Goal: Task Accomplishment & Management: Complete application form

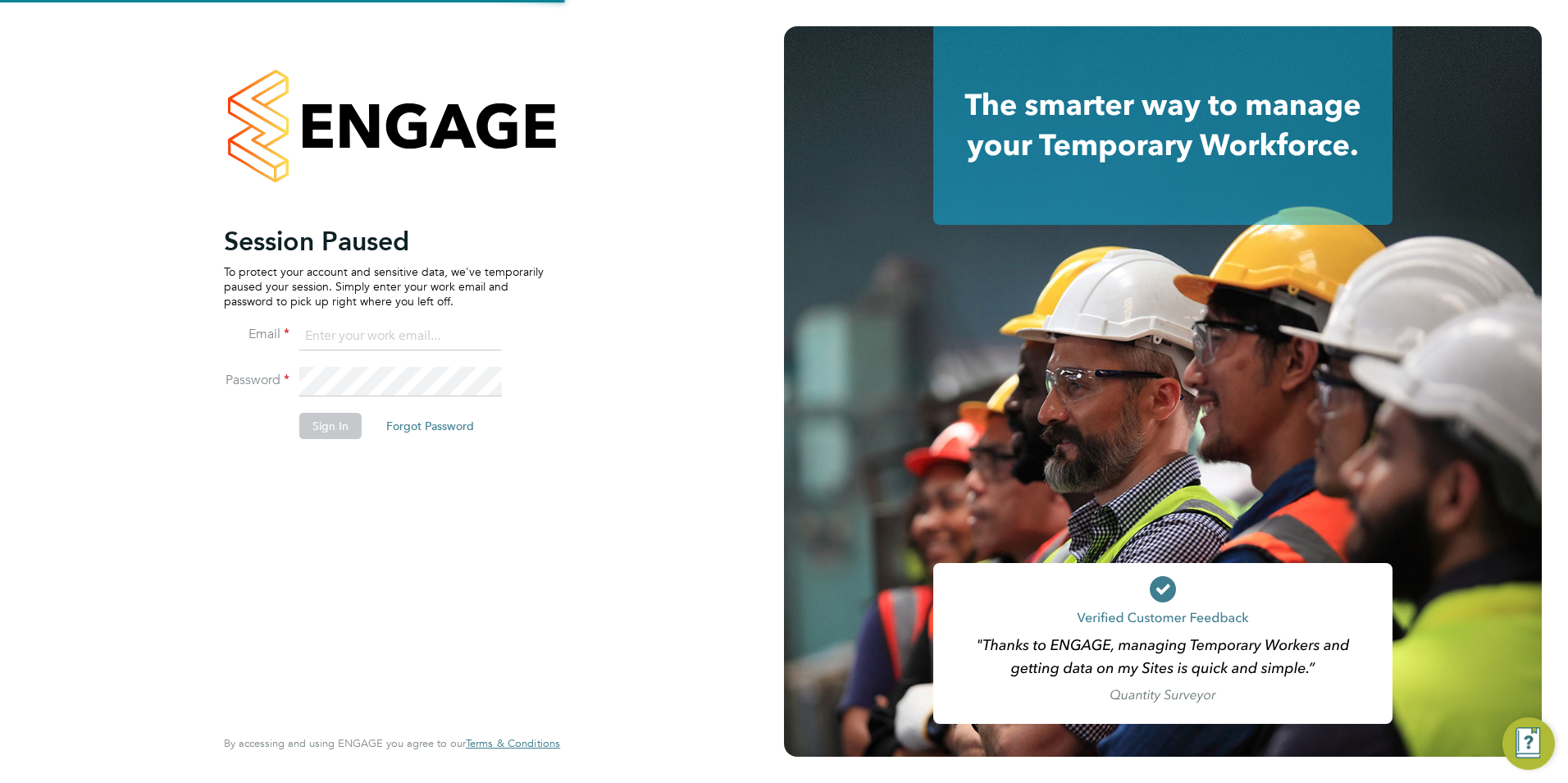
type input "rhymel@thrivesw.co.uk"
click at [342, 431] on button "Sign In" at bounding box center [330, 425] width 62 height 26
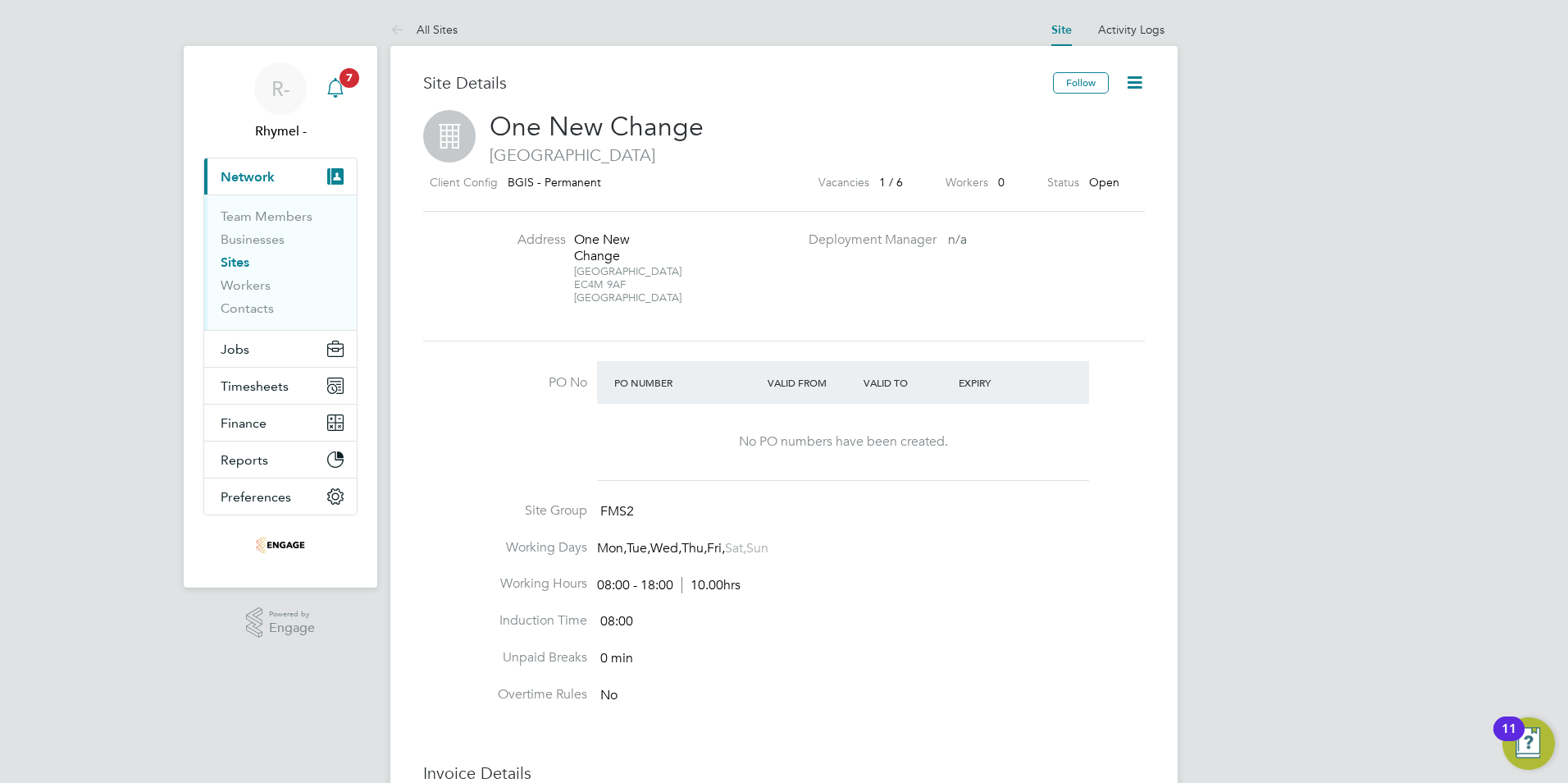
click at [341, 89] on icon "Main navigation" at bounding box center [334, 86] width 15 height 16
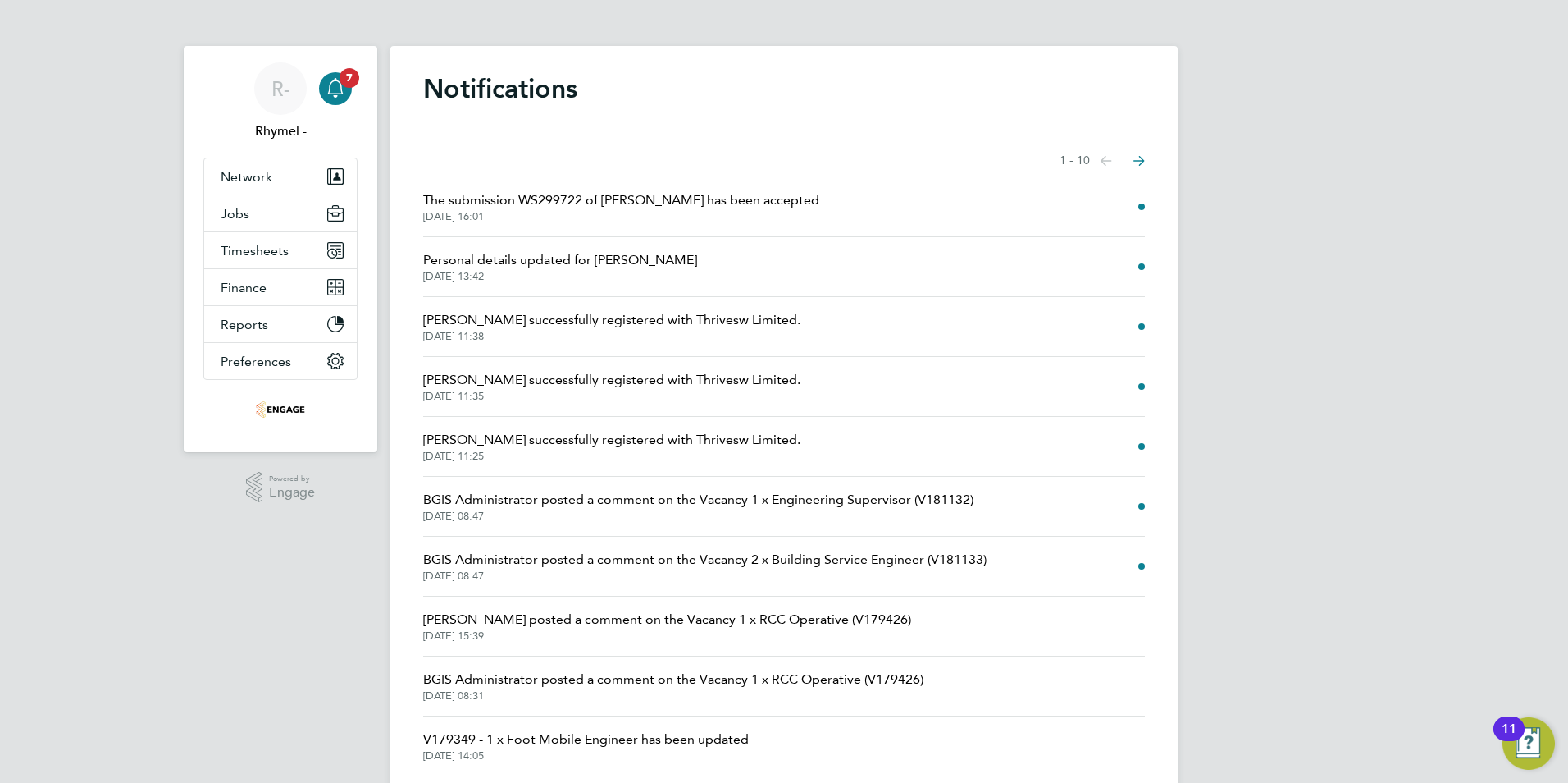
click at [545, 198] on span "The submission WS299722 of Paul Adams has been accepted" at bounding box center [621, 200] width 397 height 20
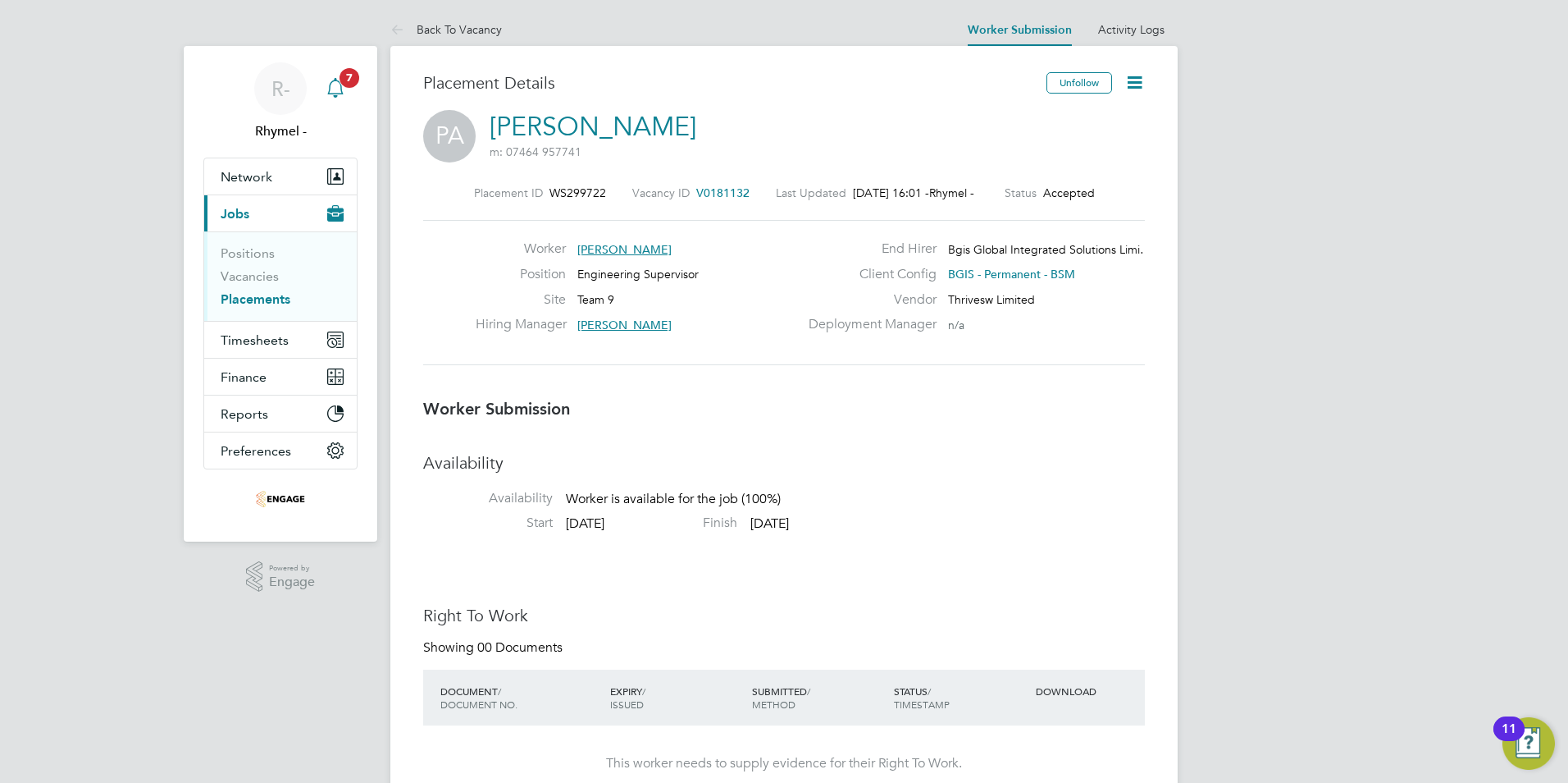
click at [339, 86] on icon "Main navigation" at bounding box center [335, 88] width 20 height 20
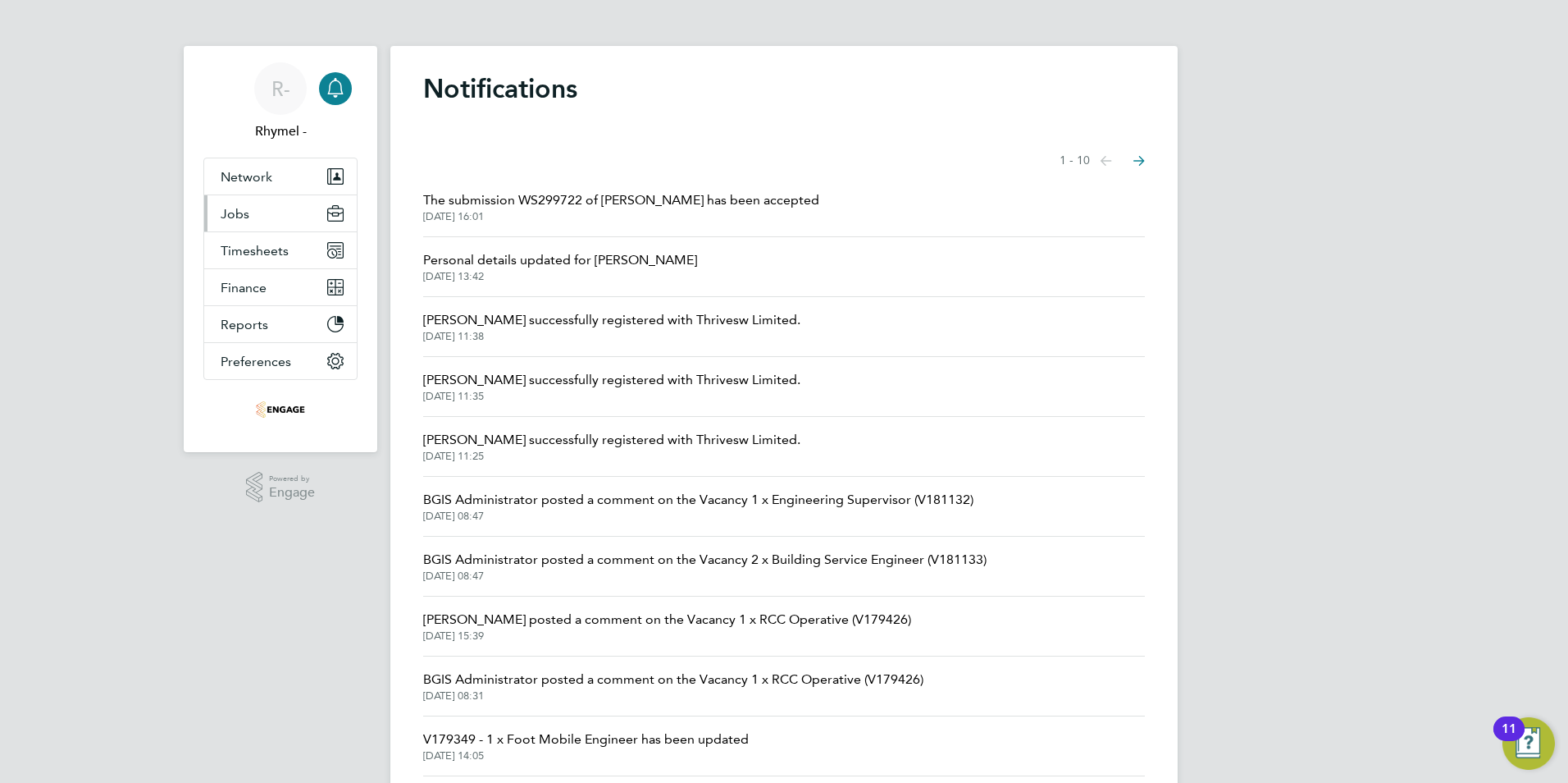
click at [254, 212] on button "Jobs" at bounding box center [281, 213] width 153 height 36
click at [230, 210] on span "Jobs" at bounding box center [235, 213] width 29 height 15
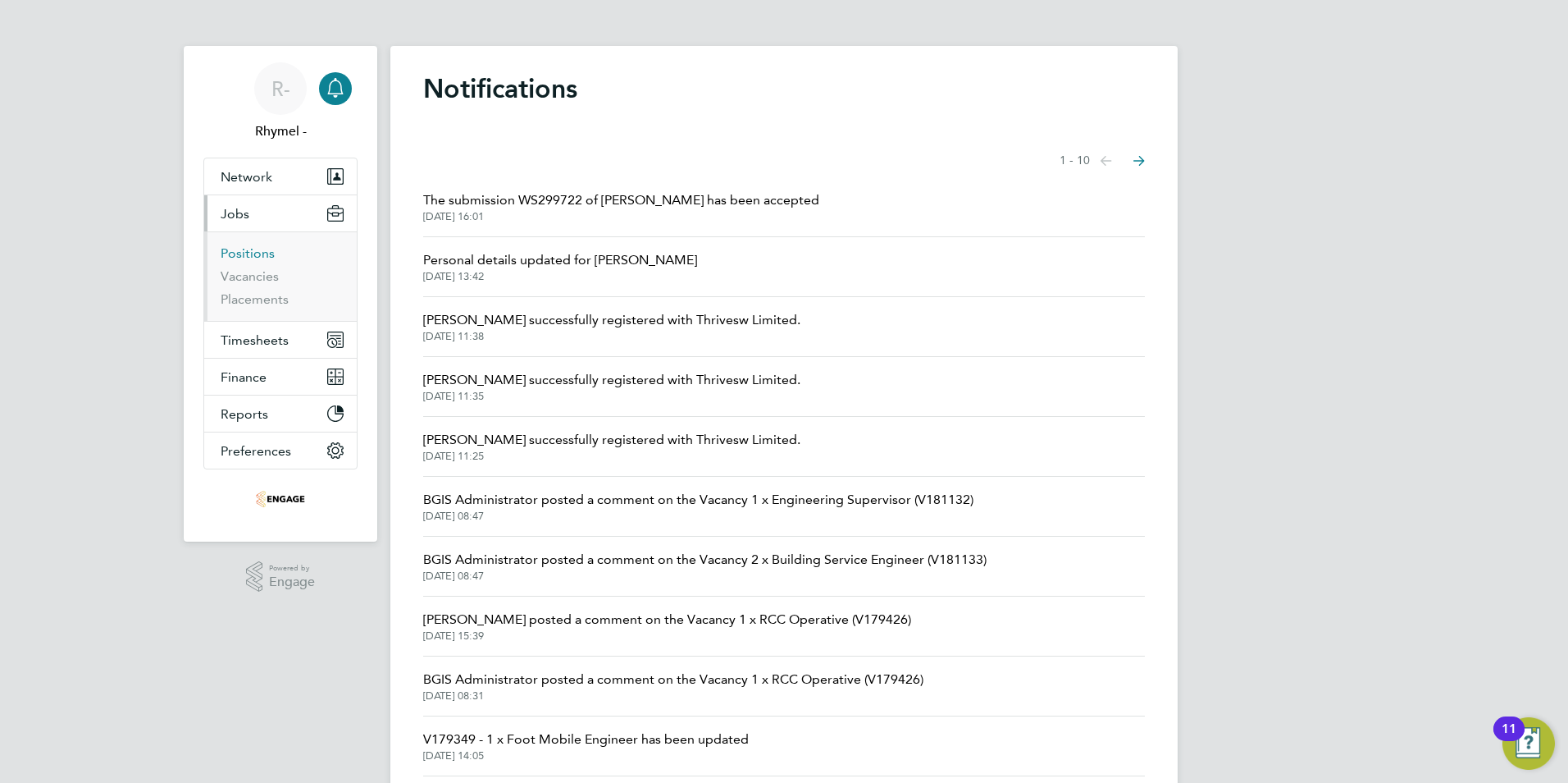
click at [244, 250] on link "Positions" at bounding box center [247, 253] width 54 height 15
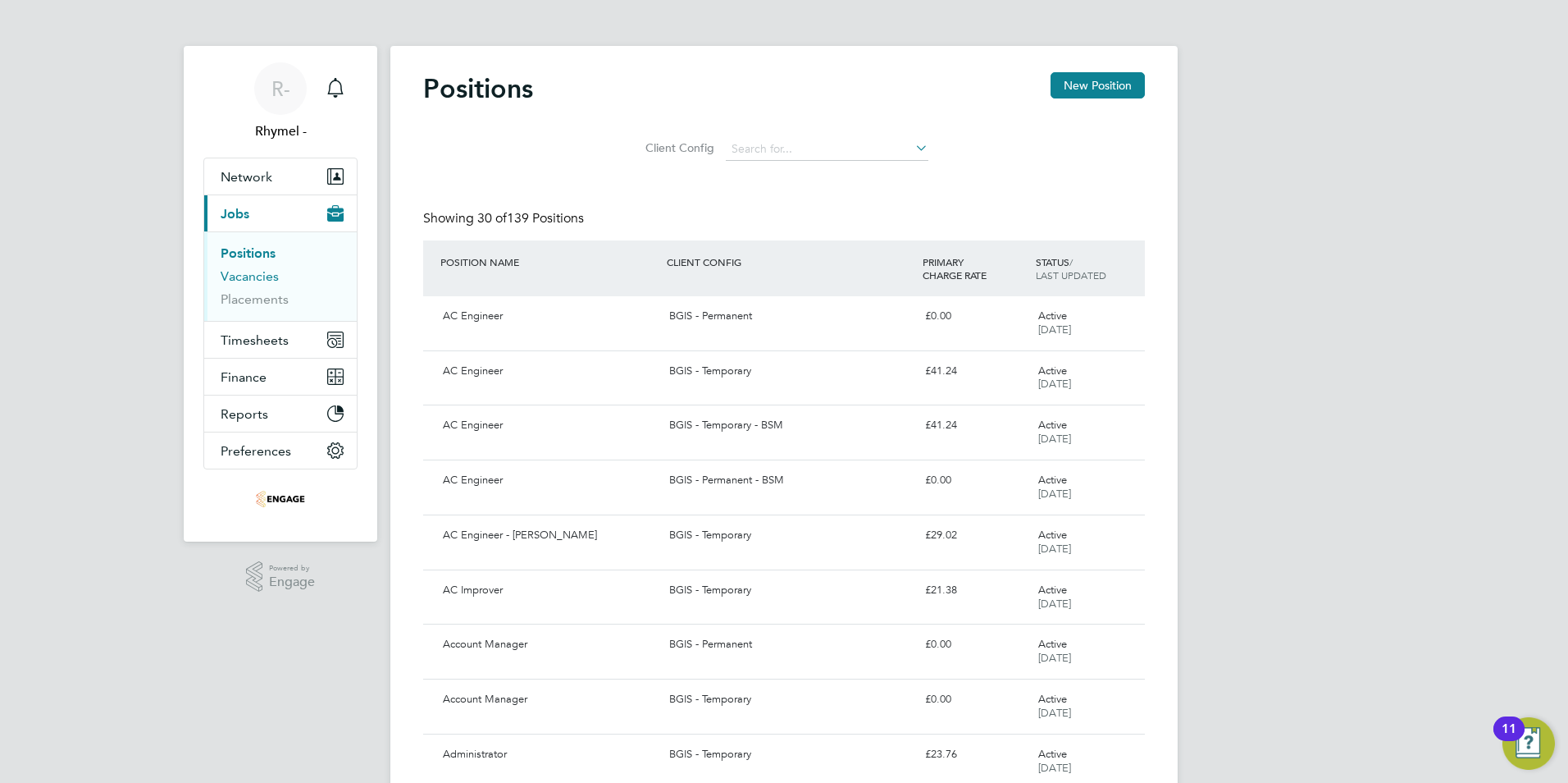
click at [252, 280] on link "Vacancies" at bounding box center [249, 276] width 58 height 15
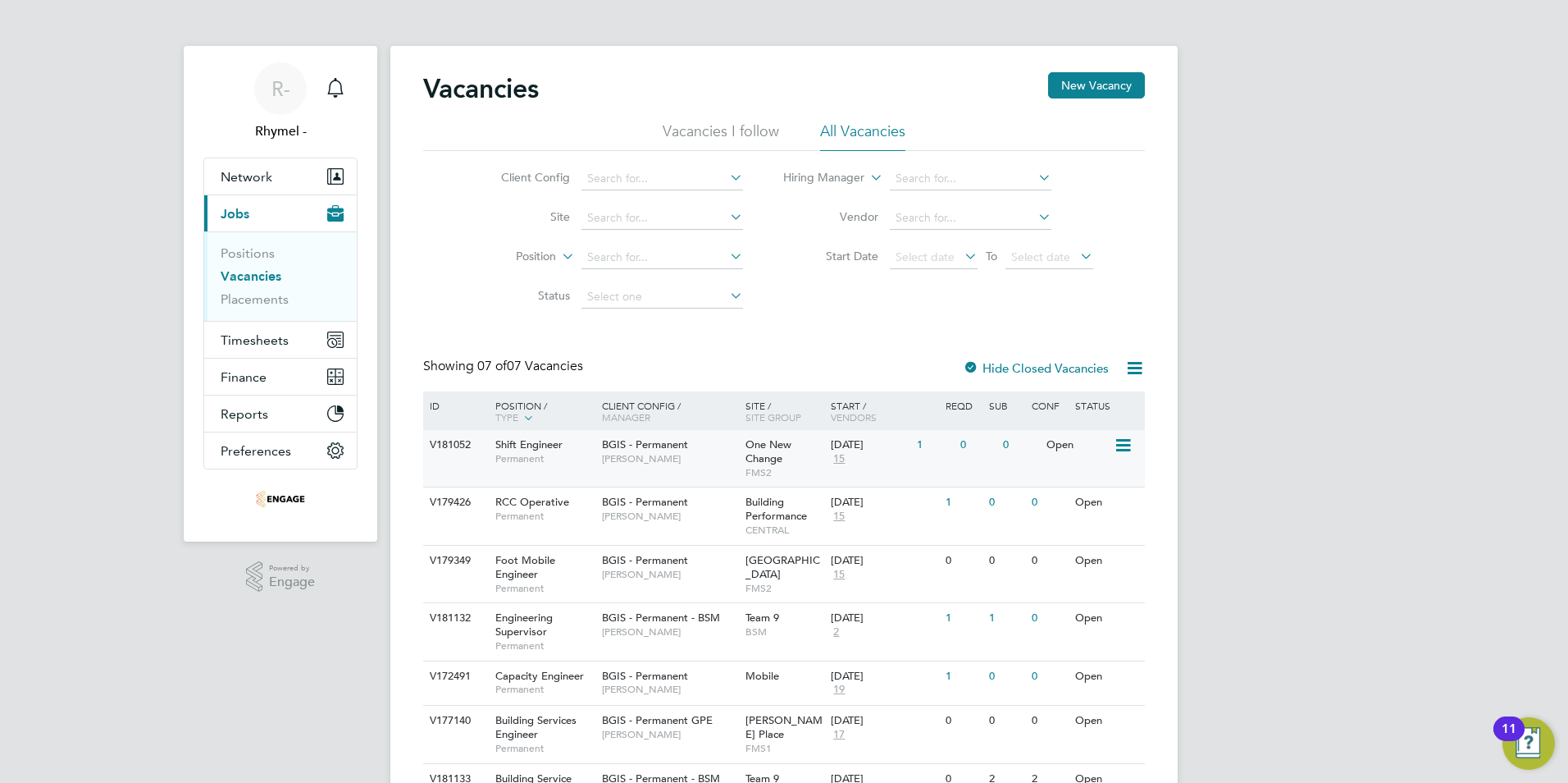
click at [530, 450] on span "Shift Engineer" at bounding box center [528, 444] width 67 height 14
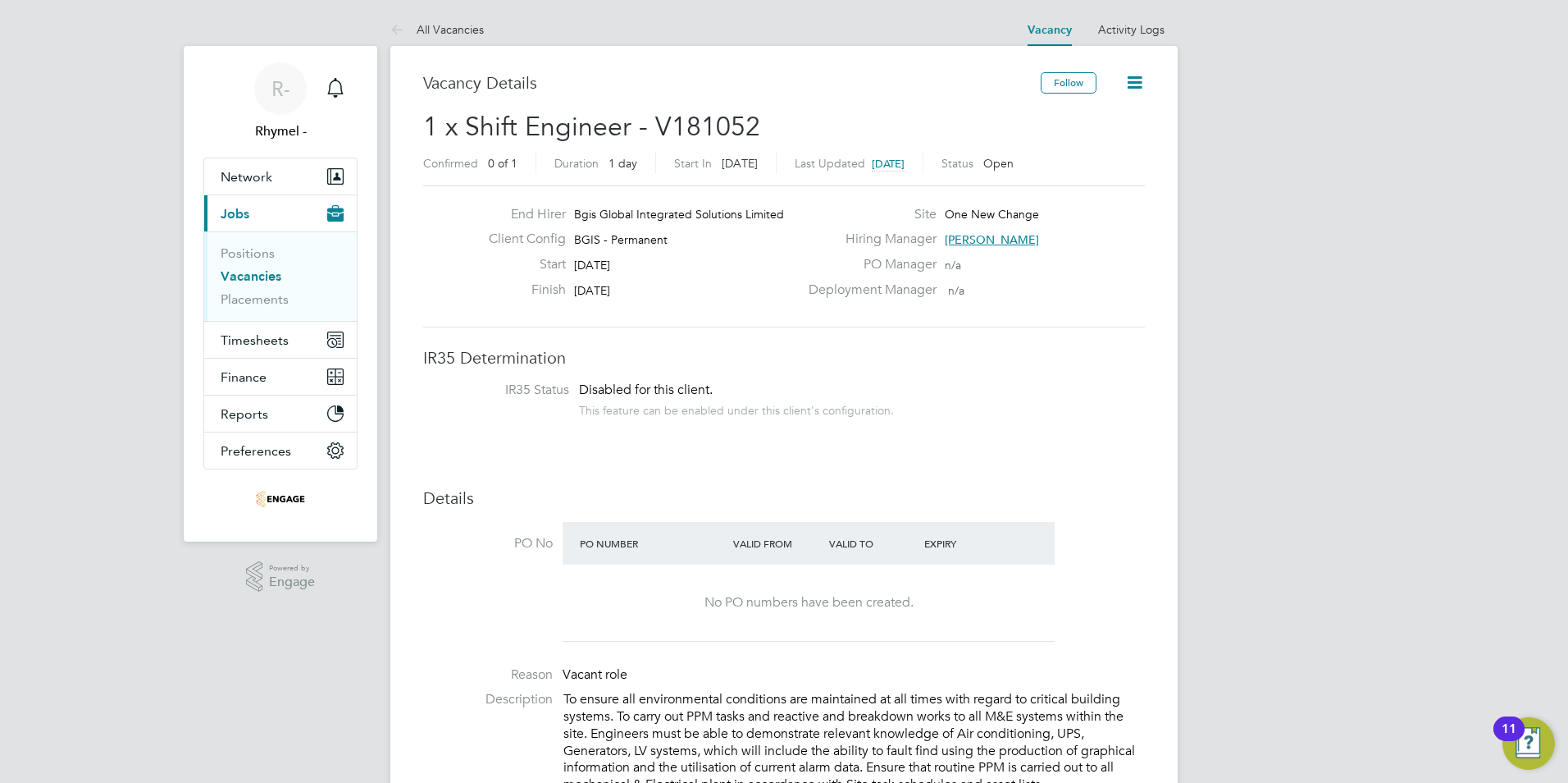
click at [1115, 238] on div "Hiring Manager [PERSON_NAME]" at bounding box center [975, 243] width 353 height 26
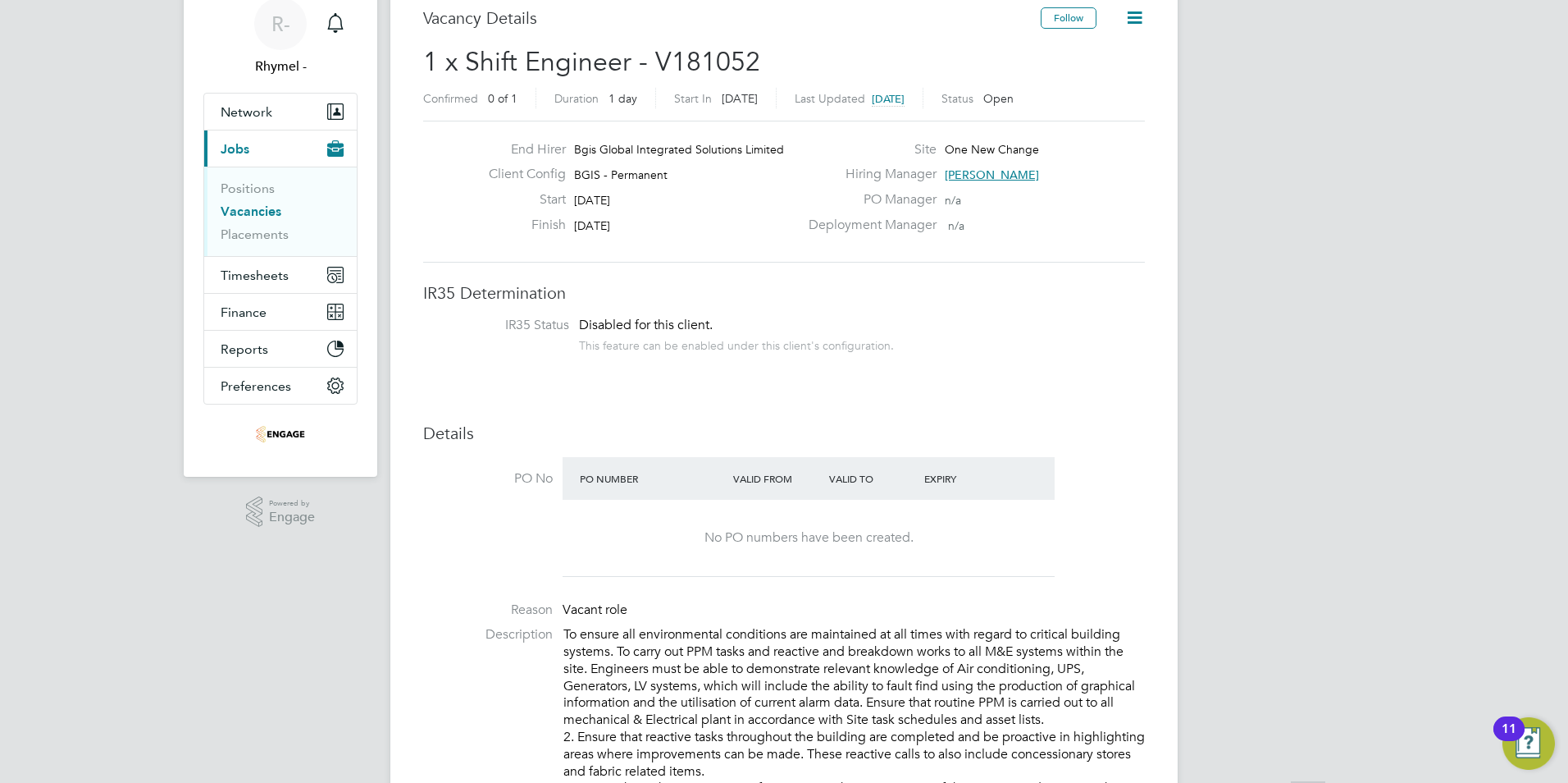
scroll to position [66, 0]
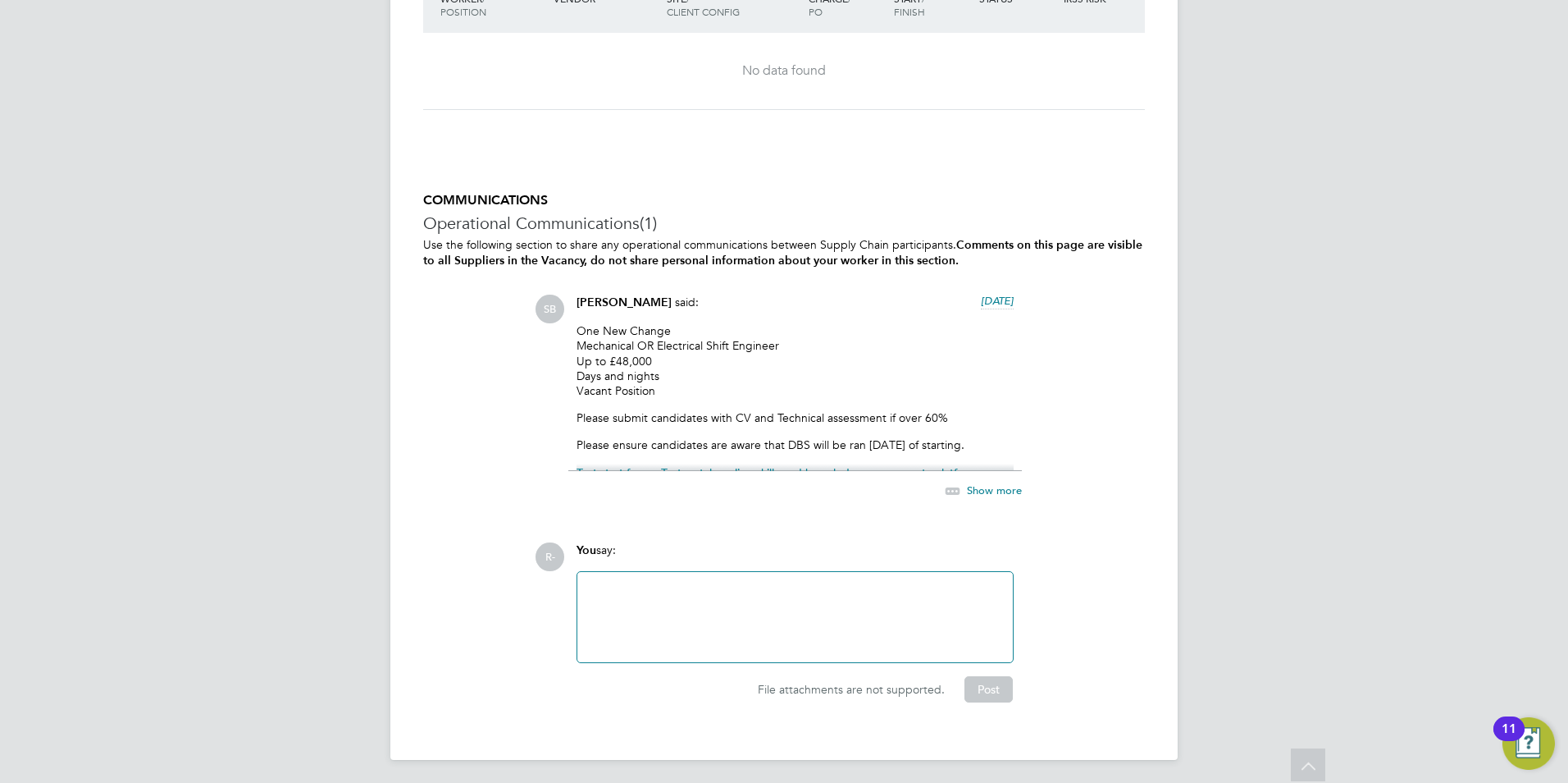
scroll to position [2492, 0]
click at [992, 484] on span "Show more" at bounding box center [994, 489] width 54 height 14
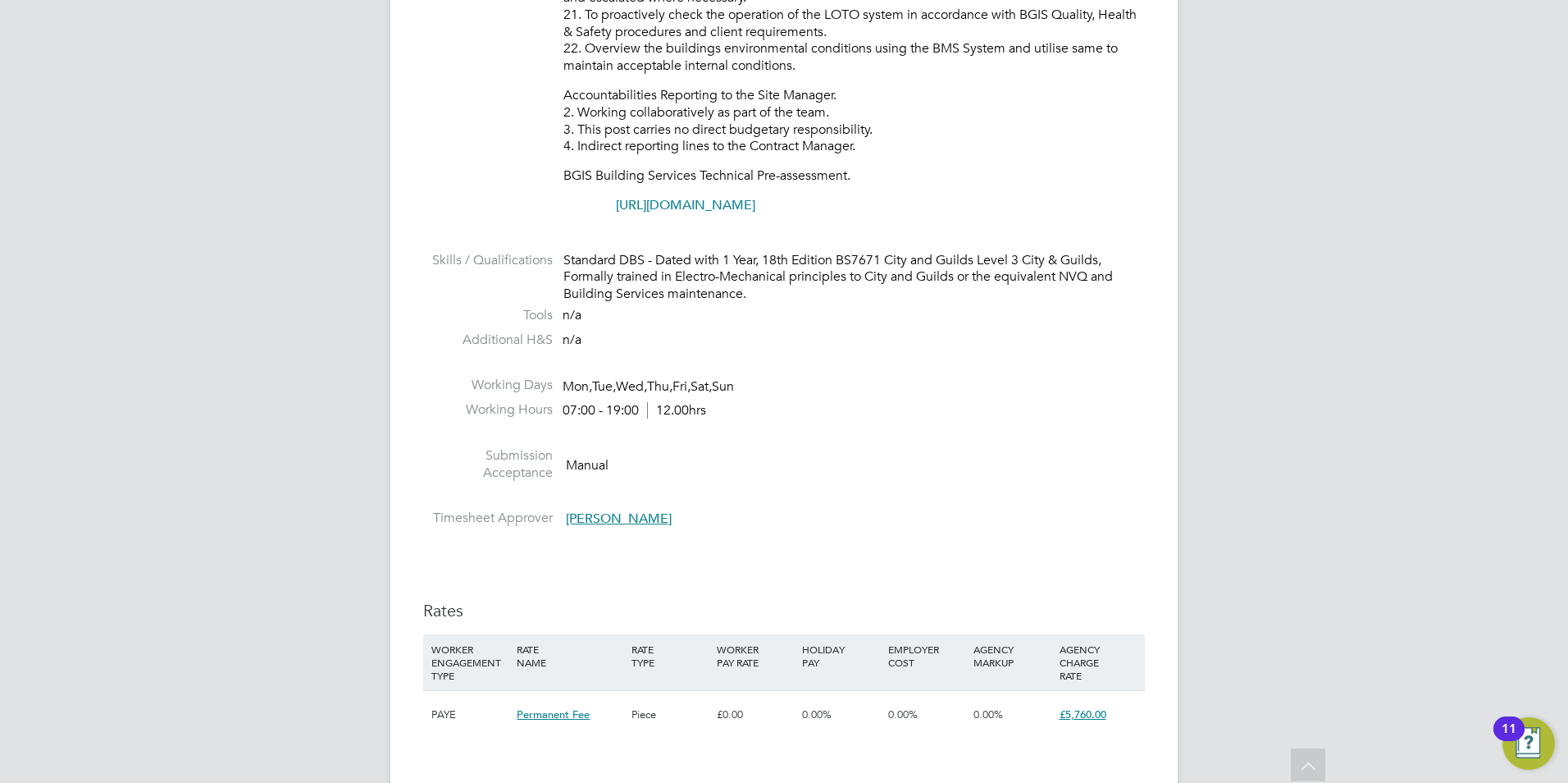
scroll to position [1127, 0]
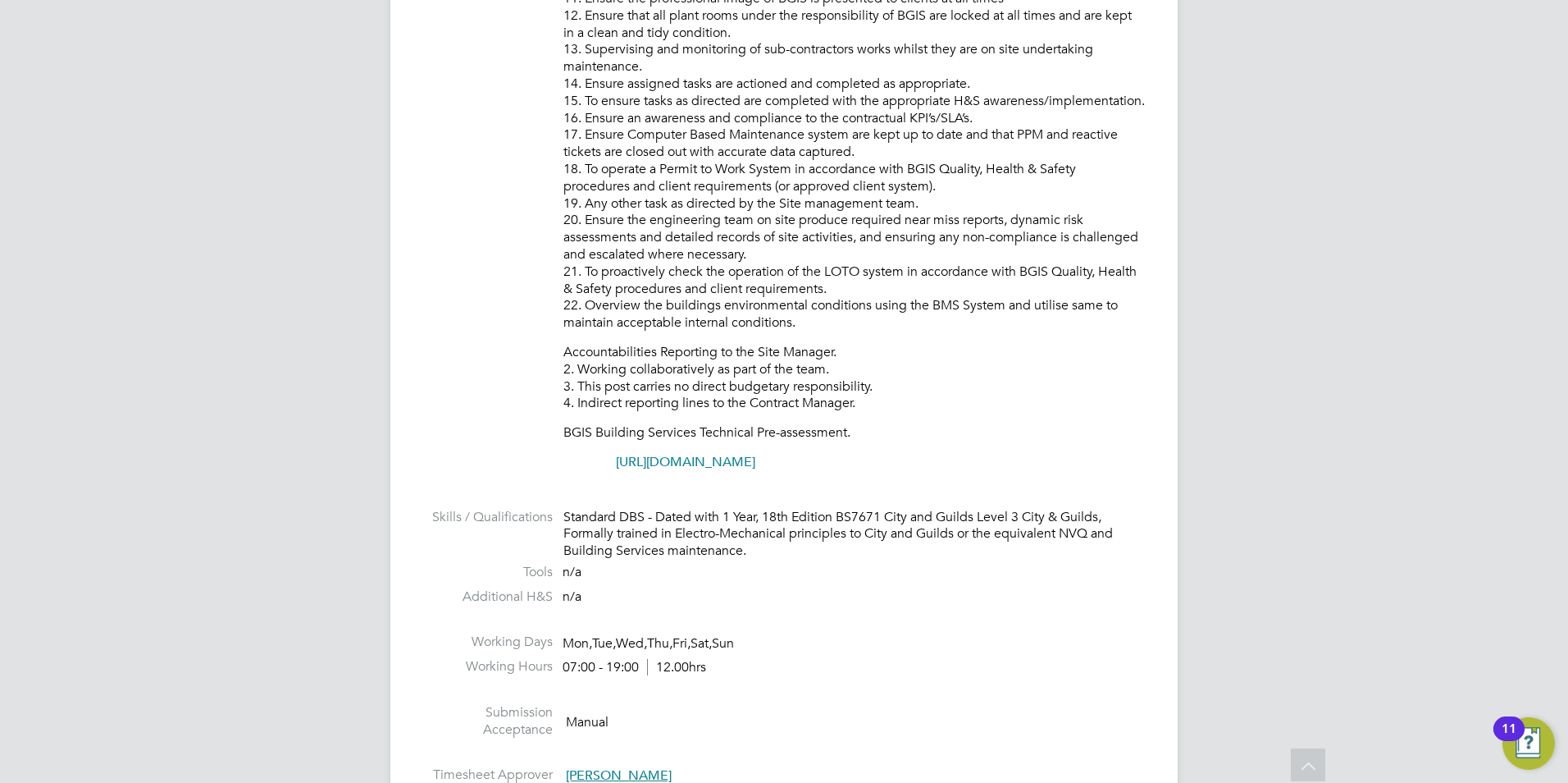
click at [1333, 298] on div "R- Rhymel - Notifications Applications: Network Team Members Businesses Sites W…" at bounding box center [784, 526] width 1568 height 3307
click at [1493, 359] on div "R- Rhymel - Notifications Applications: Network Team Members Businesses Sites W…" at bounding box center [784, 526] width 1568 height 3307
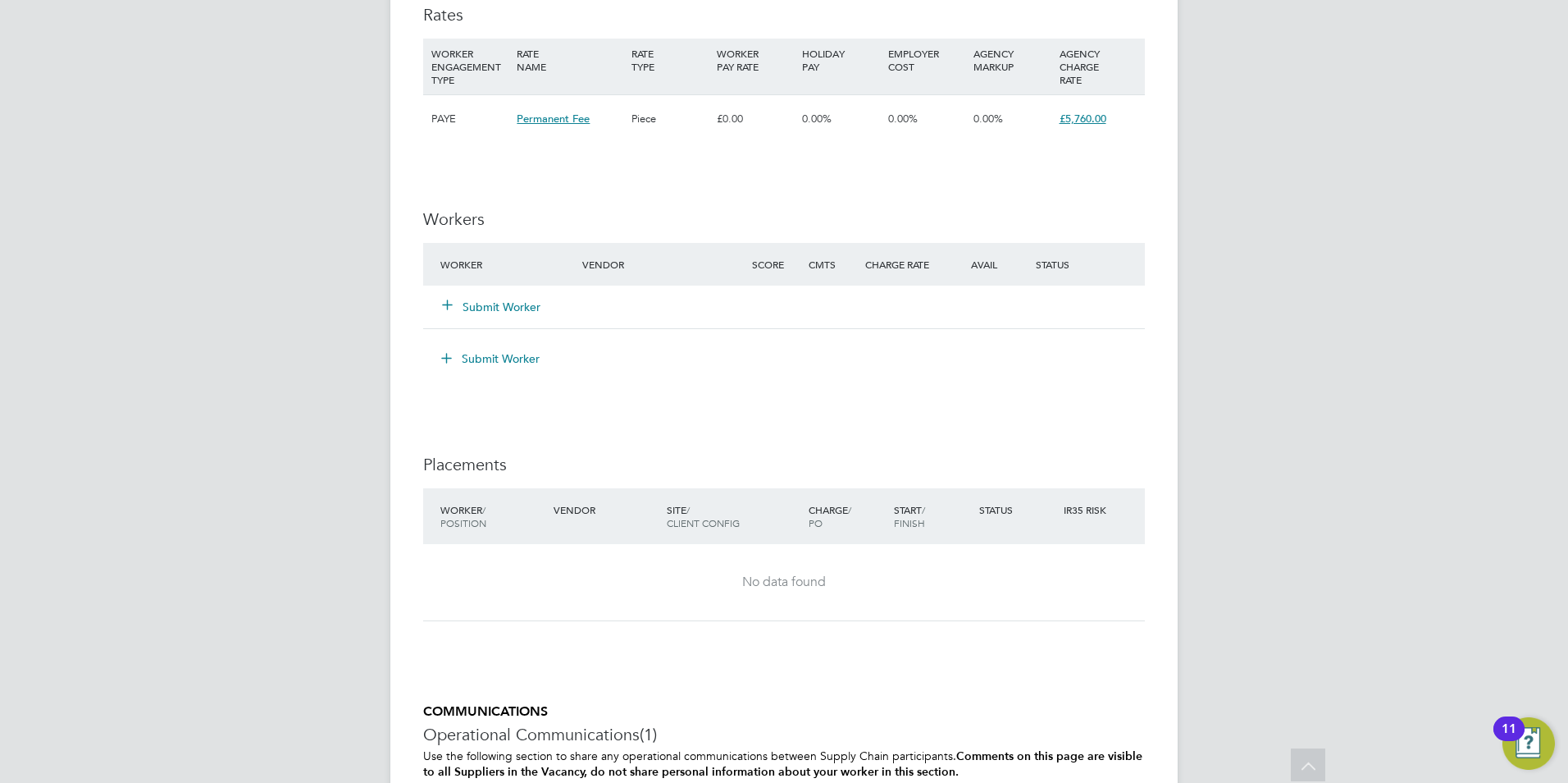
scroll to position [1981, 0]
click at [525, 306] on button "Submit Worker" at bounding box center [491, 306] width 98 height 16
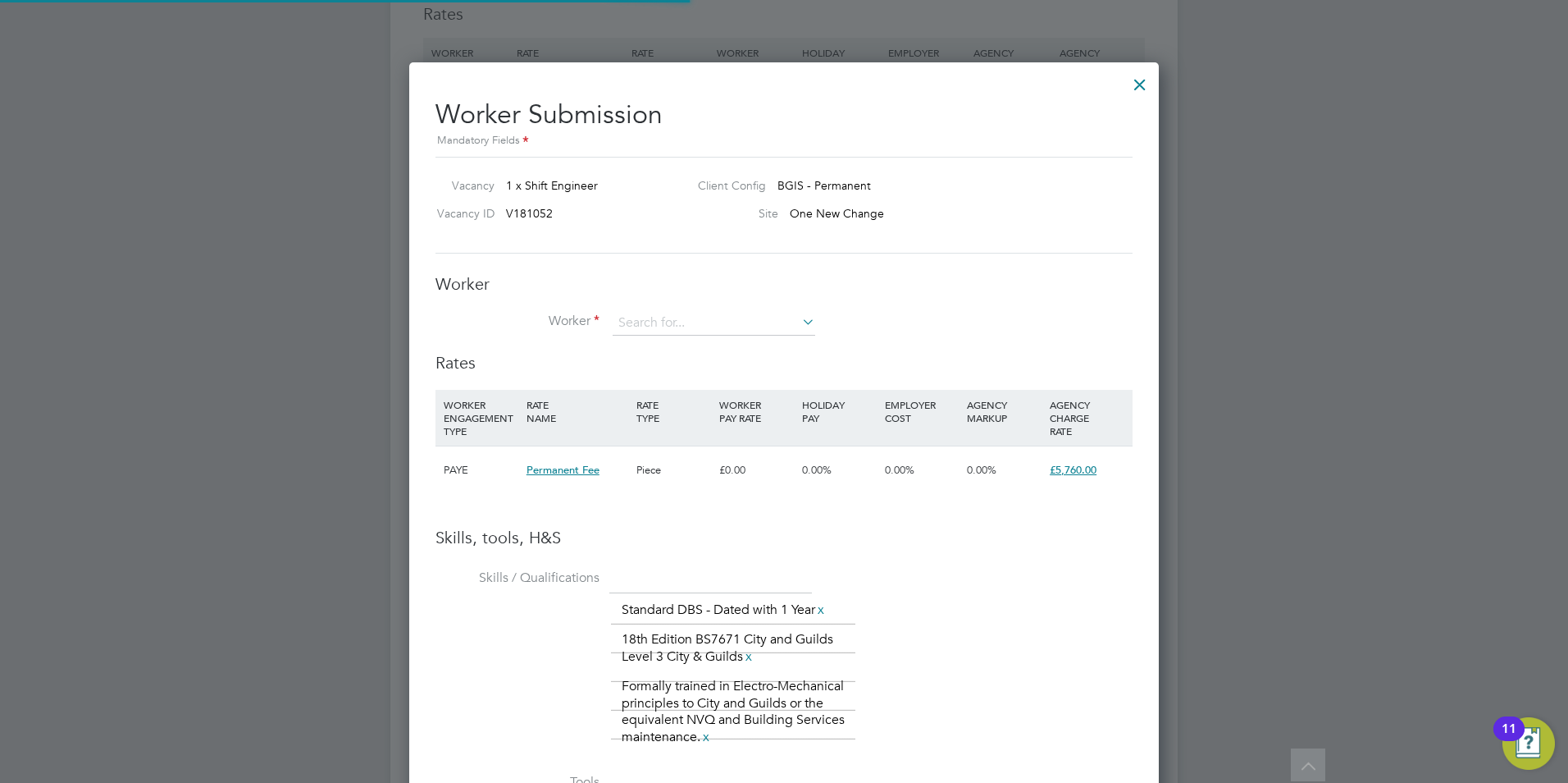
scroll to position [49, 112]
click at [628, 324] on input at bounding box center [714, 323] width 203 height 25
click at [625, 431] on li "+ Add new" at bounding box center [743, 435] width 265 height 22
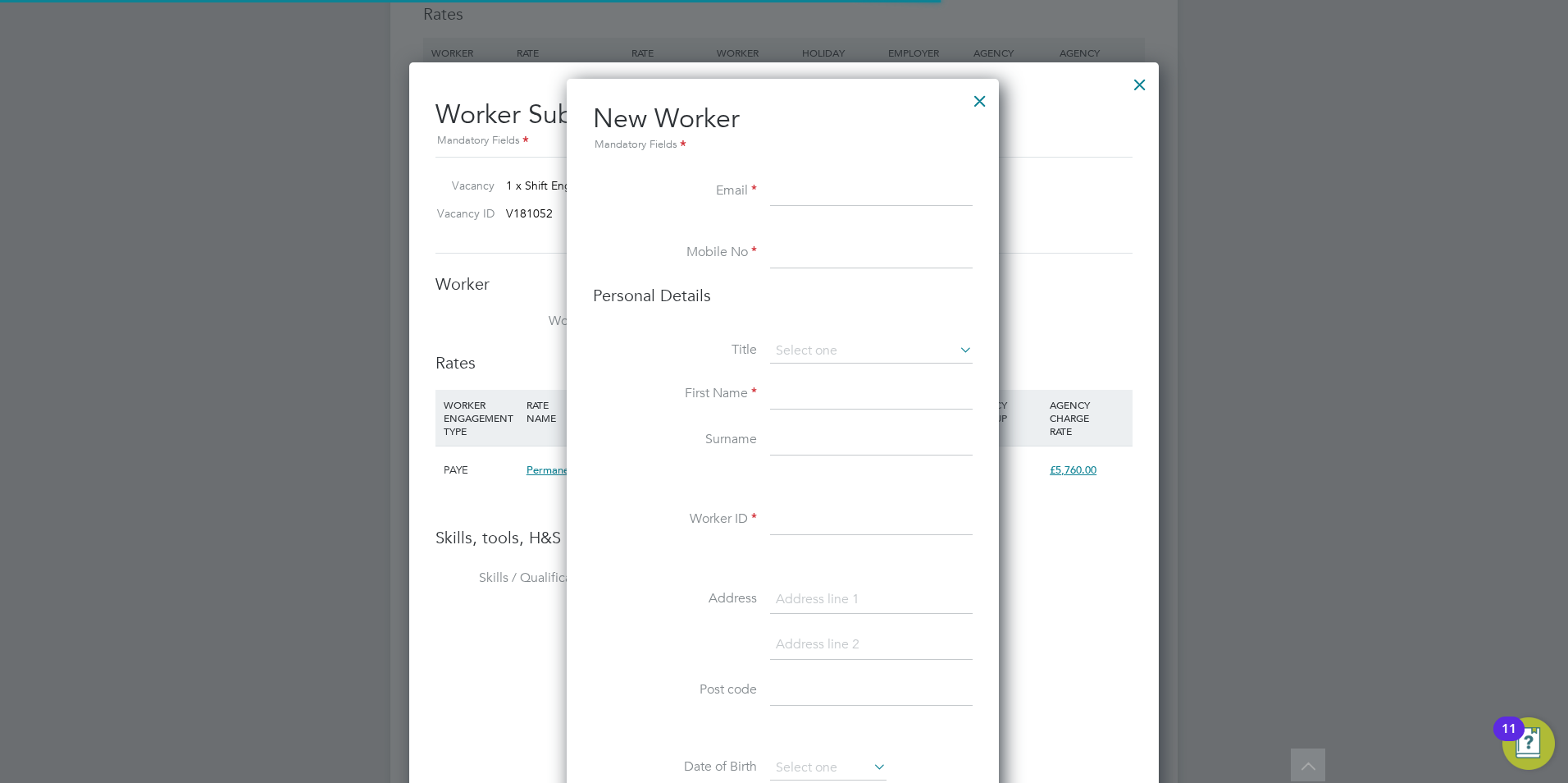
scroll to position [1388, 435]
click at [784, 173] on li "New Worker Mandatory Fields" at bounding box center [782, 139] width 379 height 76
click at [778, 191] on input at bounding box center [871, 191] width 203 height 30
paste input "[EMAIL_ADDRESS][DOMAIN_NAME]"
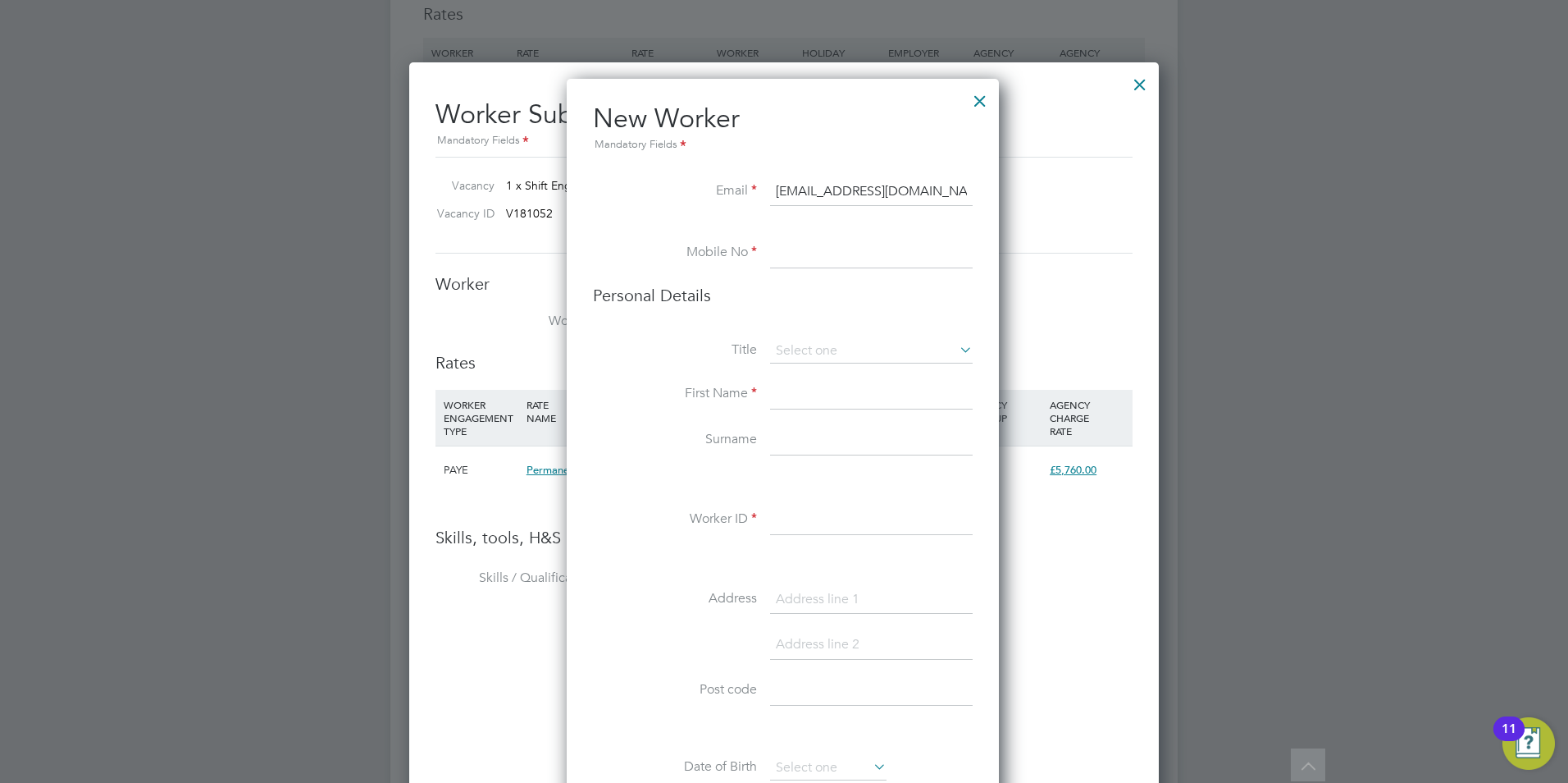
type input "[EMAIL_ADDRESS][DOMAIN_NAME]"
click at [784, 240] on input at bounding box center [871, 253] width 203 height 30
click at [790, 251] on input at bounding box center [871, 253] width 203 height 30
paste input "[PHONE_NUMBER]"
type input "[PHONE_NUMBER]"
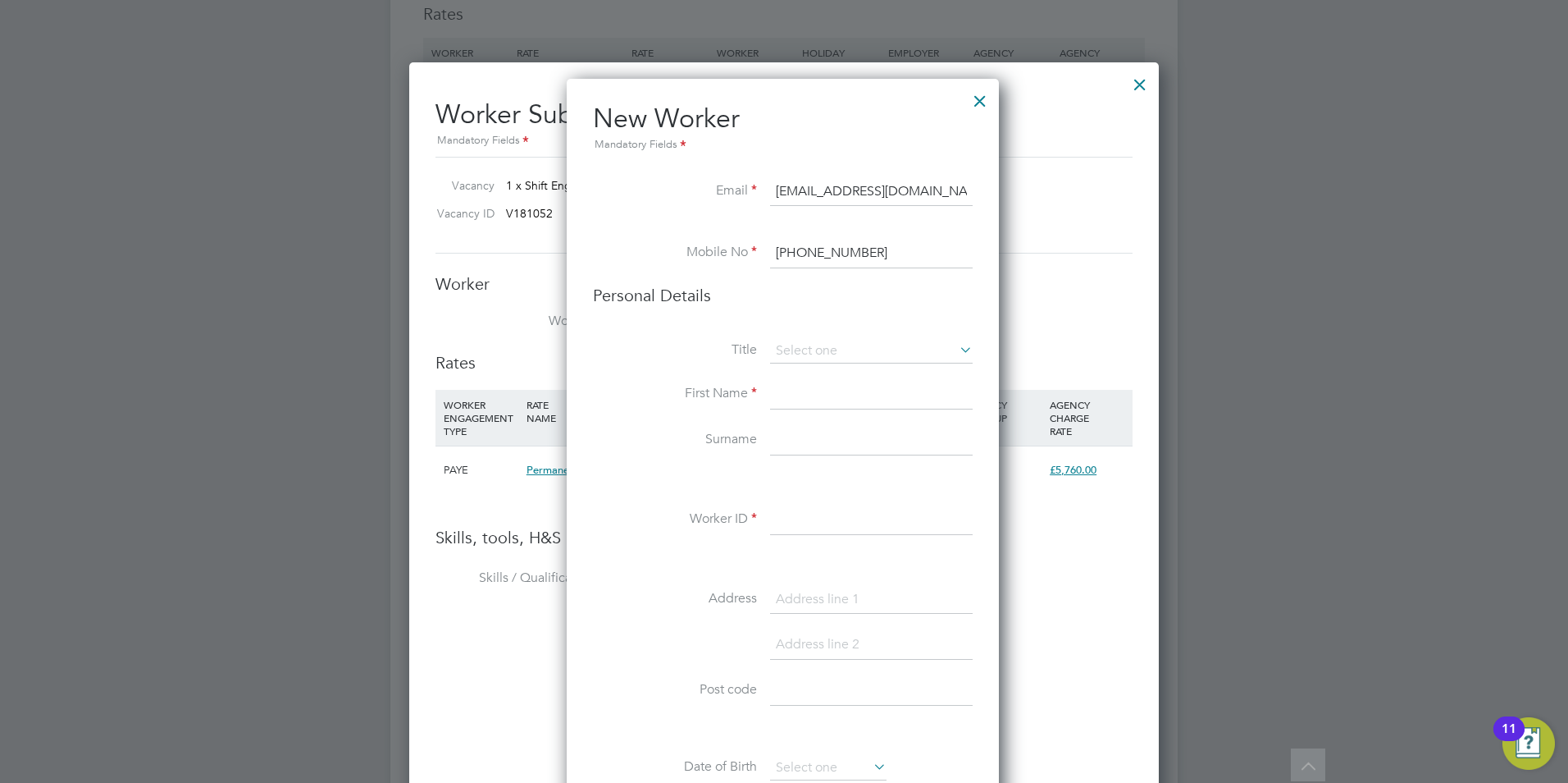
click at [776, 394] on input at bounding box center [871, 394] width 203 height 30
type input "[PERSON_NAME]"
click at [806, 443] on input at bounding box center [871, 440] width 203 height 30
type input "Matziaris"
click at [784, 522] on input at bounding box center [871, 520] width 203 height 30
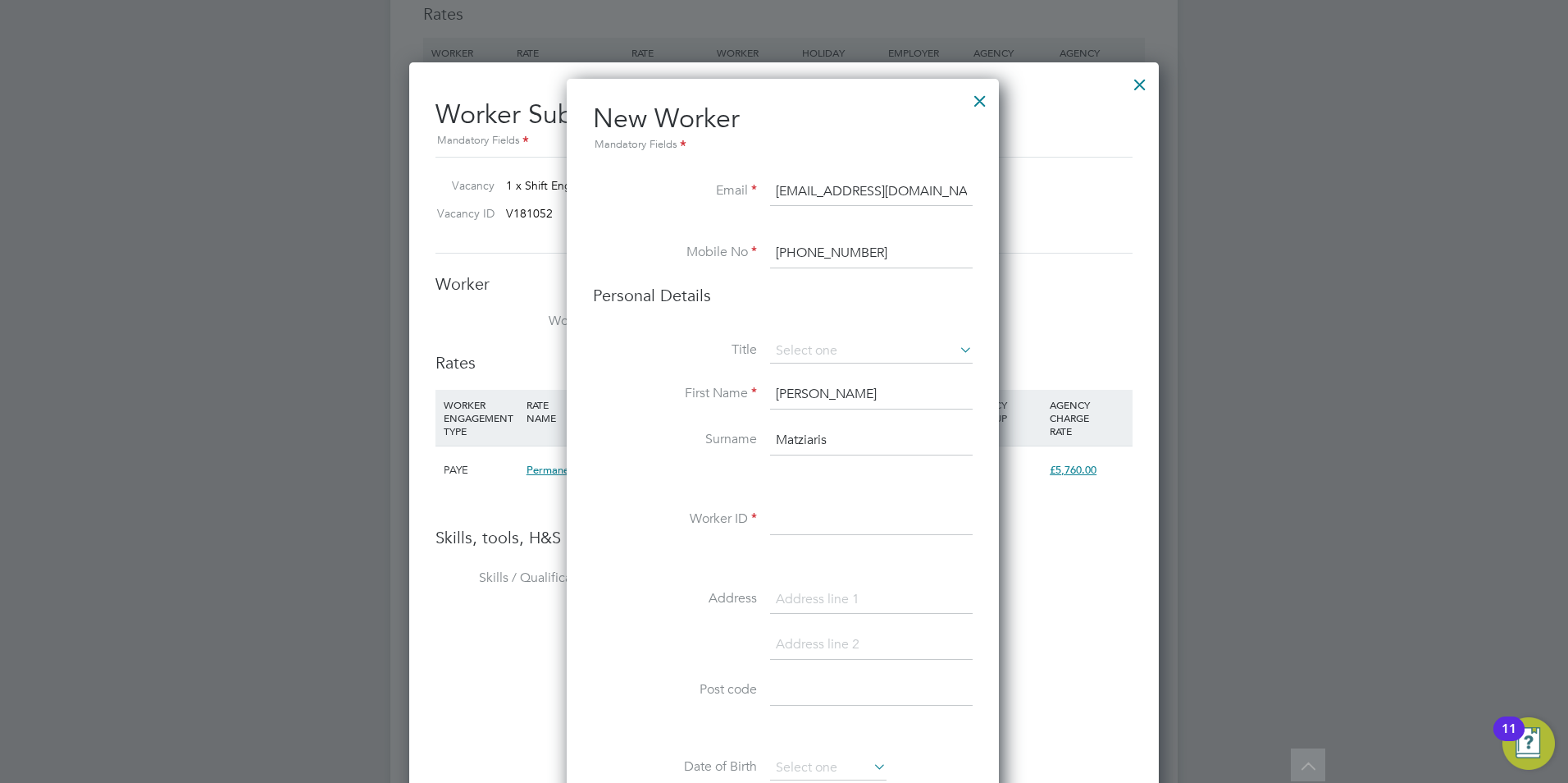
type input "t"
drag, startPoint x: 953, startPoint y: 533, endPoint x: 929, endPoint y: 779, distance: 247.2
click at [929, 779] on div "Title First Name [PERSON_NAME] Surname Matziaris Worker ID TH2025 Address Post …" at bounding box center [782, 636] width 379 height 596
type input "TH2025"
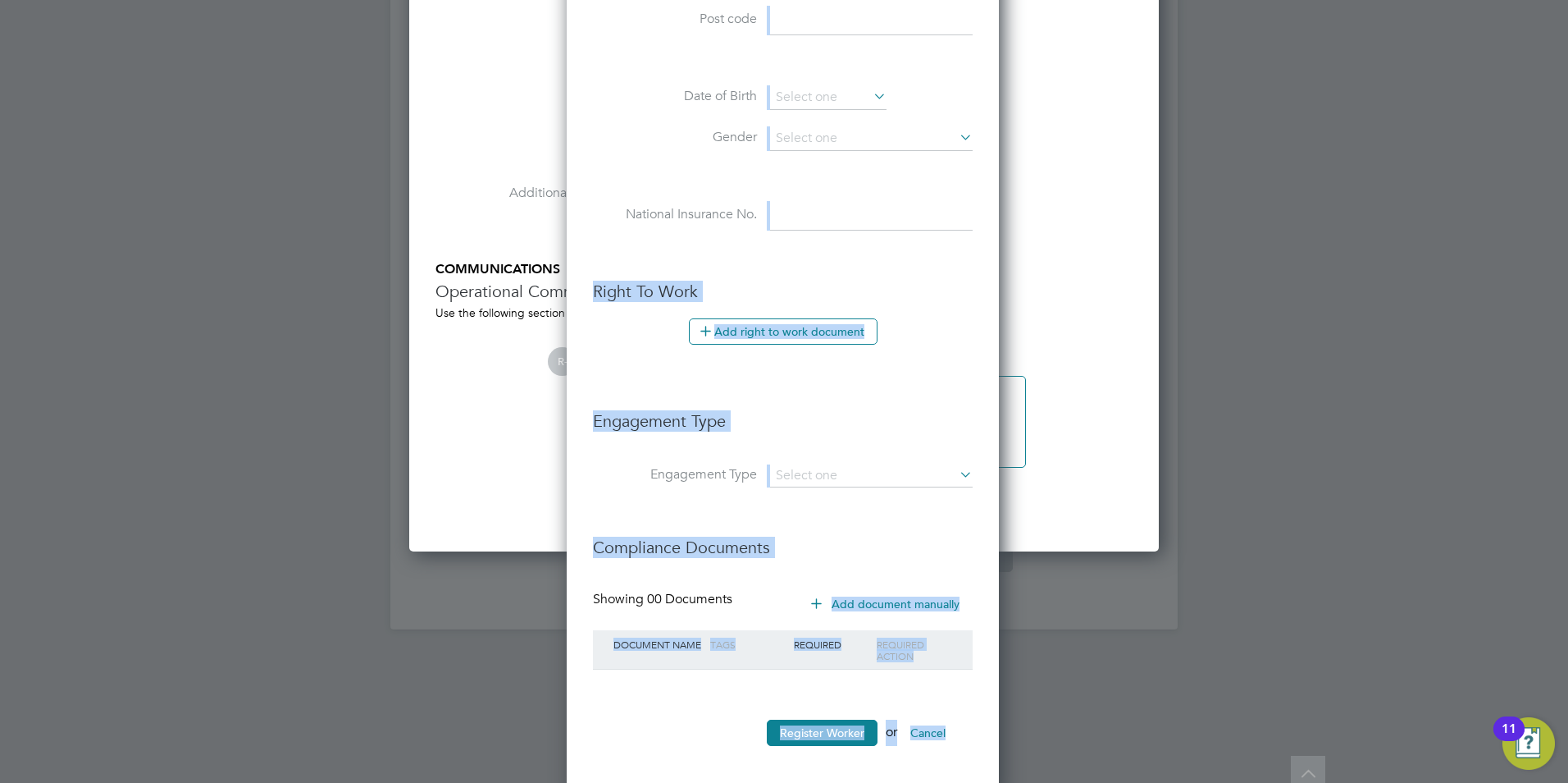
scroll to position [2664, 0]
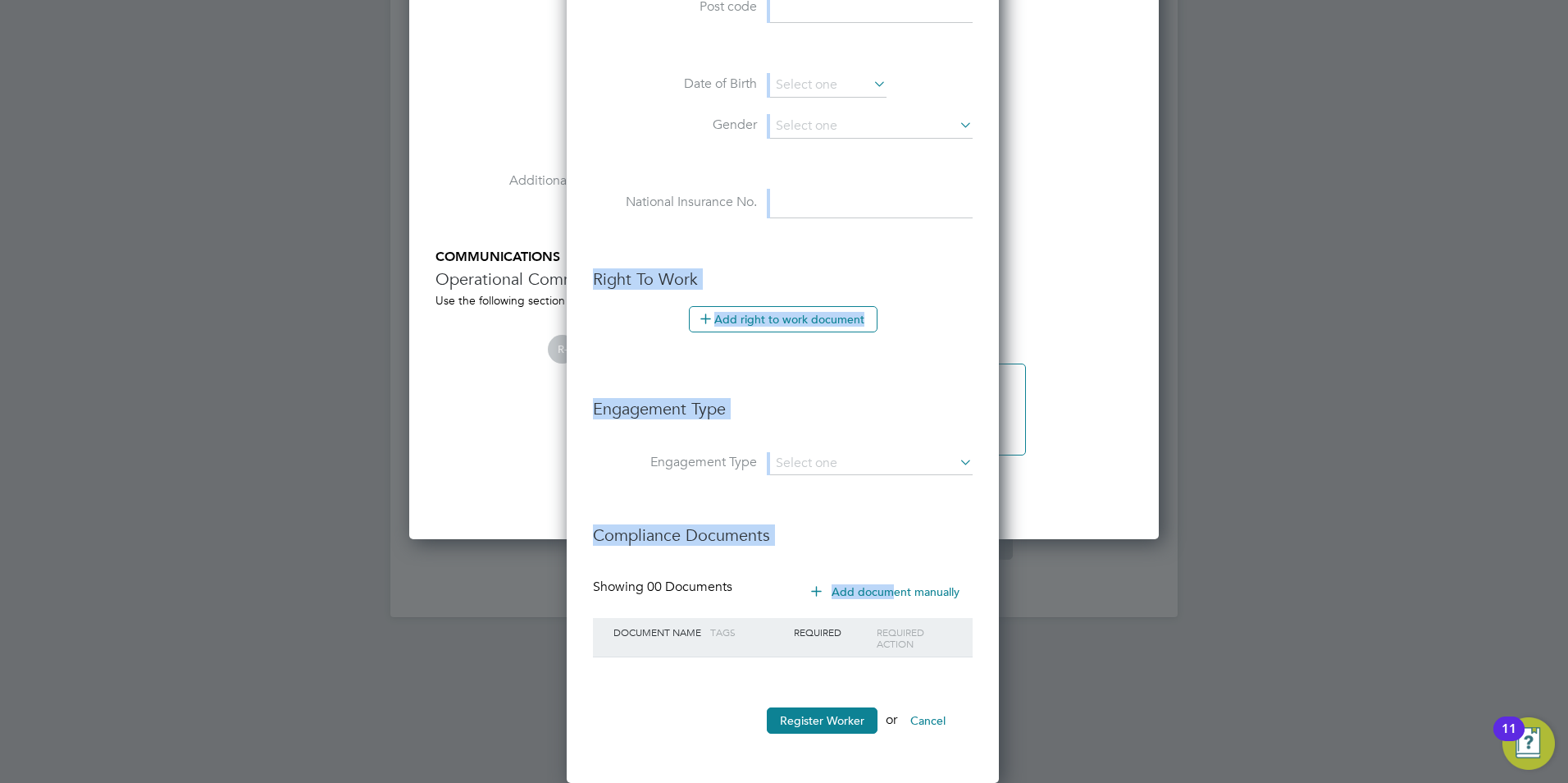
drag, startPoint x: 888, startPoint y: 674, endPoint x: 891, endPoint y: 600, distance: 74.1
click at [891, 600] on ul "New Worker Mandatory Fields Email [EMAIL_ADDRESS][DOMAIN_NAME] Mobile No [PHONE…" at bounding box center [782, 84] width 379 height 1331
click at [952, 277] on h3 "Right To Work" at bounding box center [782, 279] width 379 height 21
click at [673, 263] on ul "New Worker Mandatory Fields Email [EMAIL_ADDRESS][DOMAIN_NAME] Mobile No [PHONE…" at bounding box center [782, 84] width 379 height 1331
click at [663, 276] on h3 "Right To Work" at bounding box center [782, 279] width 379 height 21
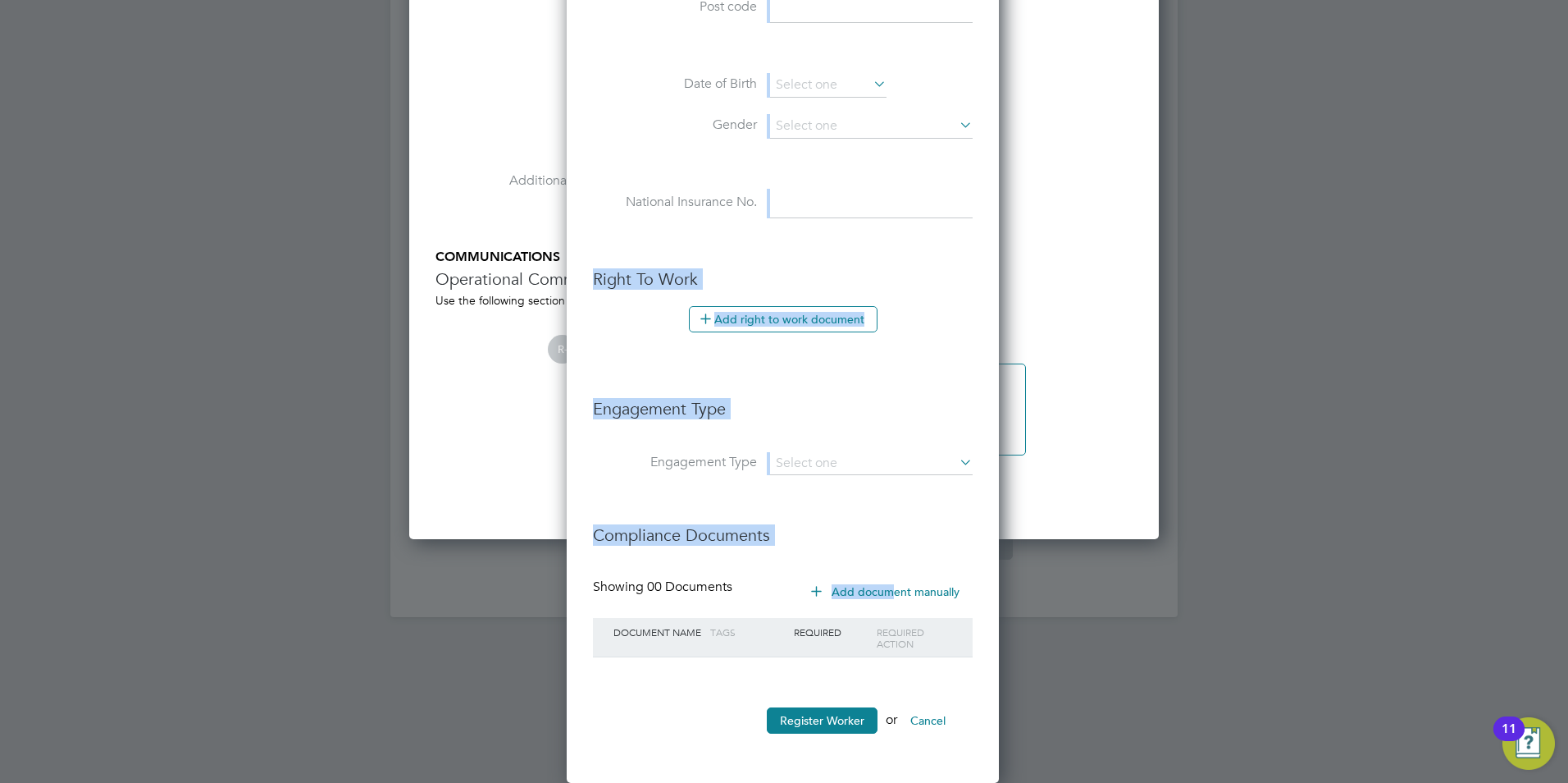
click at [612, 407] on h3 "Engagement Type" at bounding box center [782, 400] width 379 height 37
click at [818, 457] on input at bounding box center [871, 464] width 203 height 23
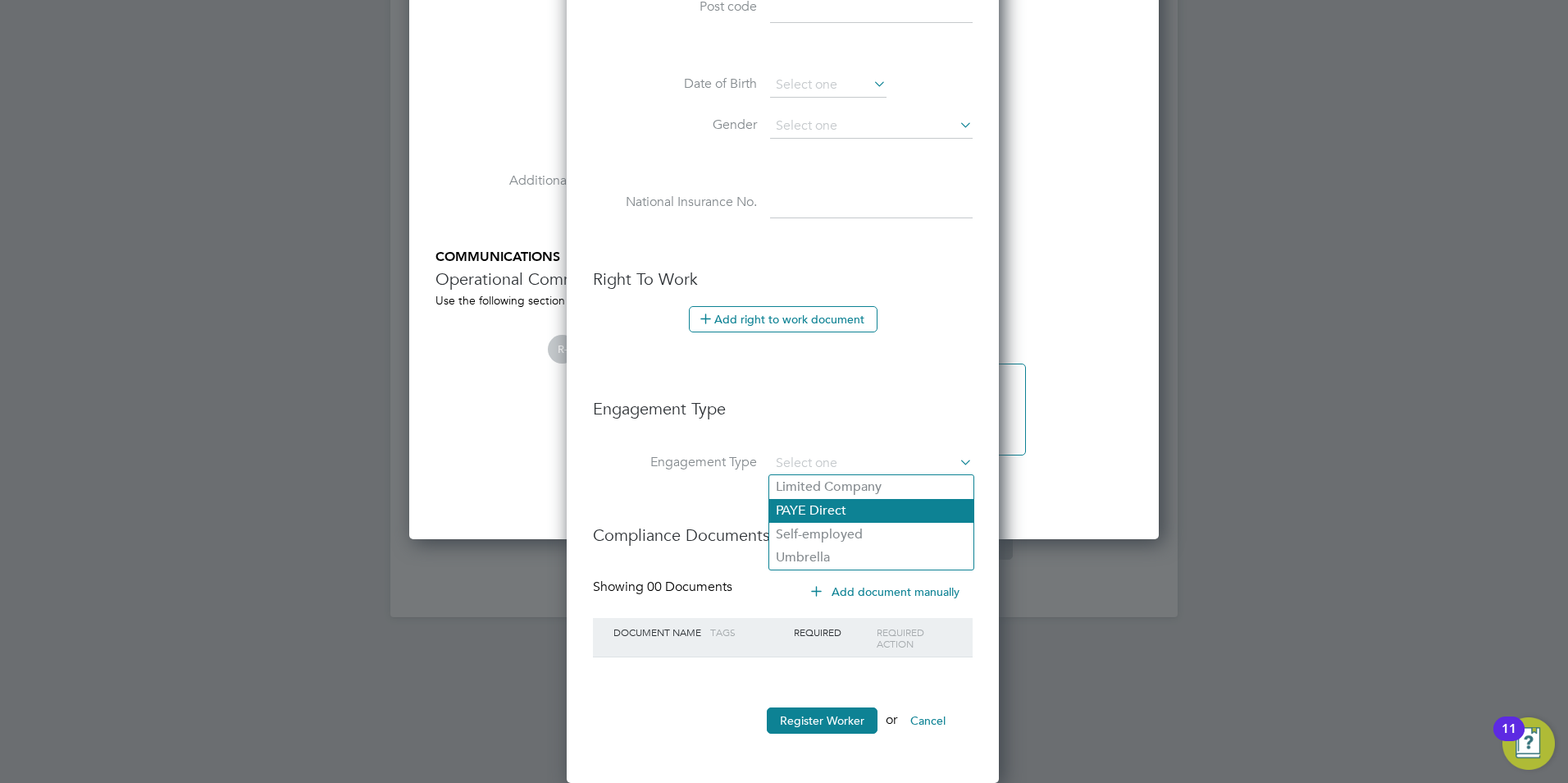
click at [805, 503] on li "PAYE Direct" at bounding box center [871, 511] width 204 height 24
type input "PAYE Direct"
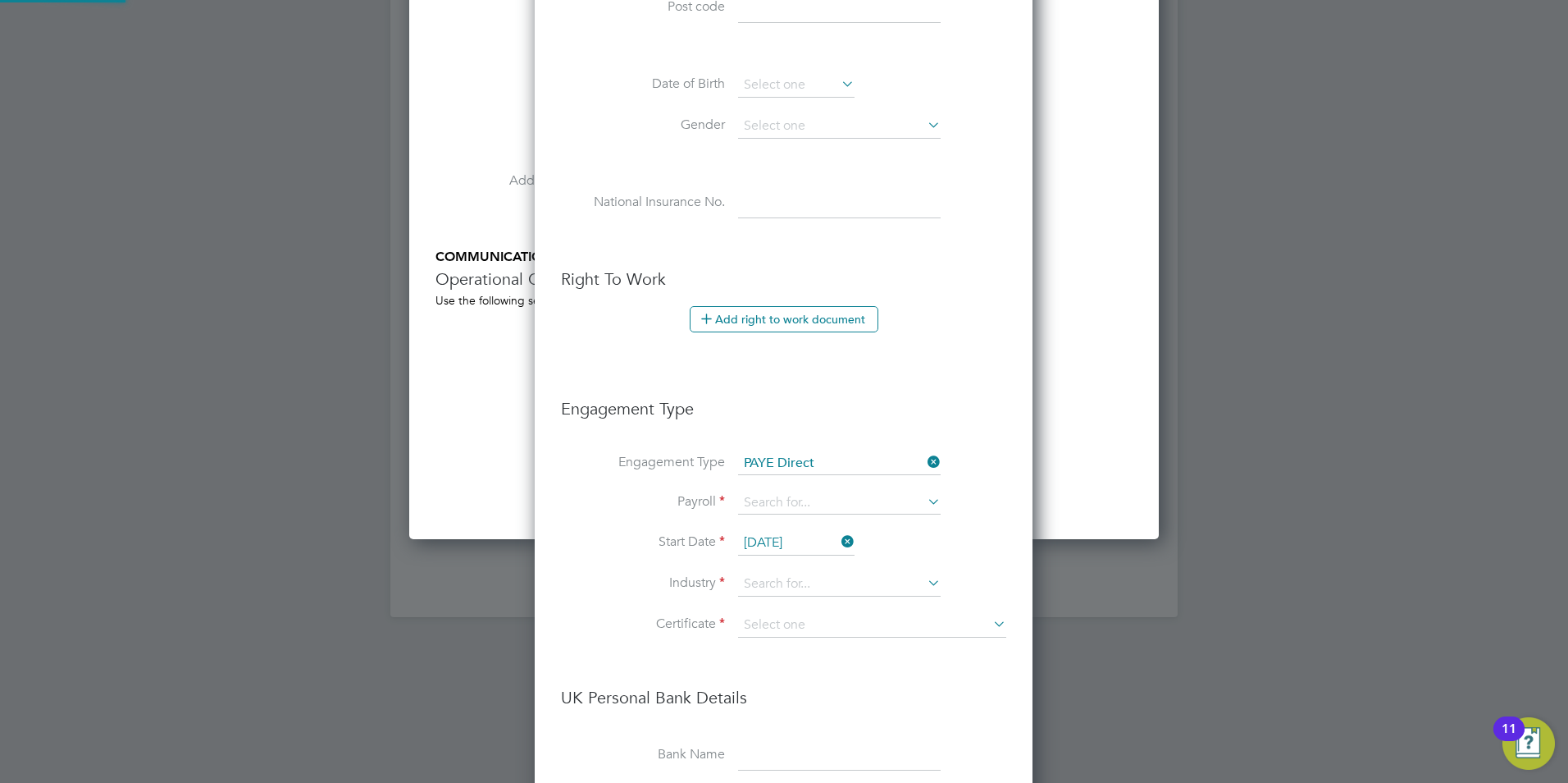
scroll to position [1866, 500]
click at [924, 462] on icon at bounding box center [924, 462] width 0 height 23
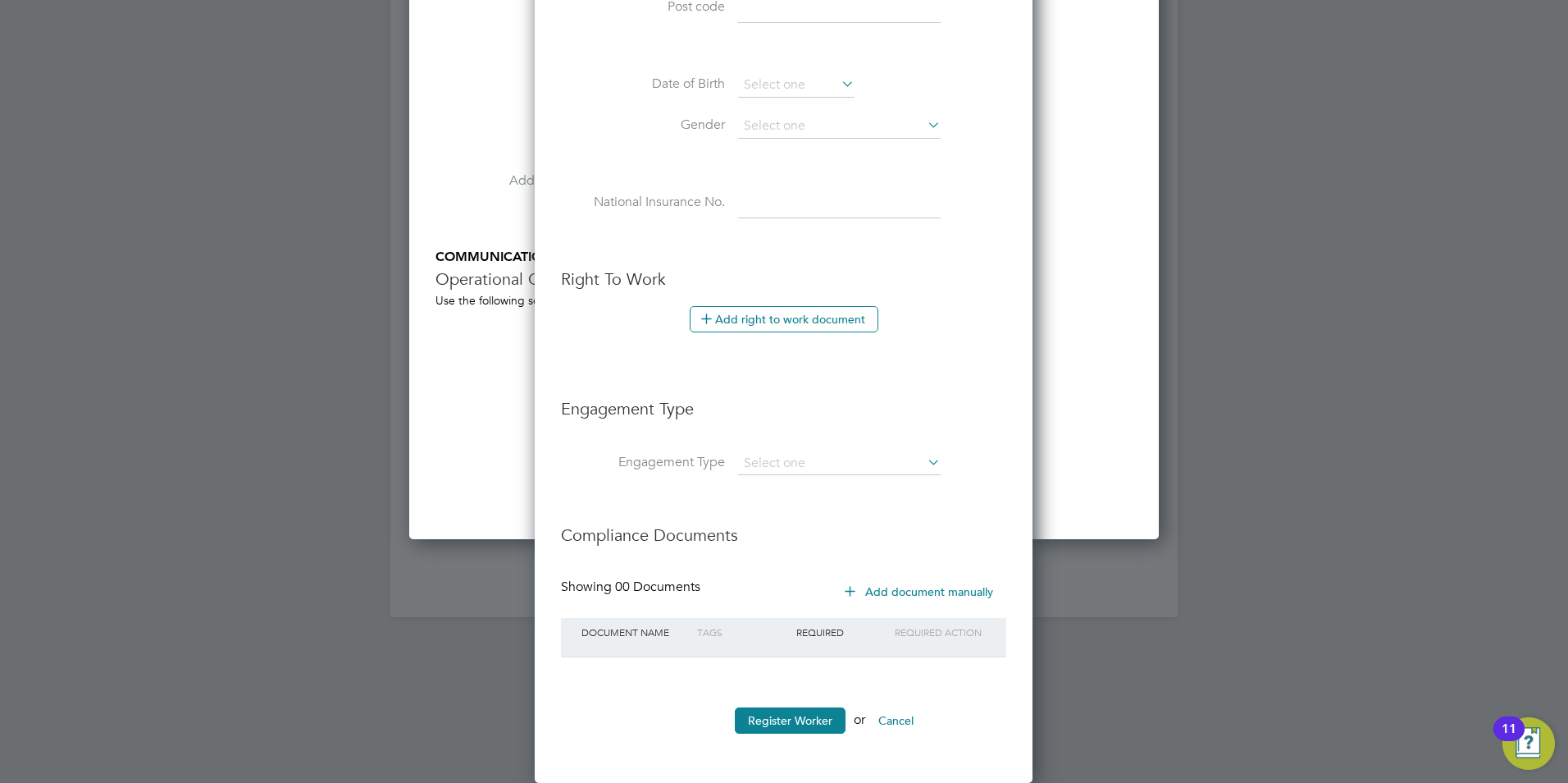
scroll to position [1388, 435]
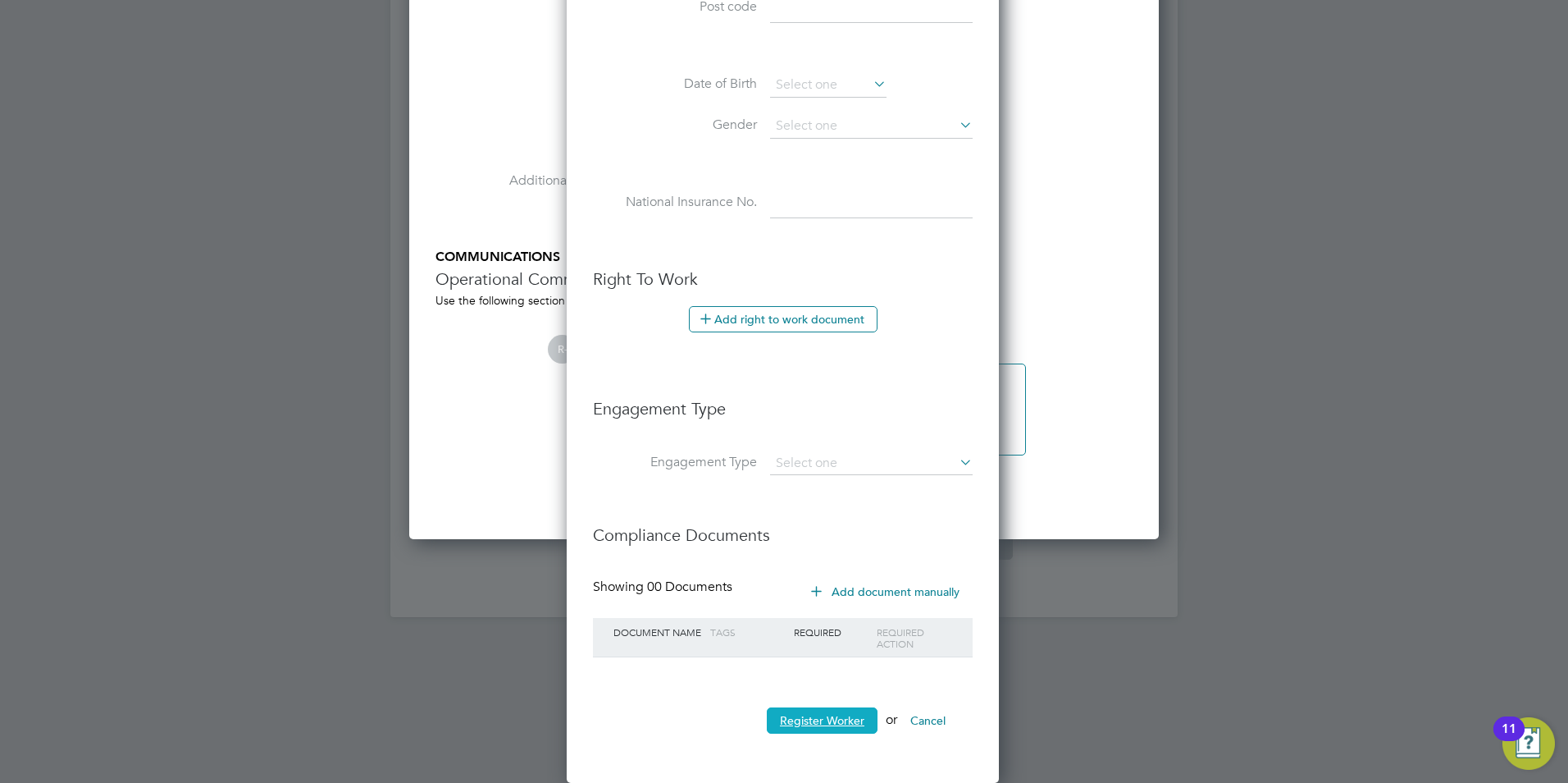
click at [825, 721] on button "Register Worker" at bounding box center [822, 720] width 111 height 26
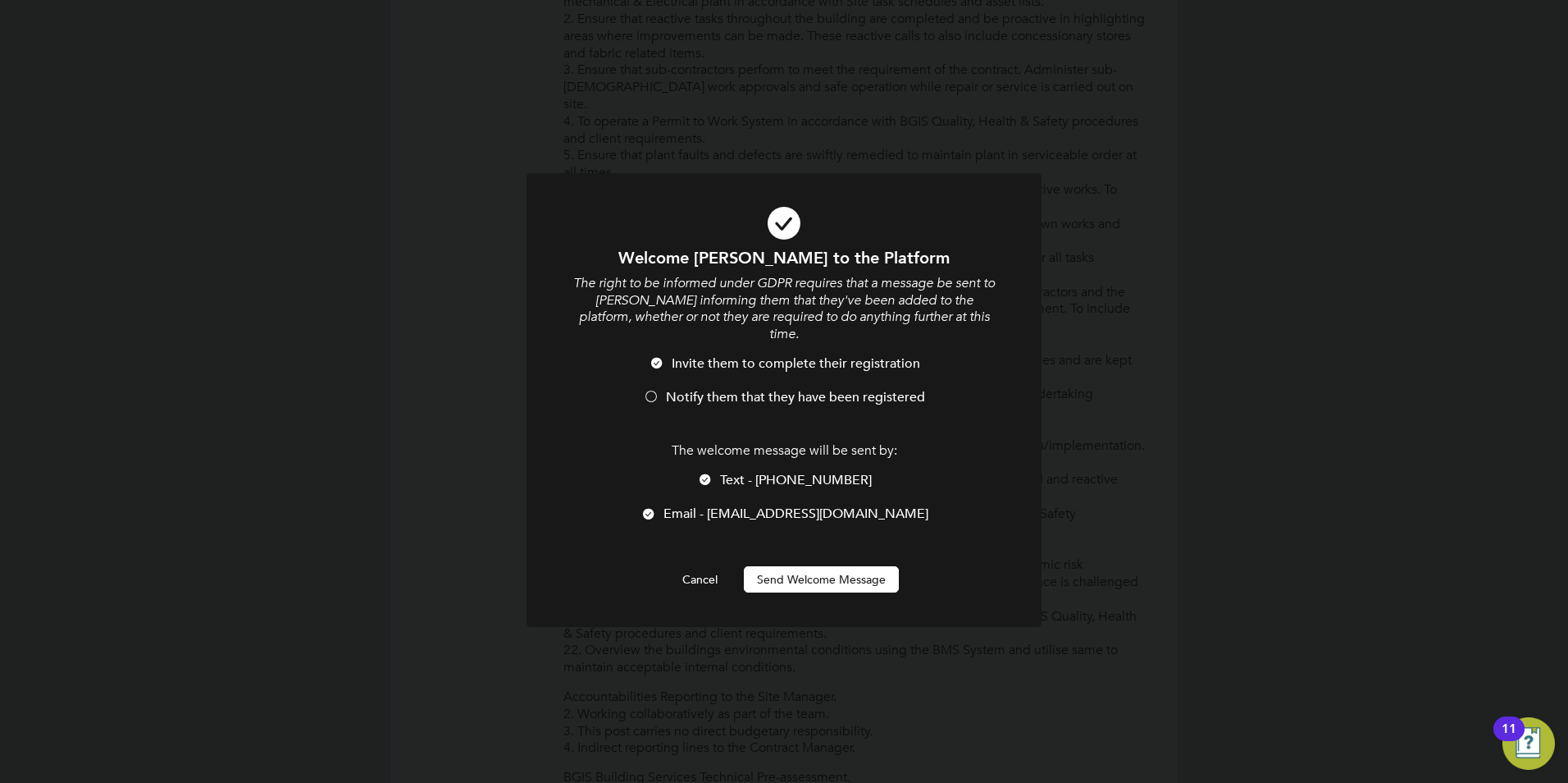
click at [651, 390] on div at bounding box center [651, 398] width 16 height 16
click at [784, 566] on button "Send Welcome Message" at bounding box center [821, 578] width 155 height 26
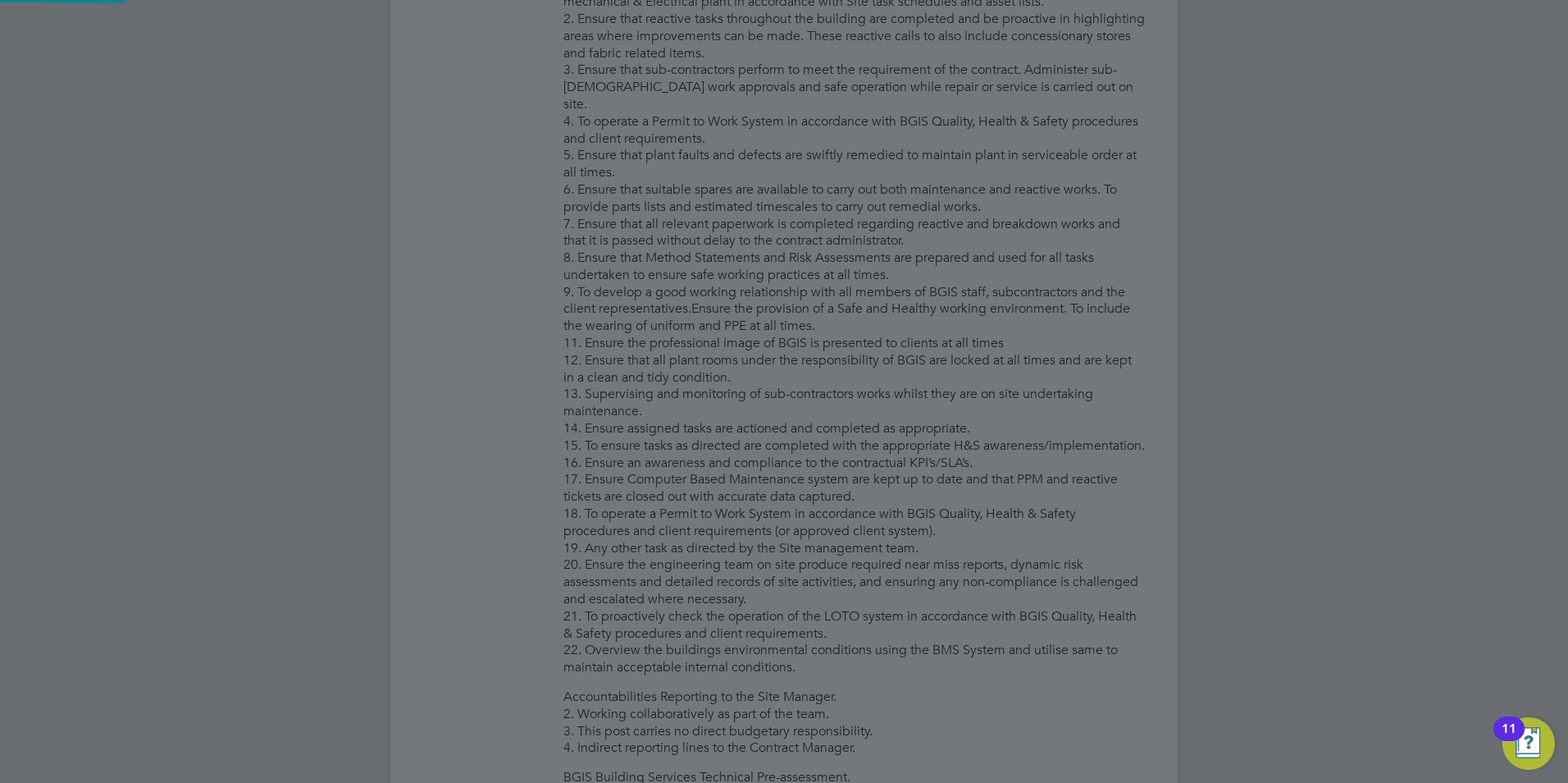
type input "[PERSON_NAME] (TH2025)"
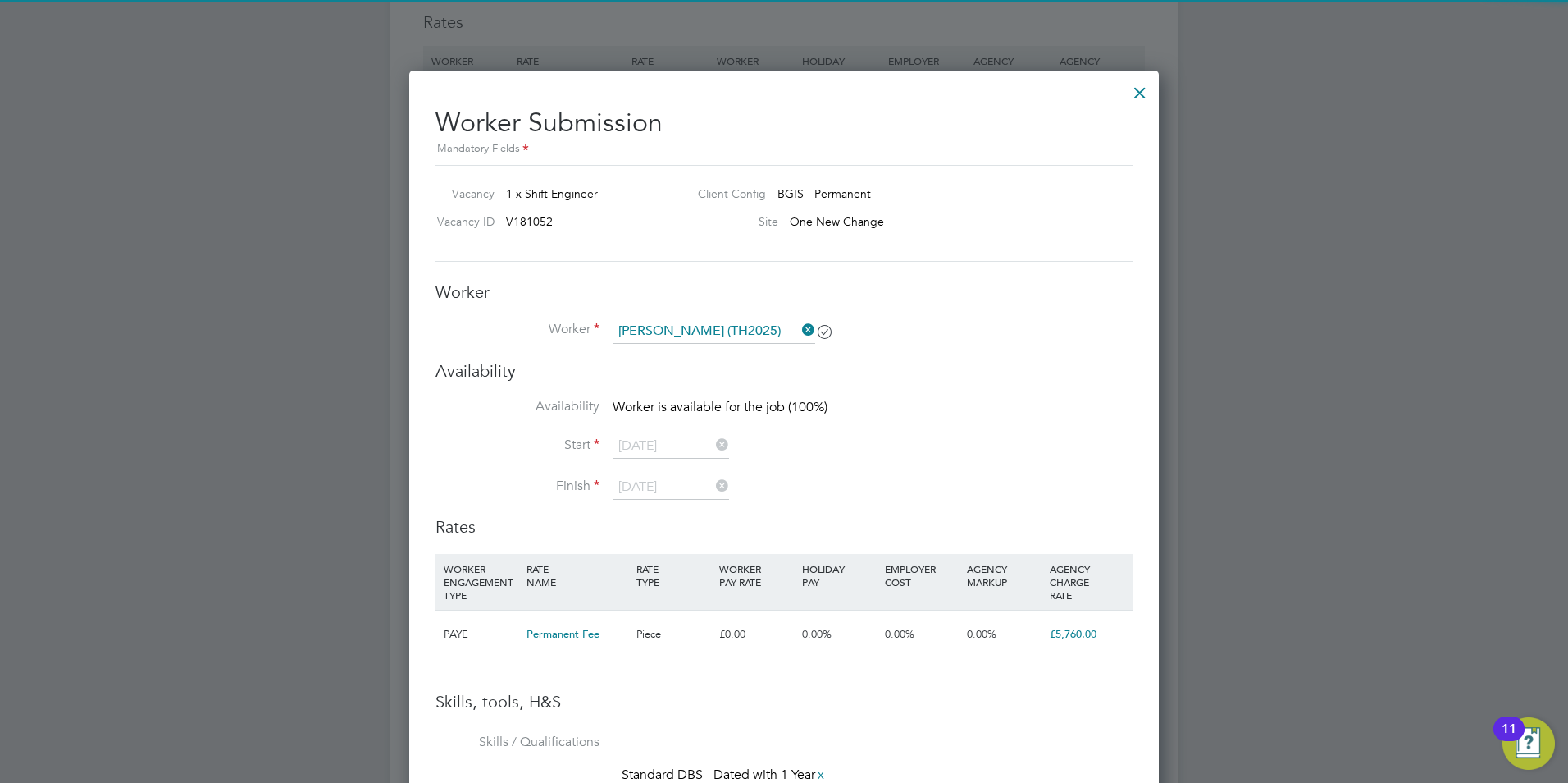
scroll to position [1981, 0]
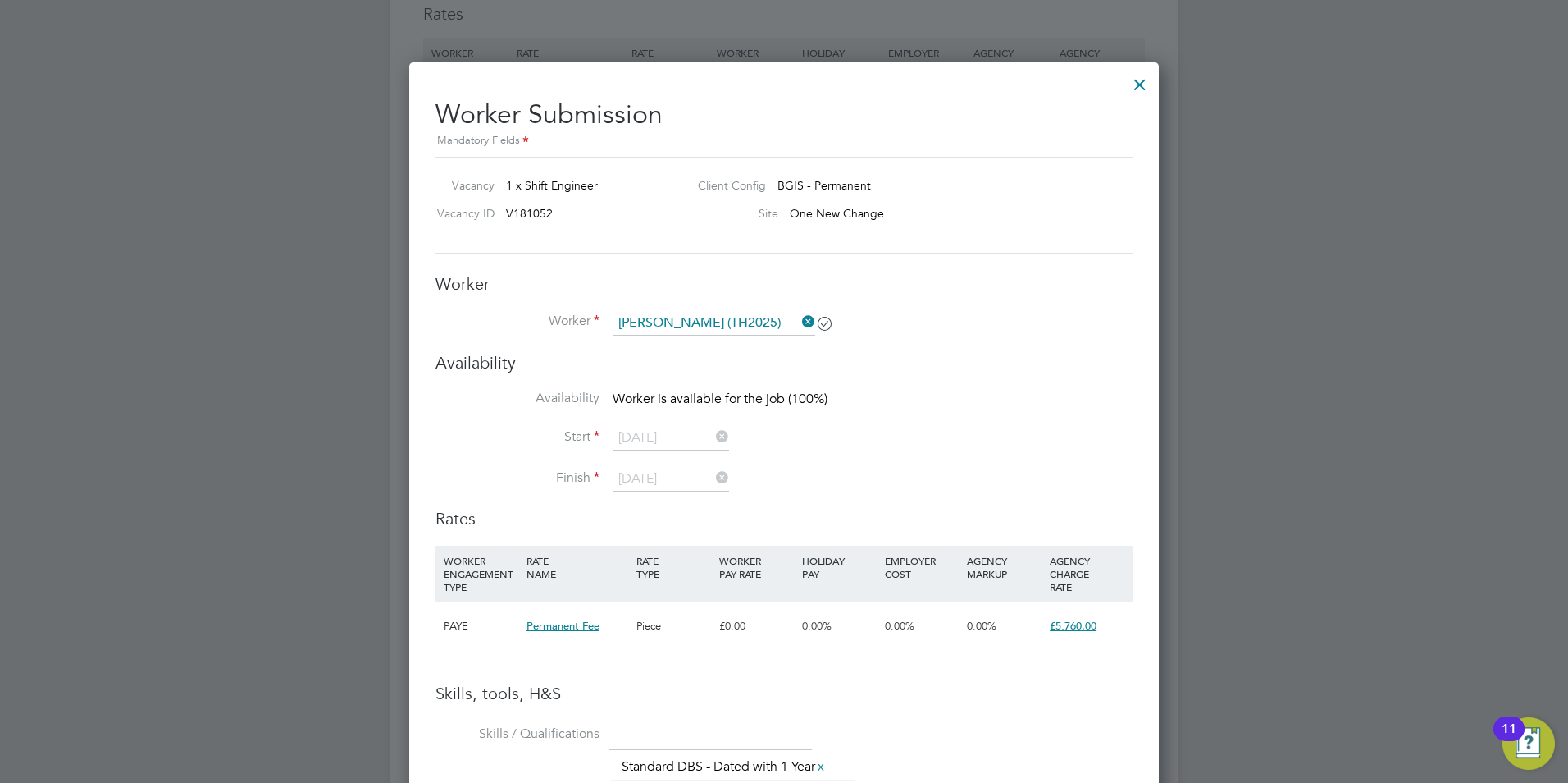
click at [1091, 324] on li "Worker [PERSON_NAME] (TH2025)" at bounding box center [784, 331] width 697 height 41
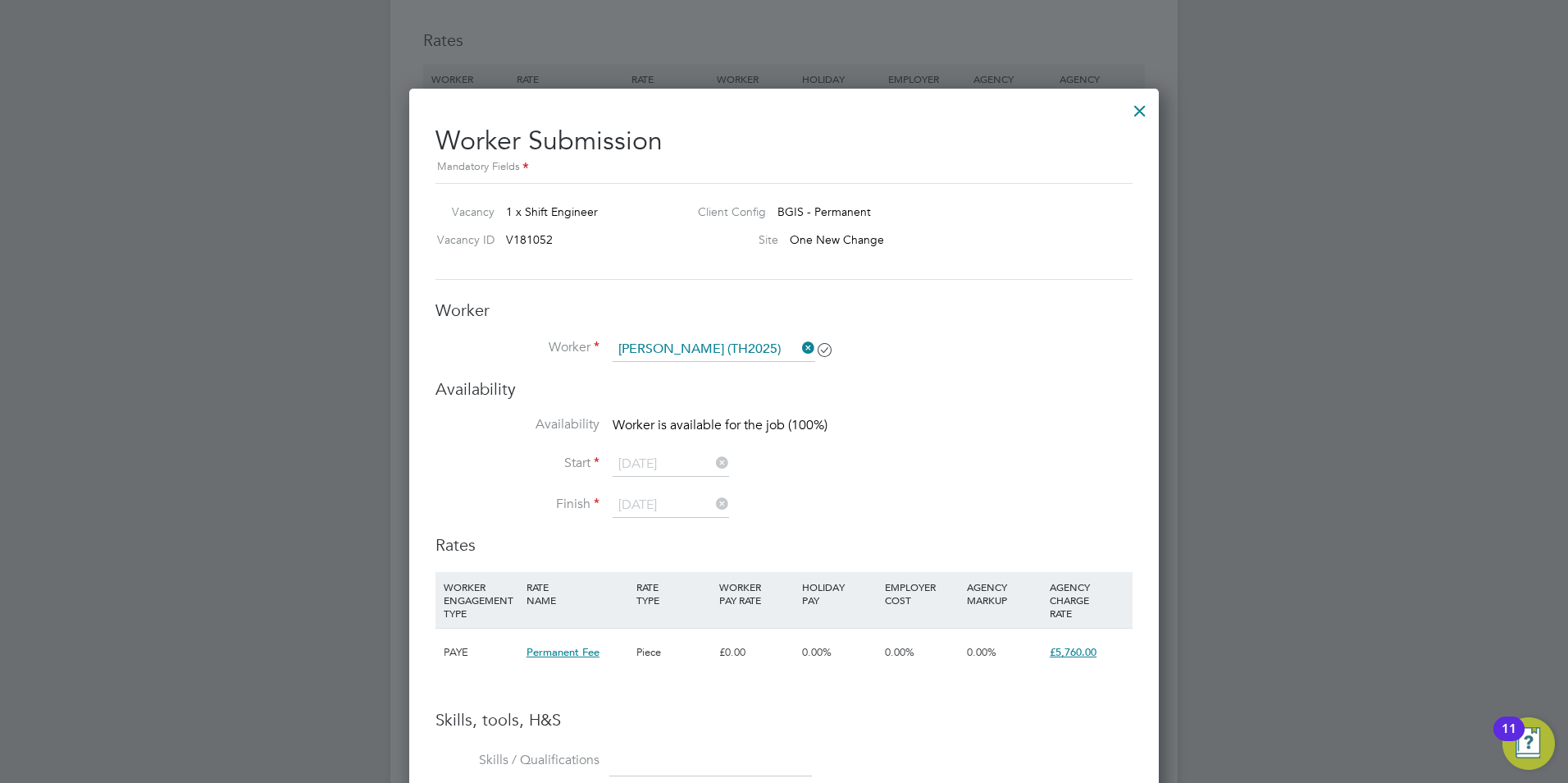
scroll to position [1953, 0]
click at [754, 462] on li "Start [DATE]" at bounding box center [784, 474] width 697 height 41
click at [888, 386] on h3 "Availability" at bounding box center [784, 390] width 697 height 21
click at [677, 346] on input at bounding box center [714, 351] width 203 height 25
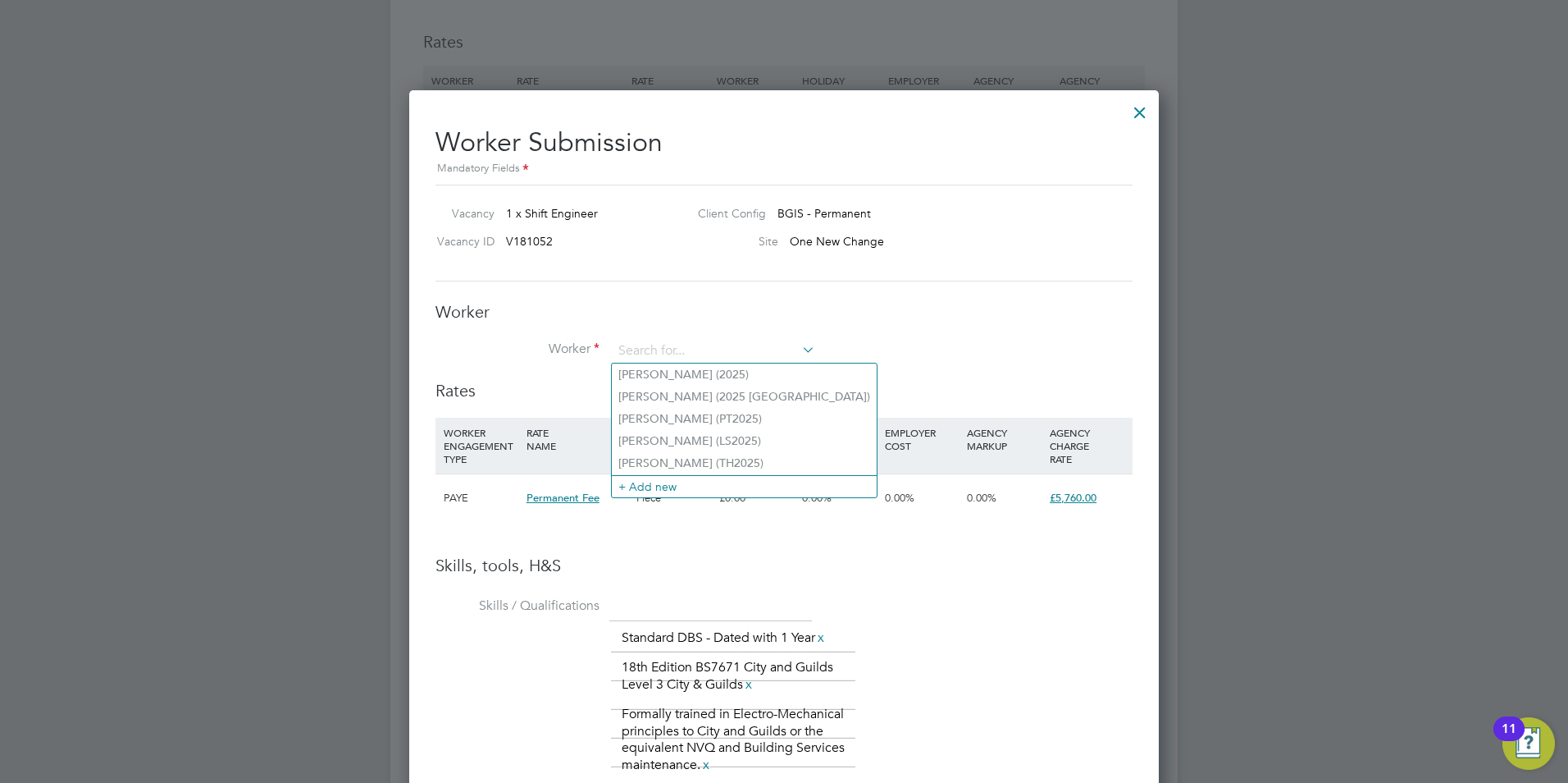
click at [896, 324] on div "Worker Worker Worker Engagement Type" at bounding box center [784, 340] width 697 height 78
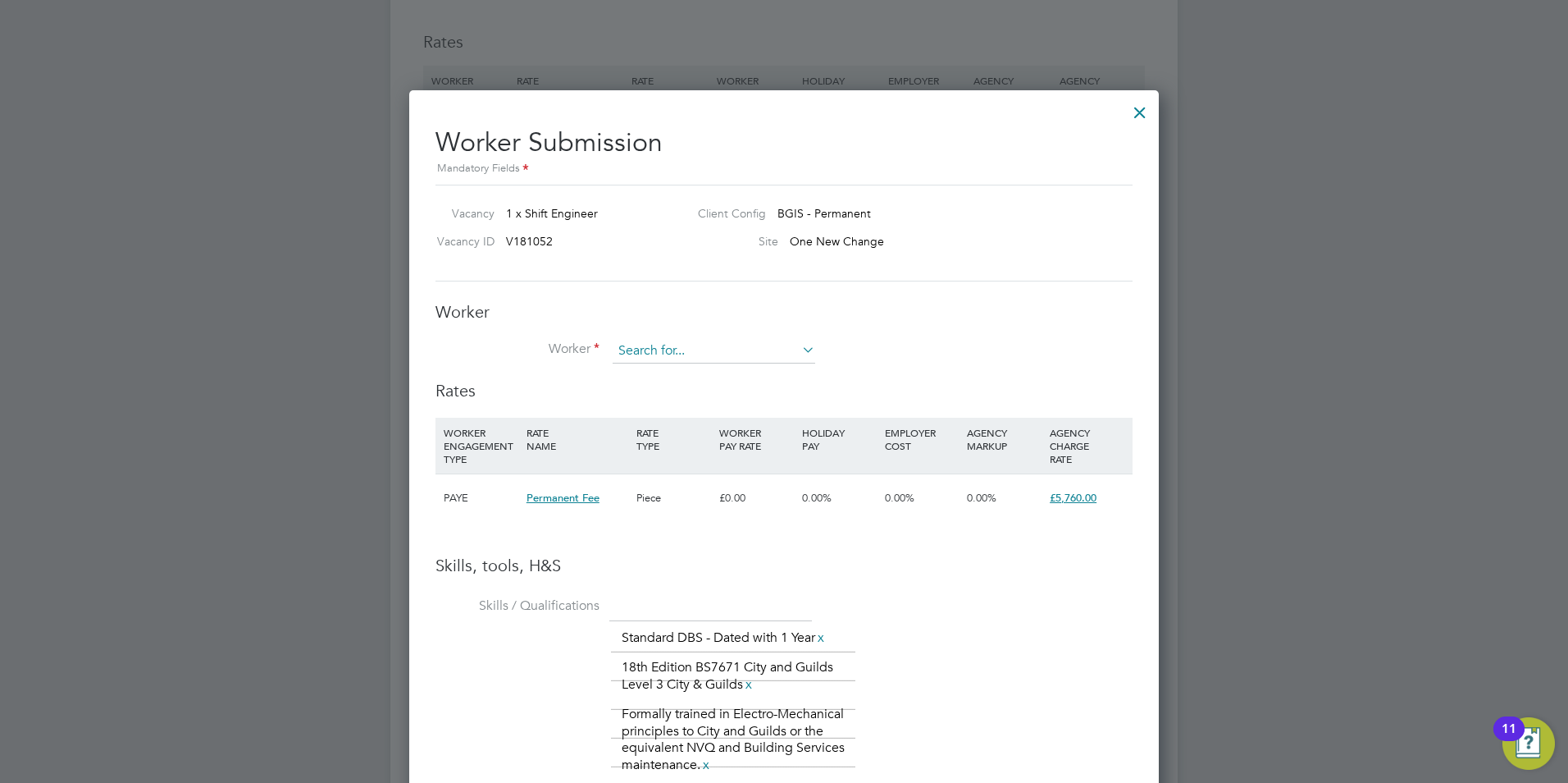
click at [761, 339] on input at bounding box center [714, 351] width 203 height 25
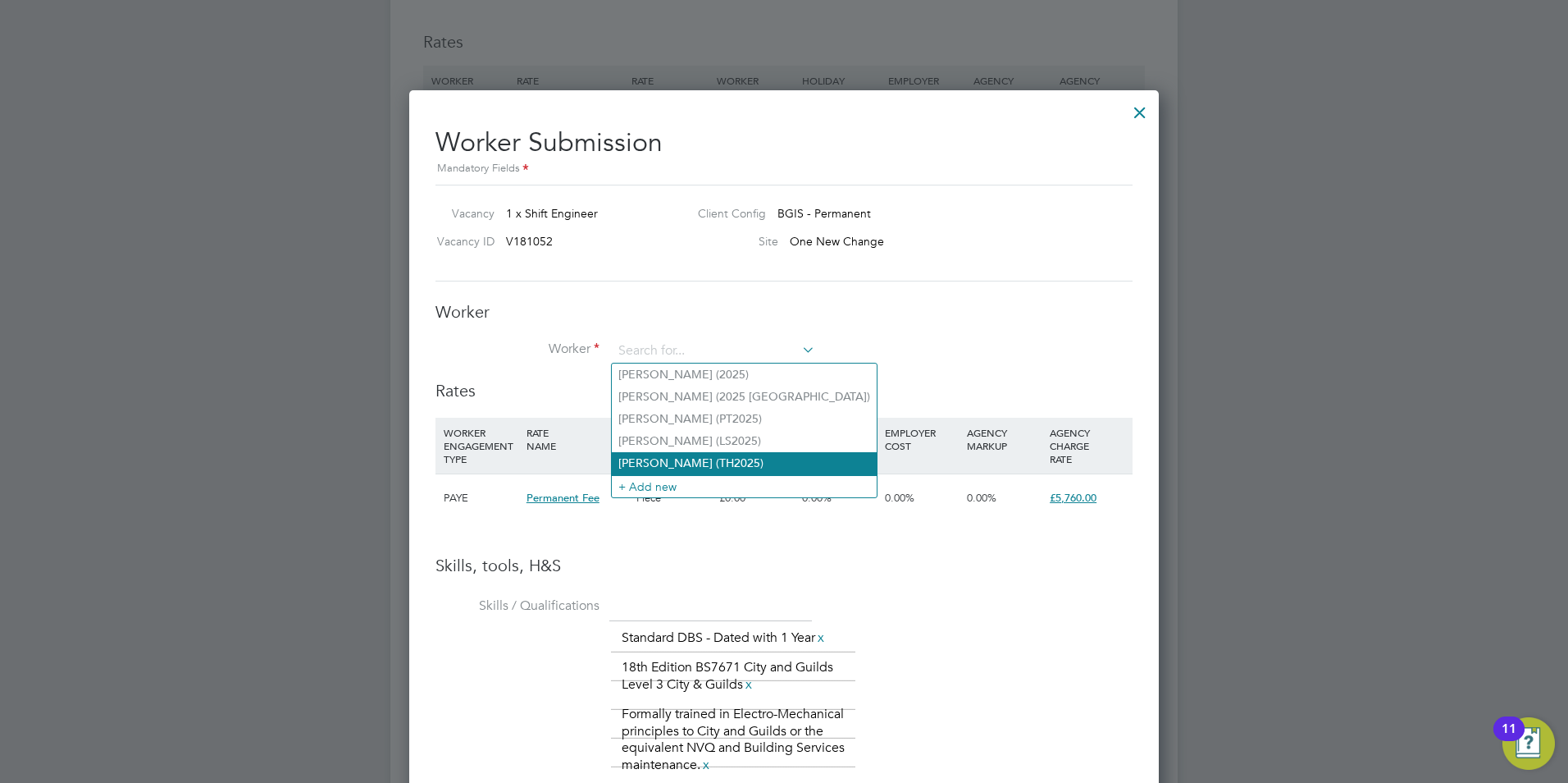
click at [685, 452] on li "[PERSON_NAME] (TH2025)" at bounding box center [743, 463] width 265 height 22
type input "[PERSON_NAME] (TH2025)"
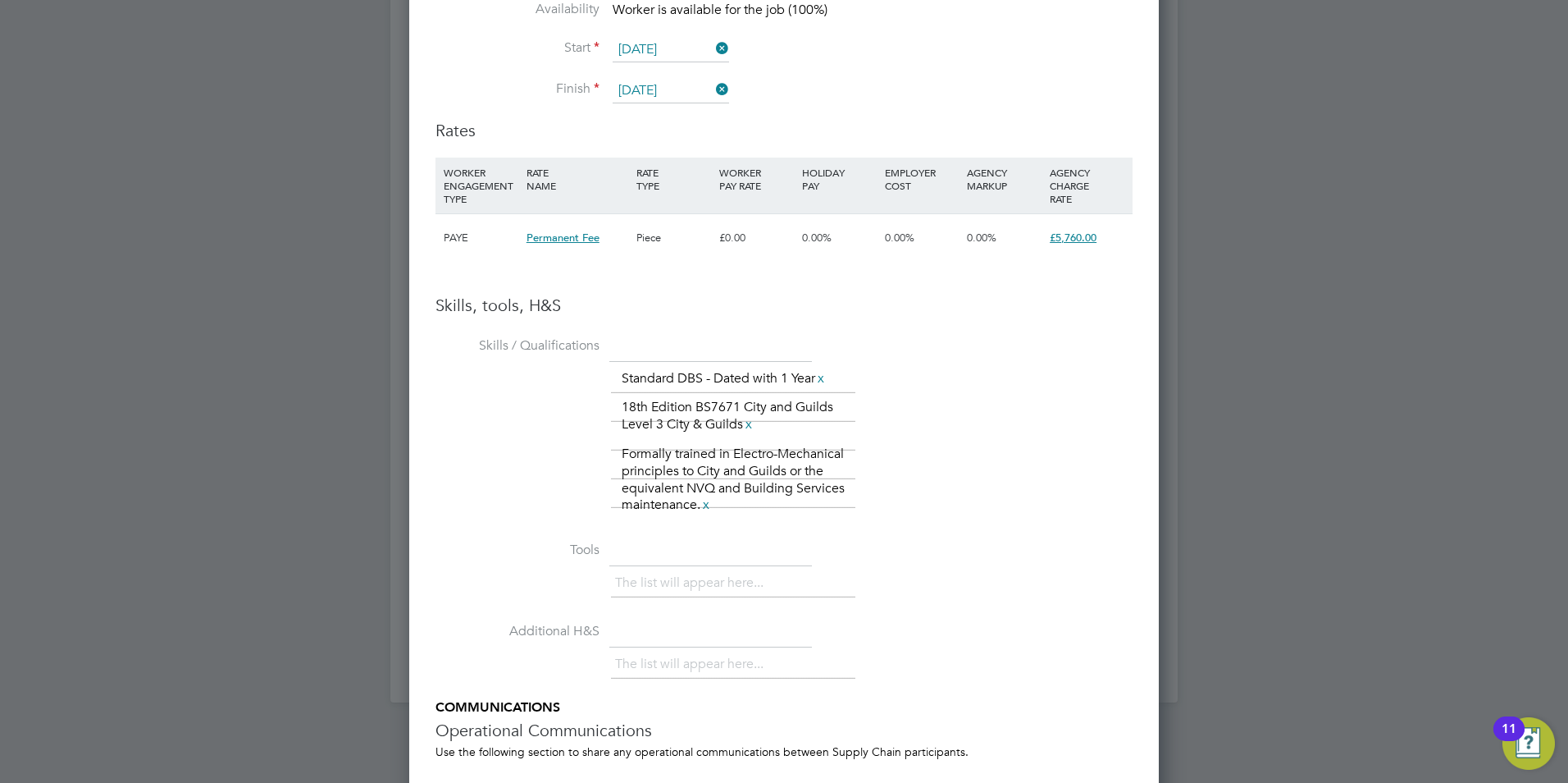
scroll to position [2785, 0]
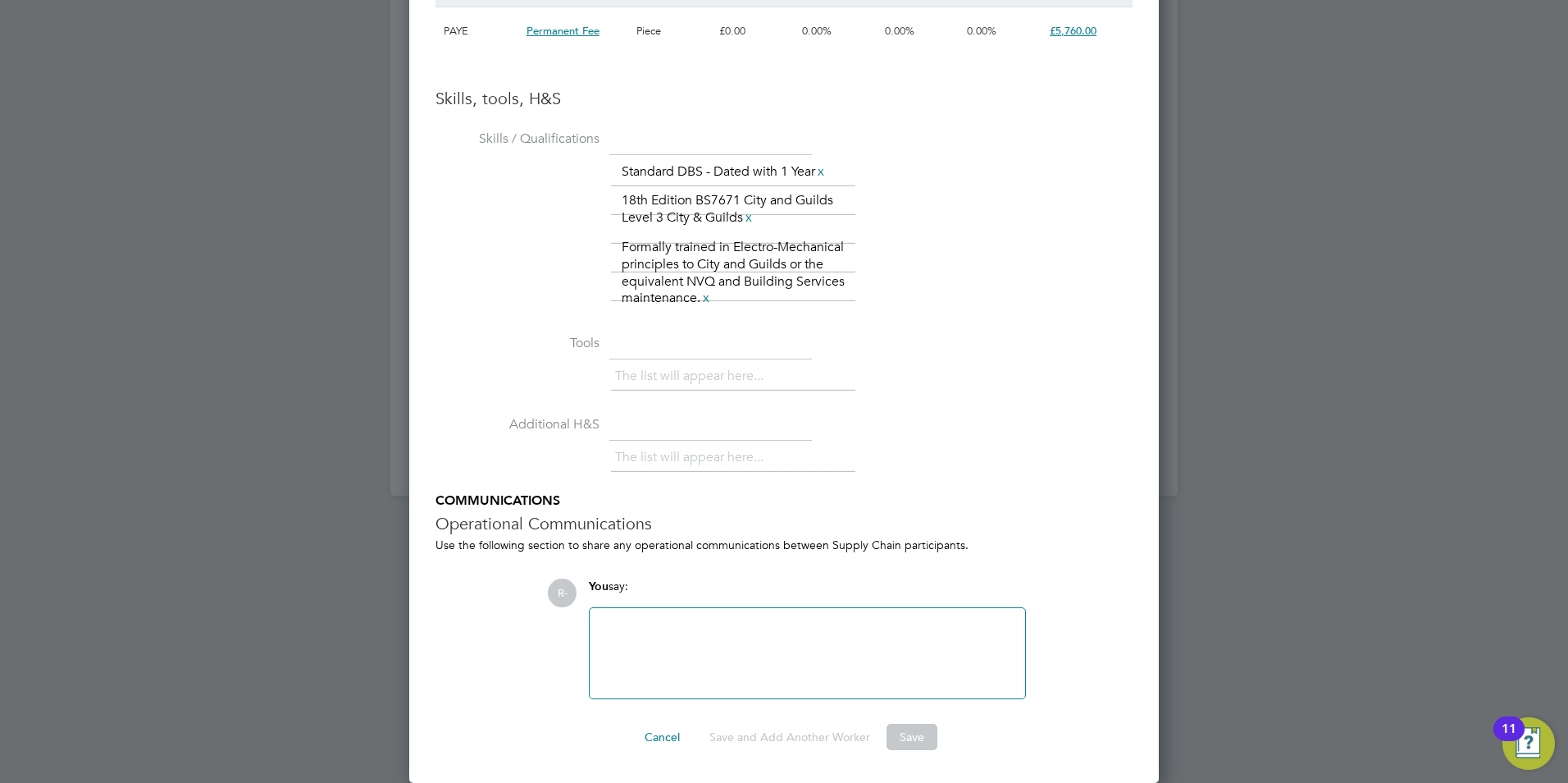
click at [746, 625] on div at bounding box center [806, 653] width 416 height 71
click at [772, 738] on button "Save and Add Another Worker" at bounding box center [790, 736] width 187 height 26
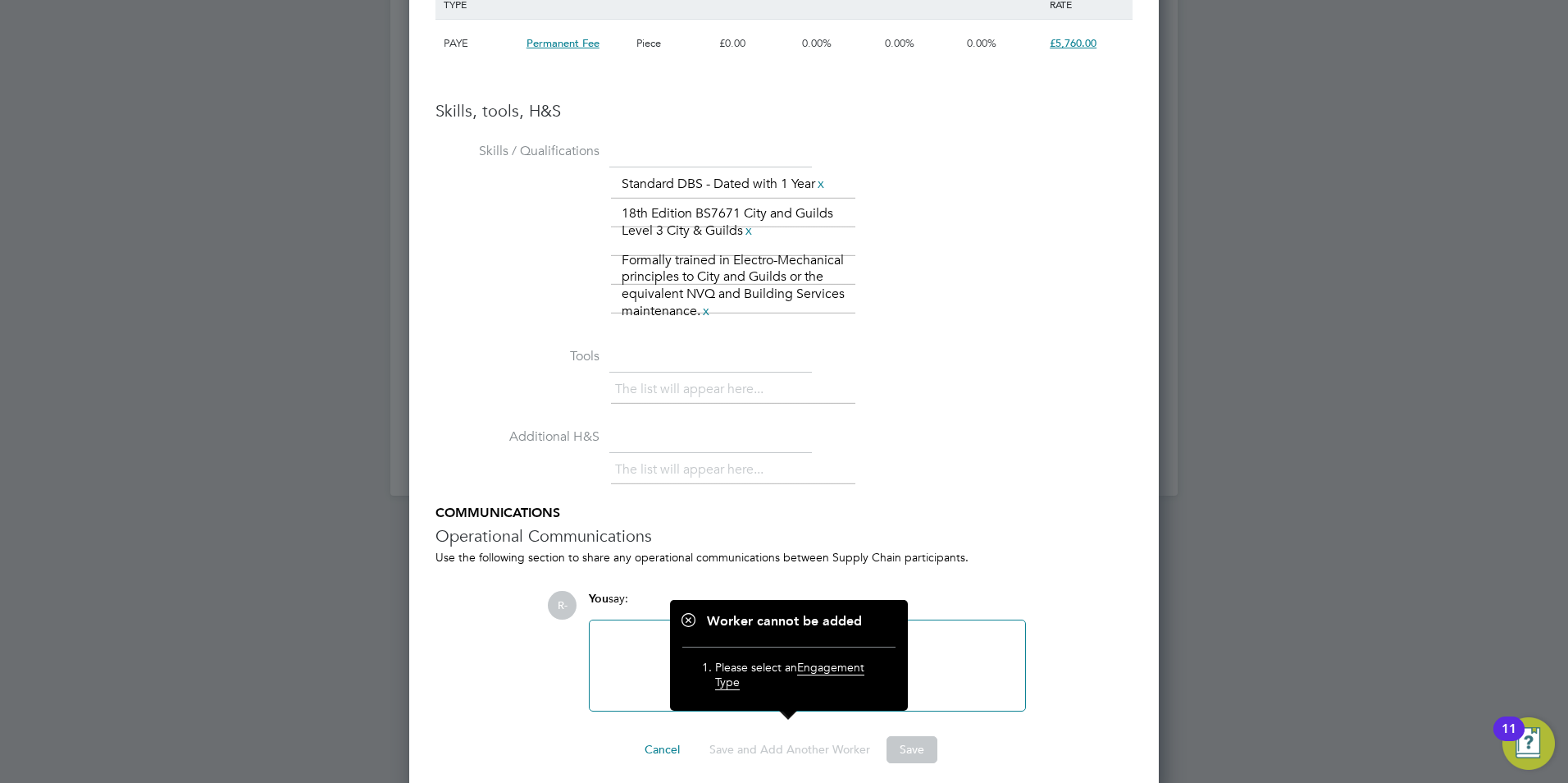
click at [992, 440] on li "Additional H&S The list will appear here..." at bounding box center [784, 465] width 697 height 81
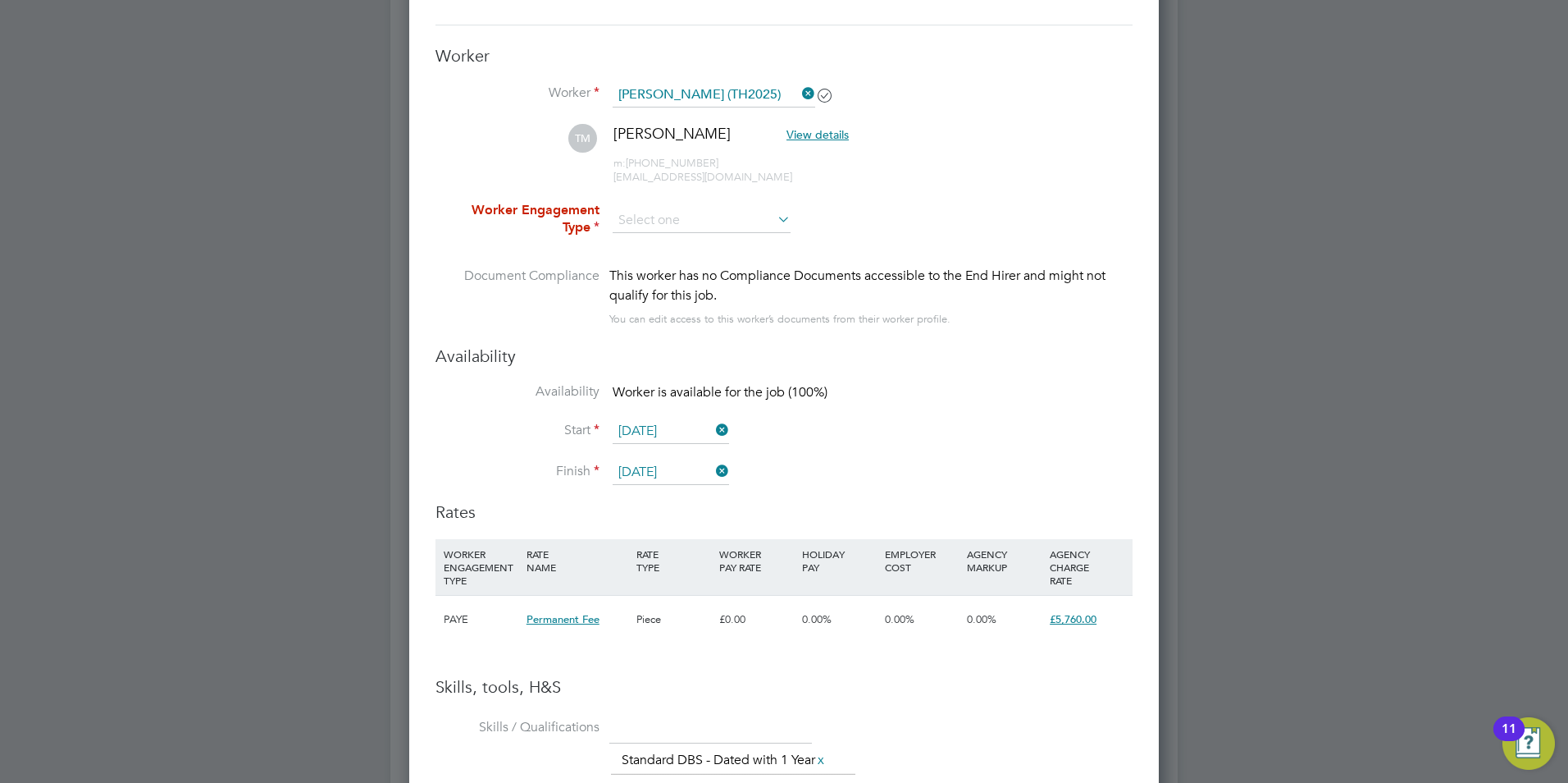
scroll to position [2194, 0]
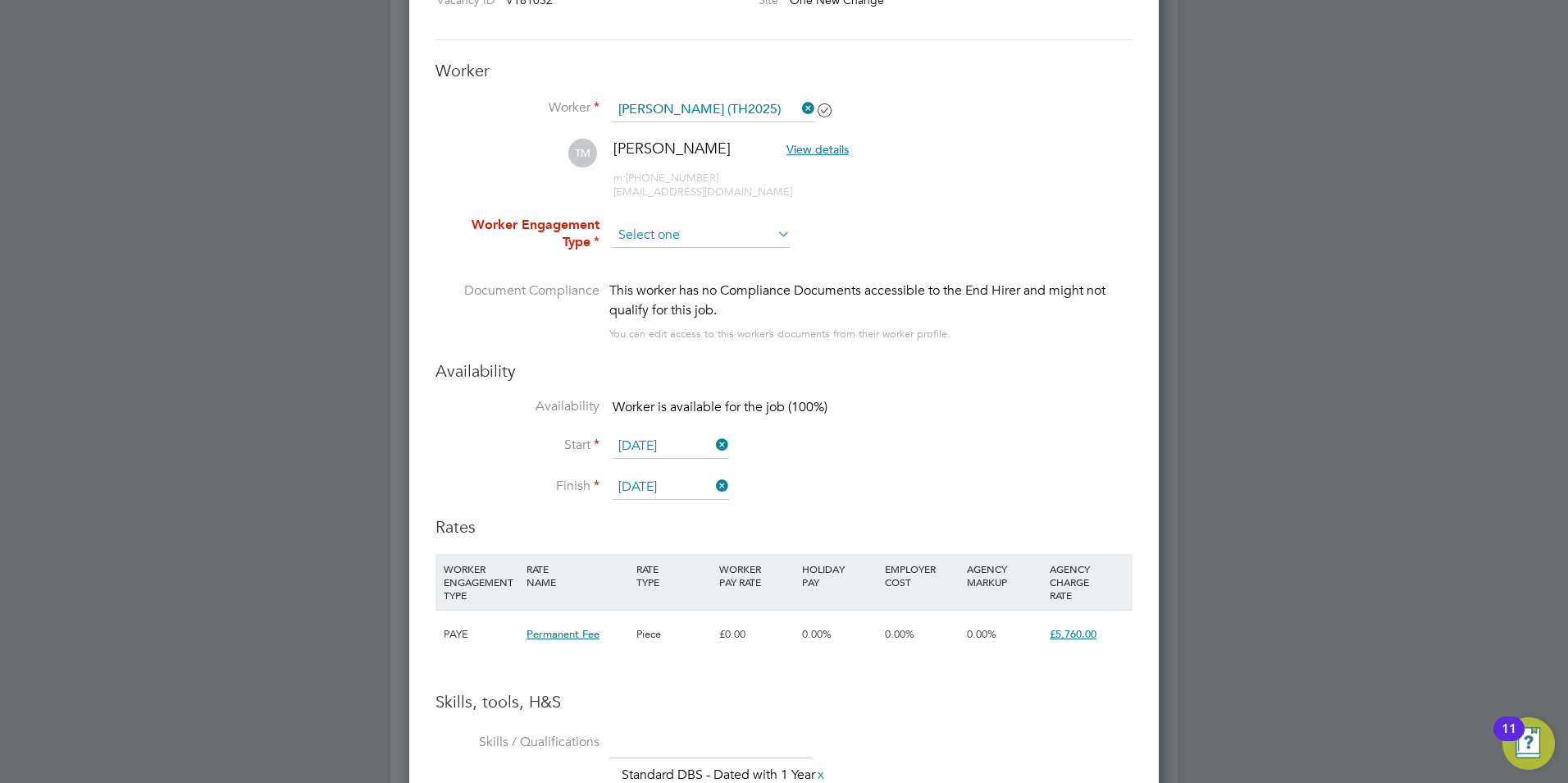
click at [737, 237] on input at bounding box center [701, 235] width 178 height 25
click at [674, 274] on li "PAYE" at bounding box center [701, 279] width 180 height 21
type input "PAYE"
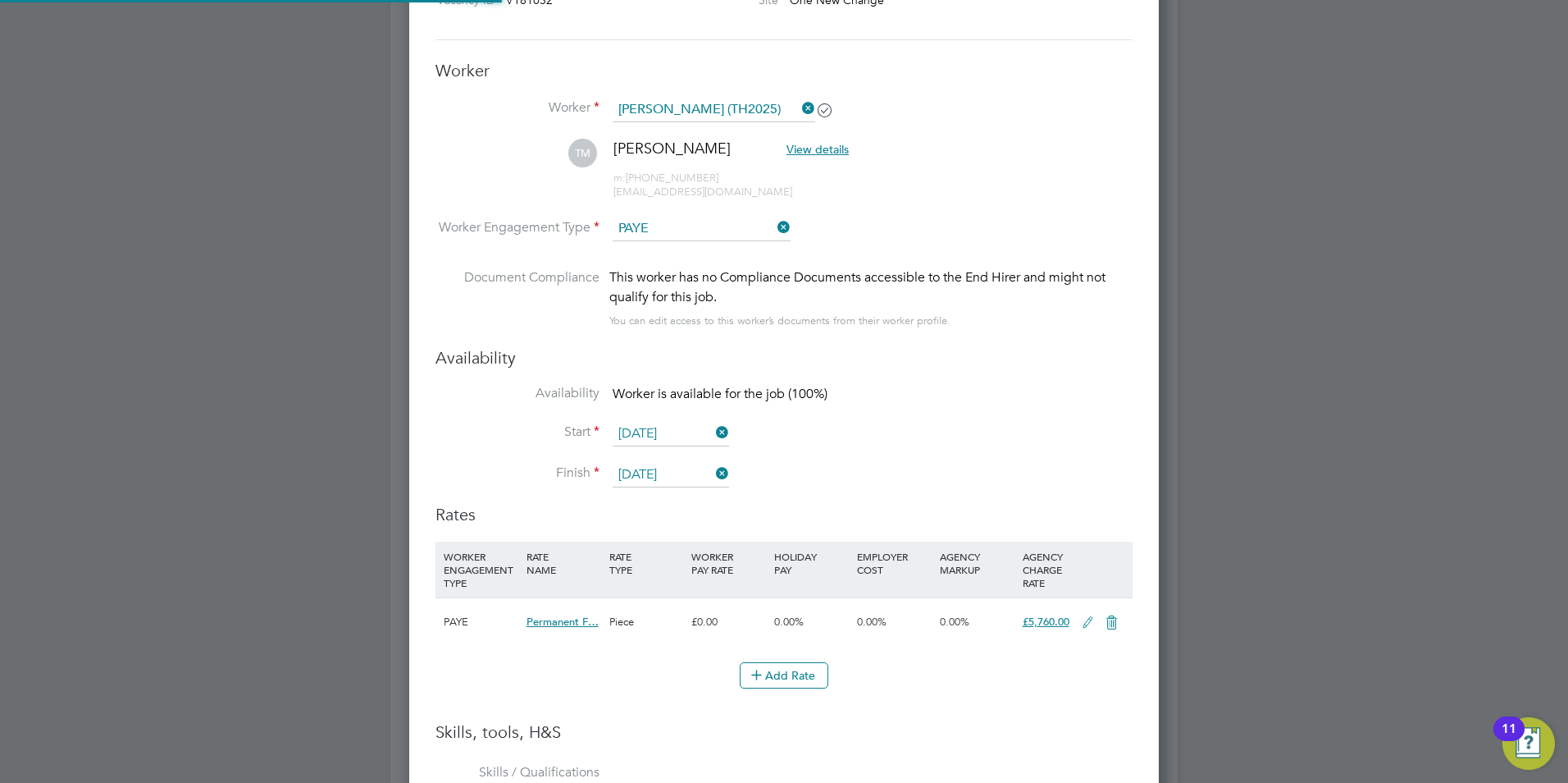
scroll to position [49, 84]
click at [980, 444] on li "Start [DATE]" at bounding box center [784, 442] width 697 height 41
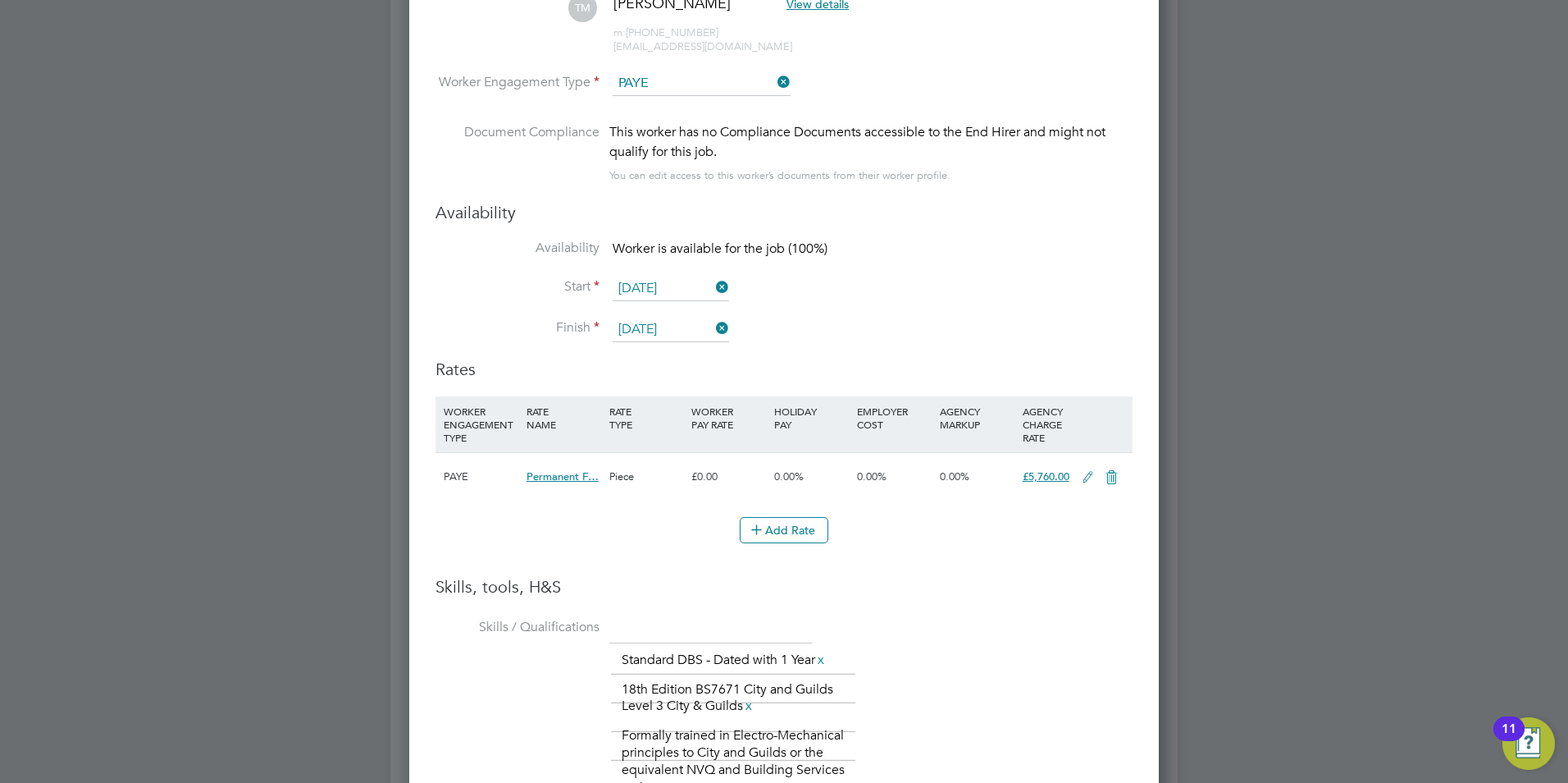
scroll to position [2325, 0]
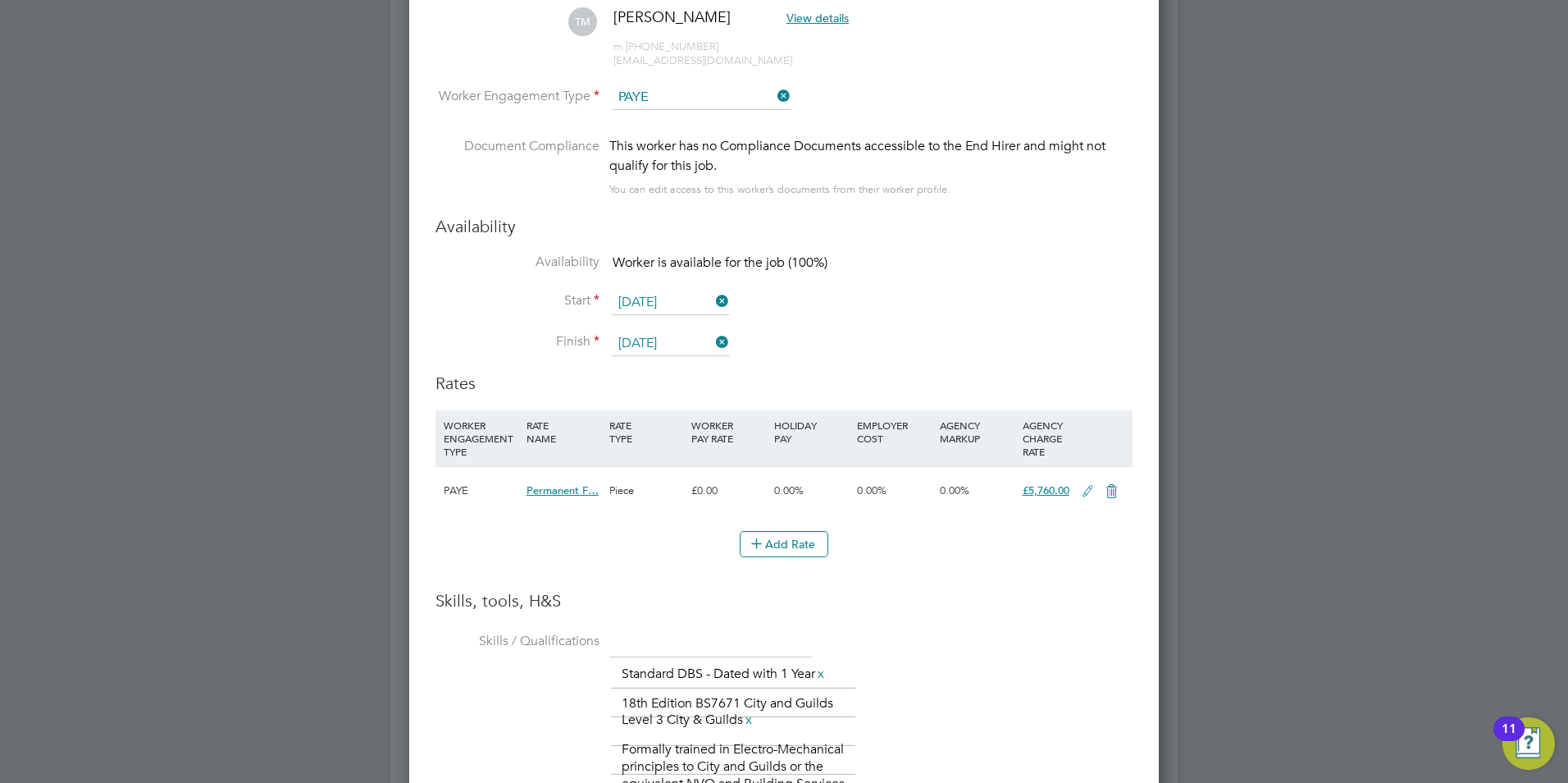
click at [635, 296] on input "[DATE]" at bounding box center [671, 303] width 117 height 25
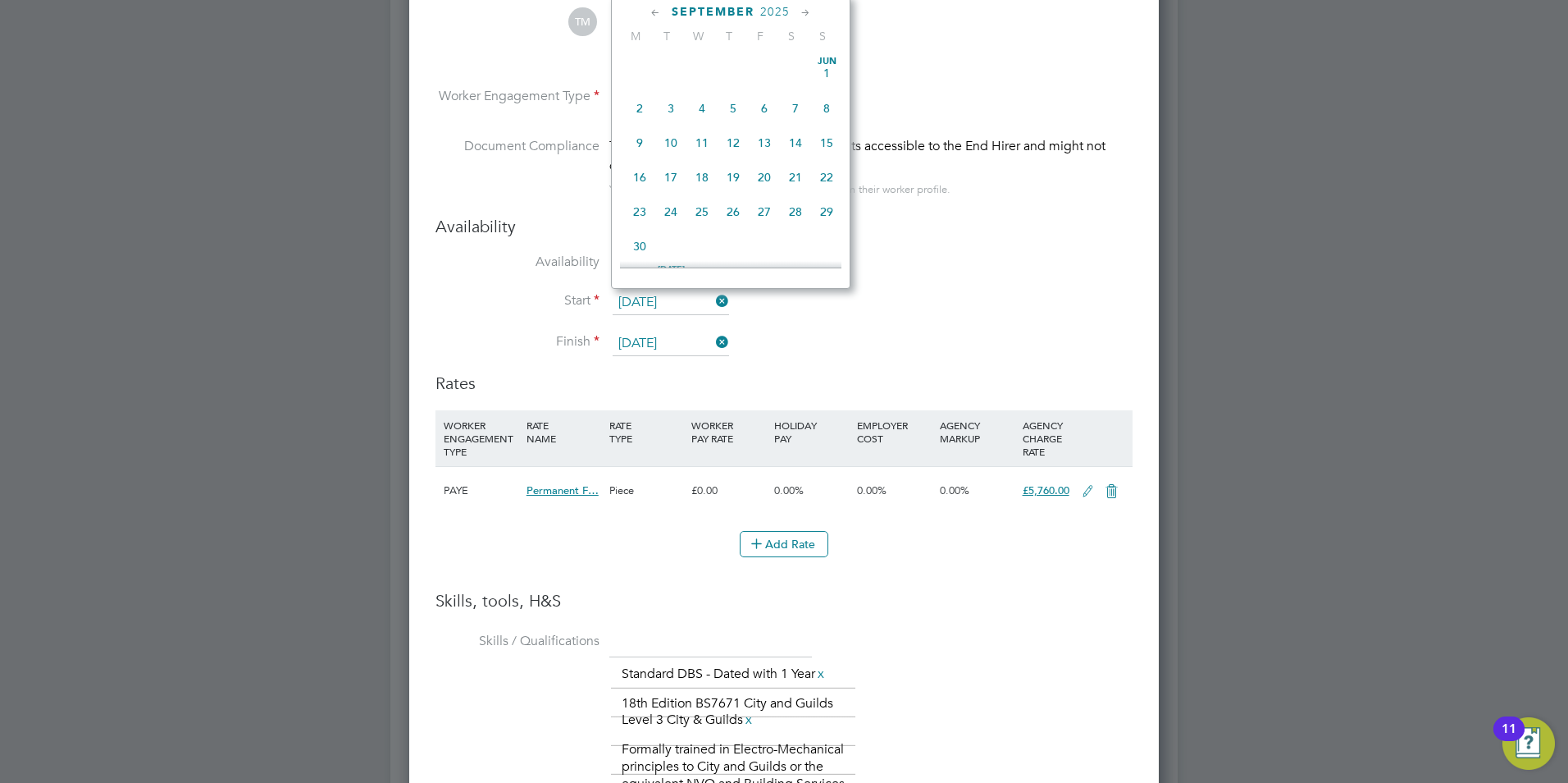
scroll to position [604, 0]
click at [644, 174] on span "29" at bounding box center [639, 162] width 32 height 32
type input "[DATE]"
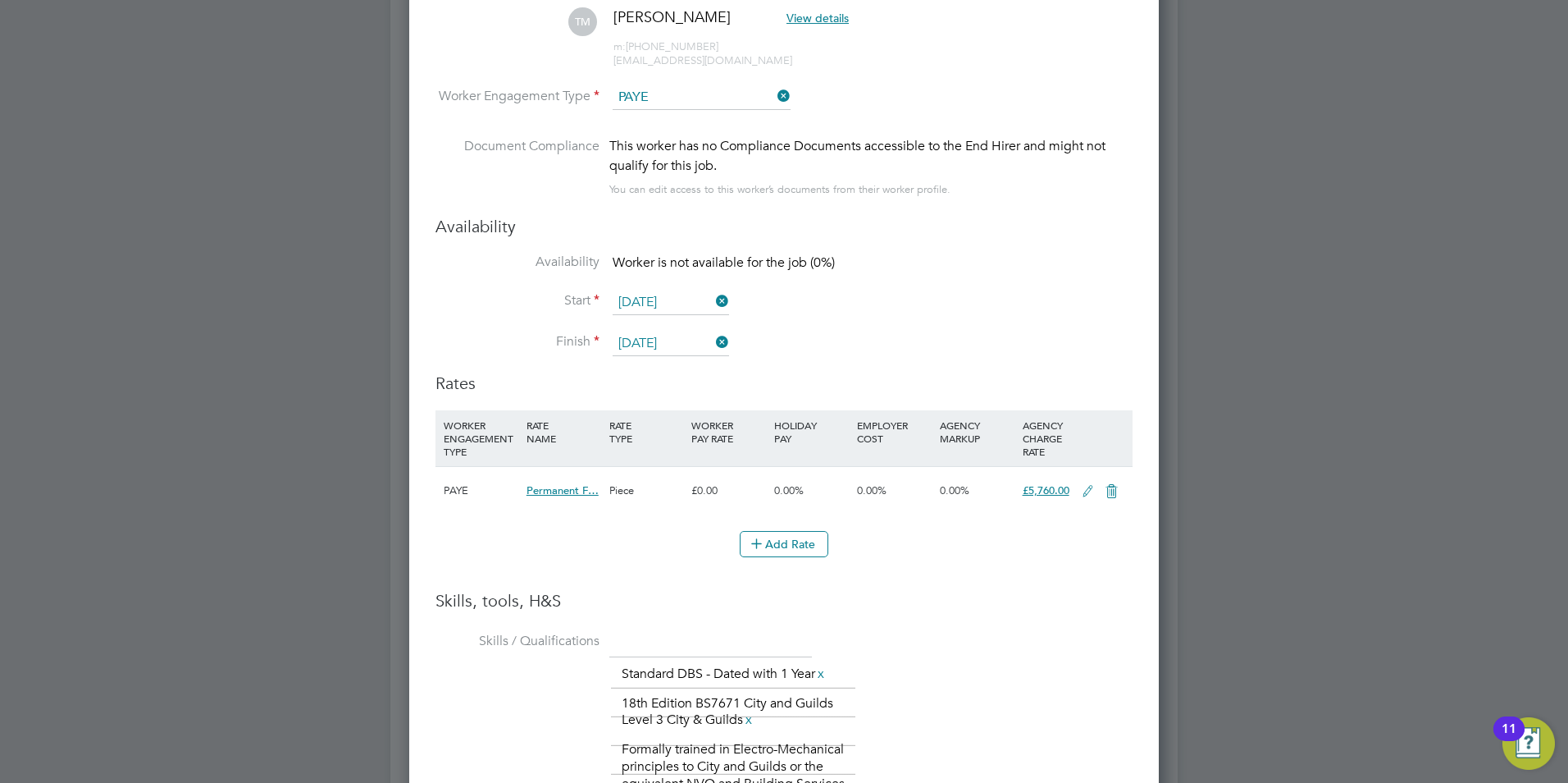
click at [677, 344] on input "[DATE]" at bounding box center [671, 344] width 117 height 25
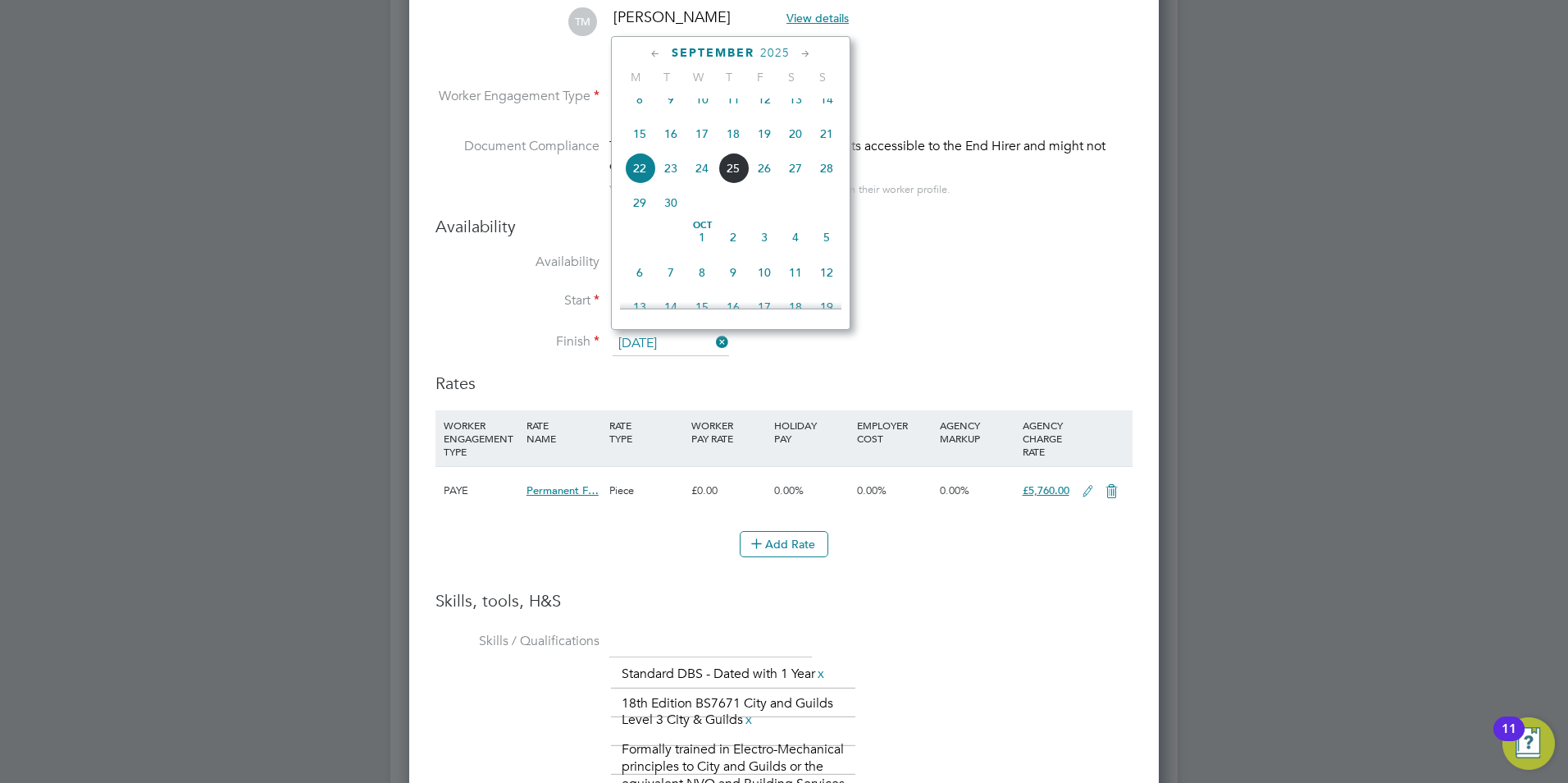
click at [634, 214] on span "29" at bounding box center [639, 203] width 32 height 32
type input "[DATE]"
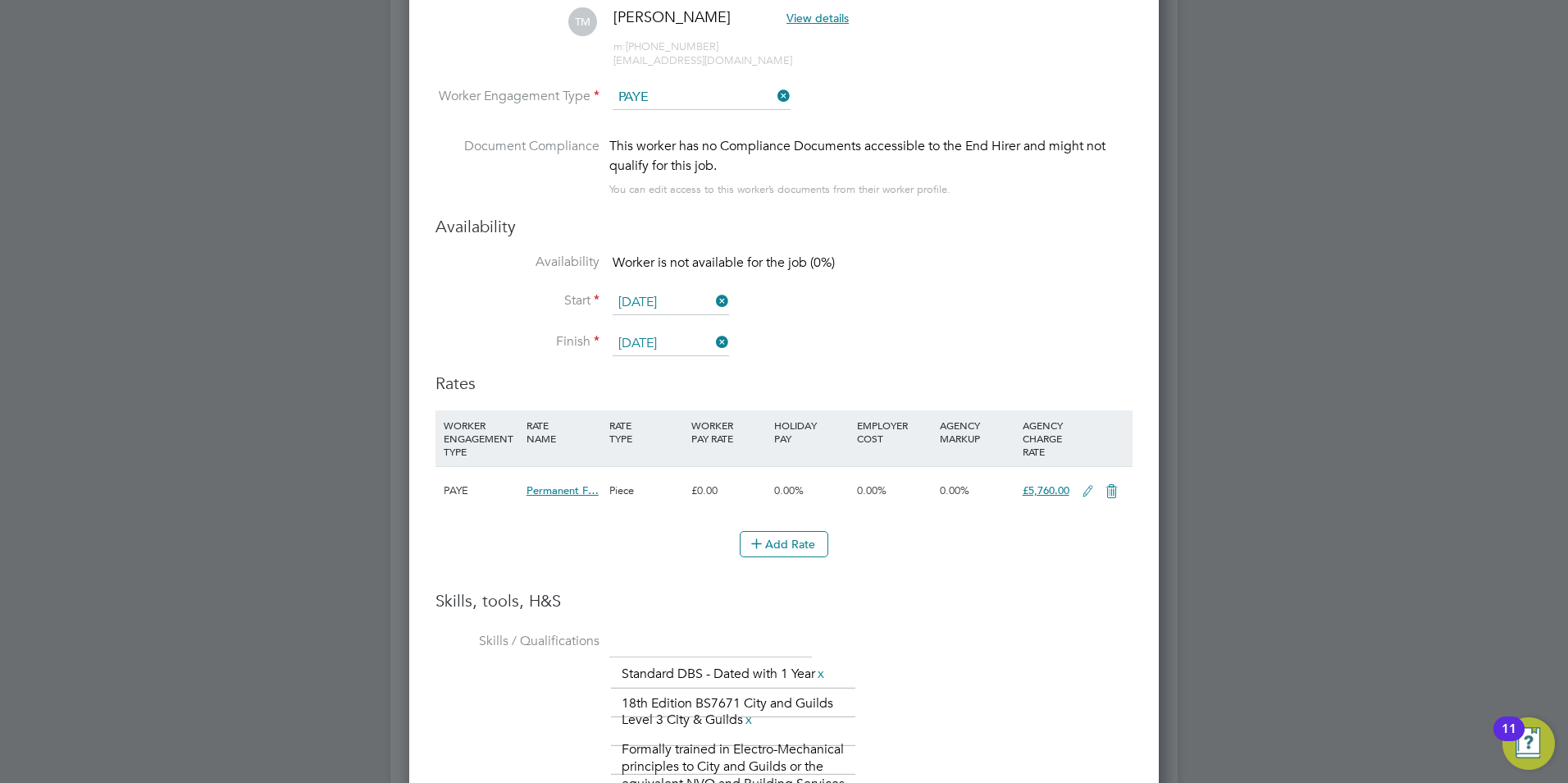
click at [1001, 327] on li "Start [DATE]" at bounding box center [784, 311] width 697 height 41
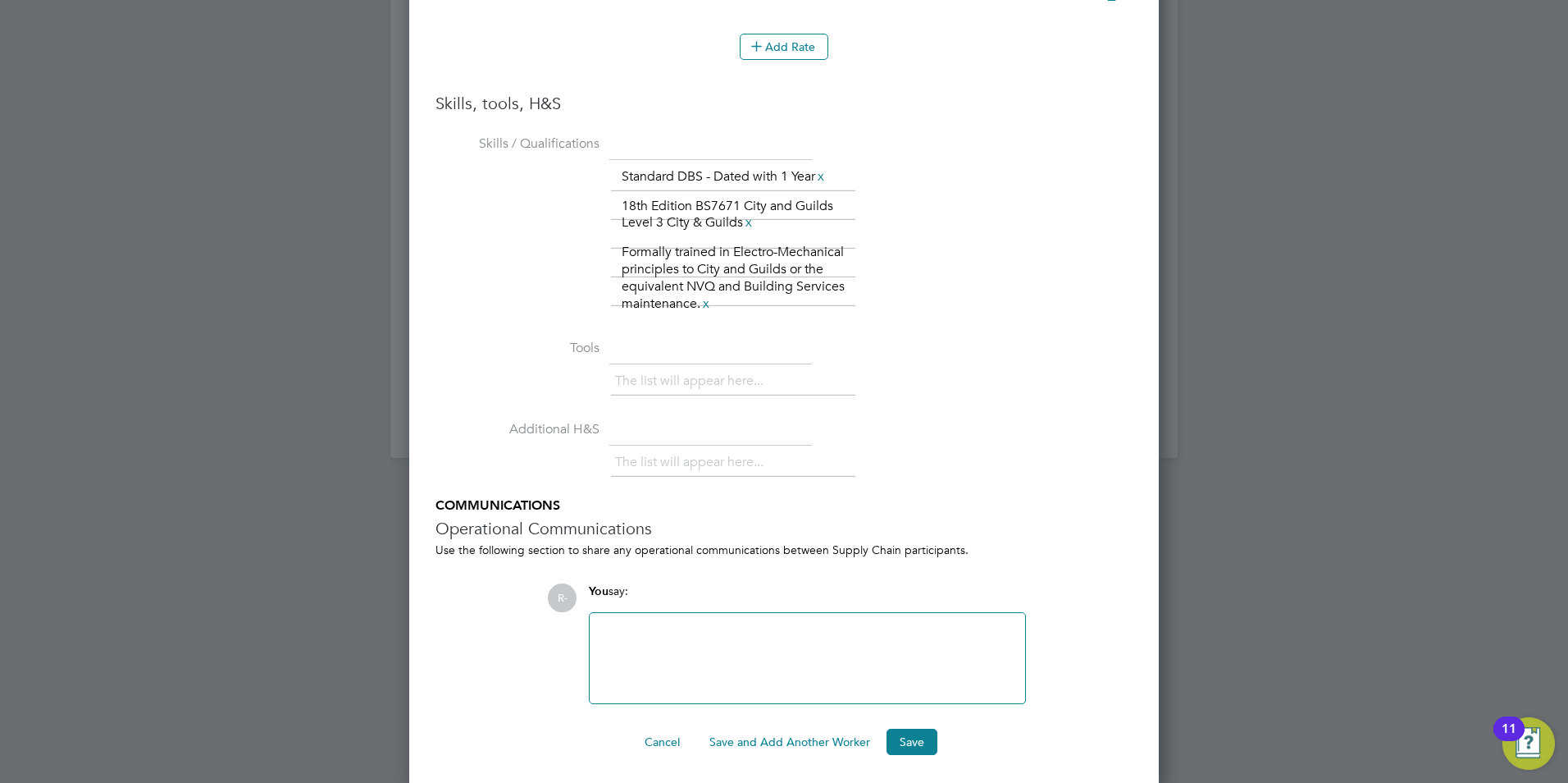
scroll to position [2827, 0]
click at [907, 737] on button "Save" at bounding box center [912, 736] width 51 height 26
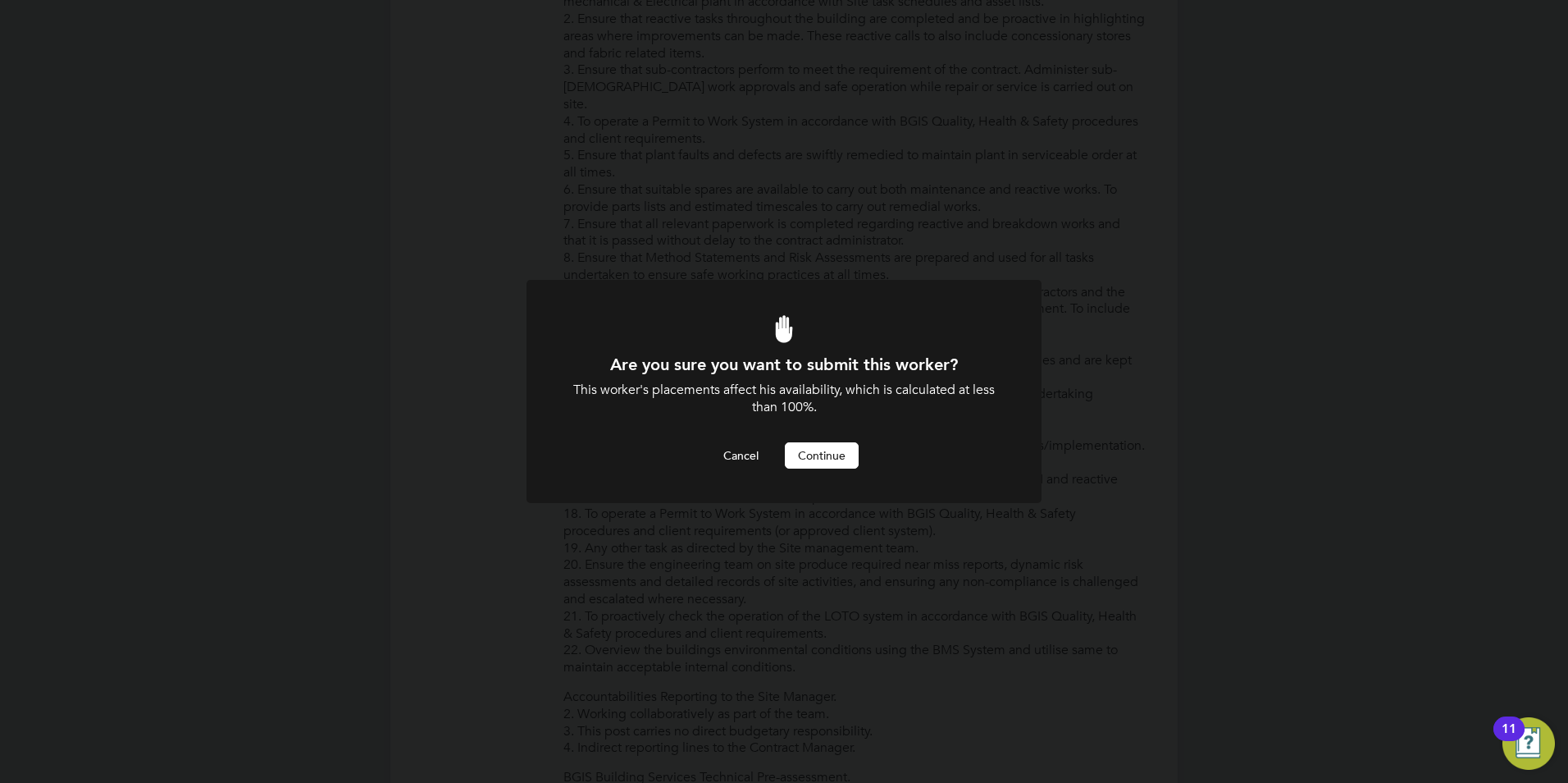
click at [837, 460] on button "Continue" at bounding box center [821, 455] width 74 height 26
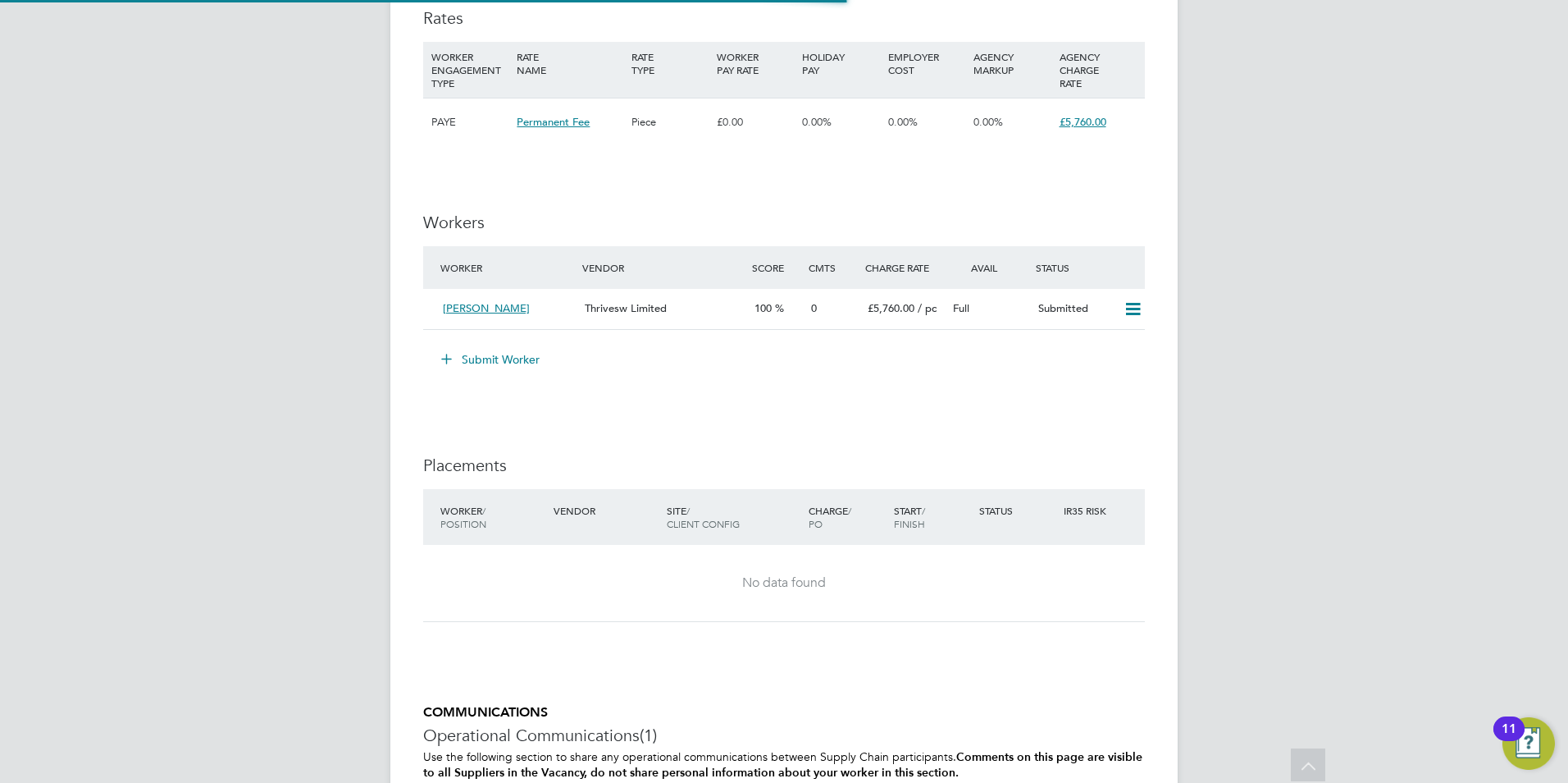
scroll to position [1981, 0]
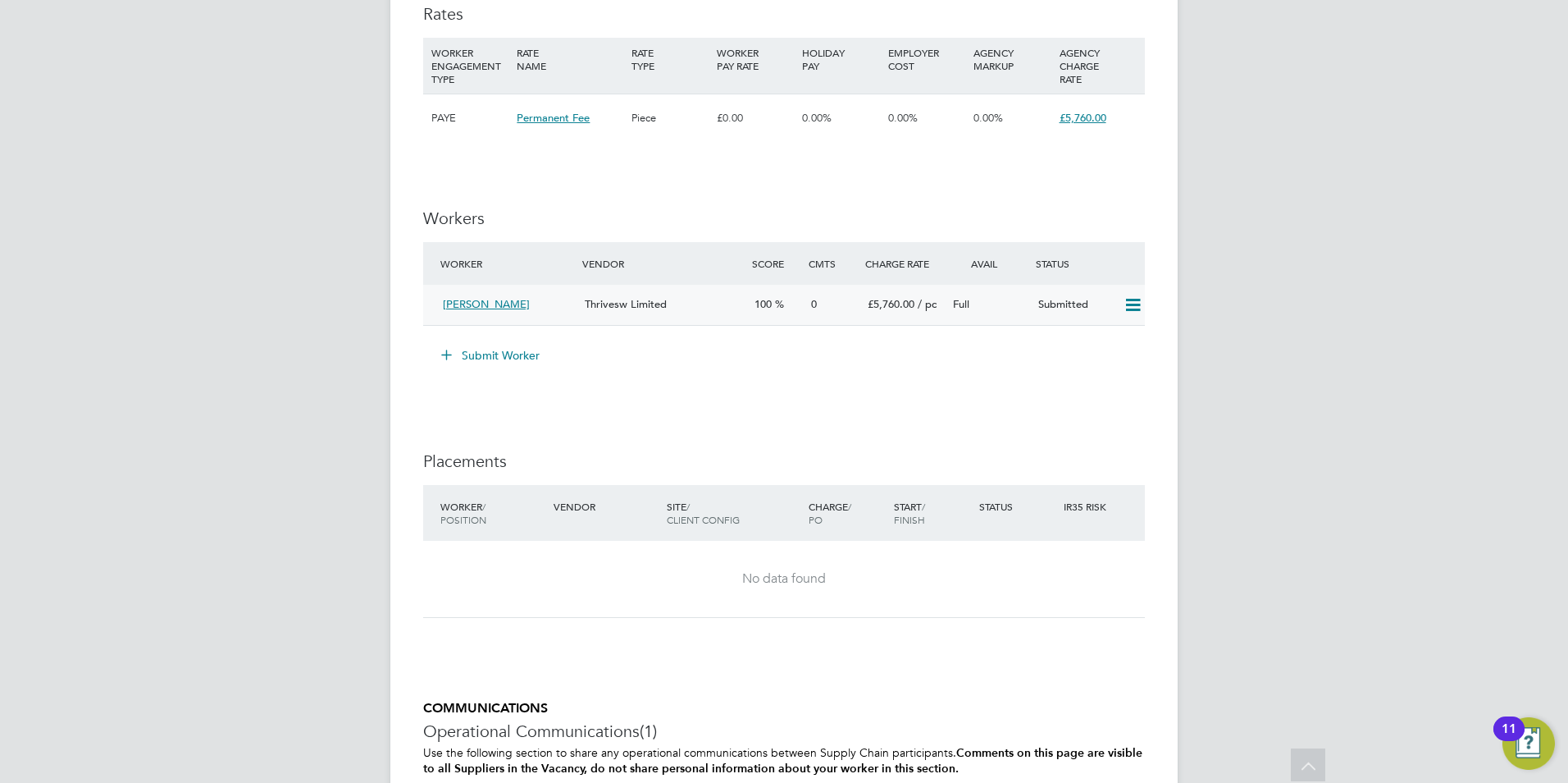
click at [510, 299] on span "[PERSON_NAME]" at bounding box center [485, 304] width 87 height 14
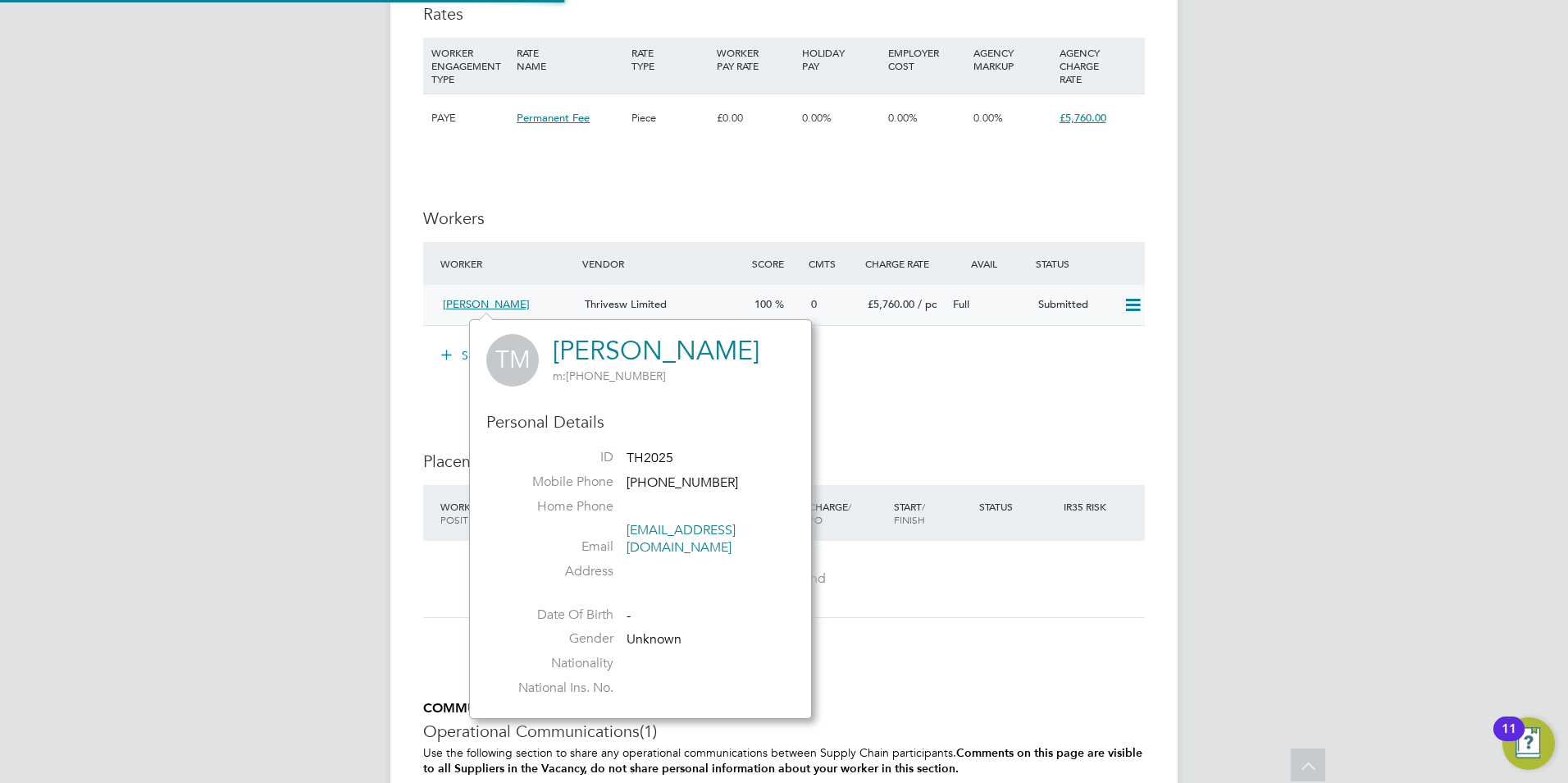
scroll to position [382, 343]
click at [475, 301] on span "[PERSON_NAME]" at bounding box center [485, 304] width 87 height 14
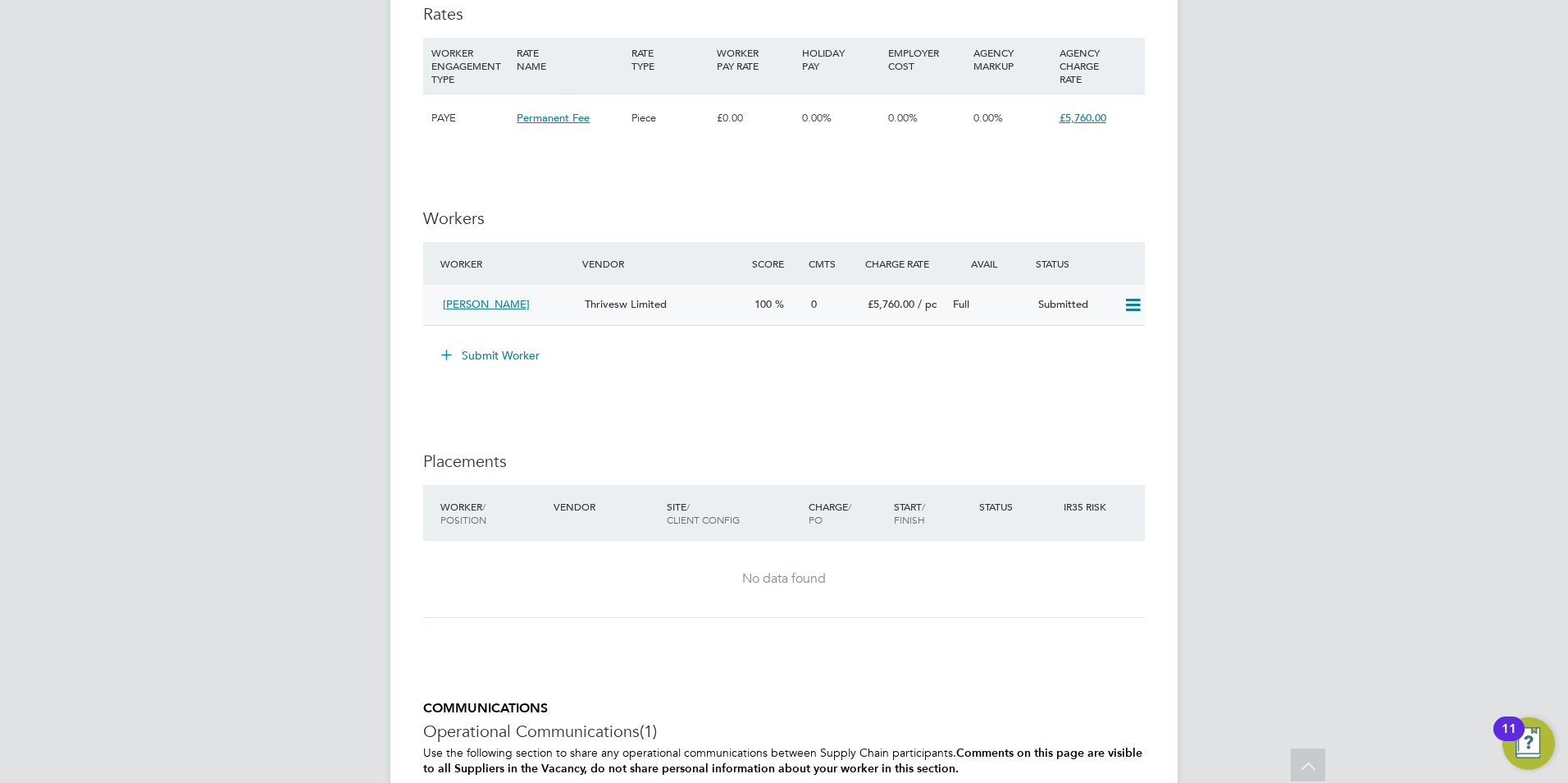
click at [477, 298] on span "[PERSON_NAME]" at bounding box center [485, 304] width 87 height 14
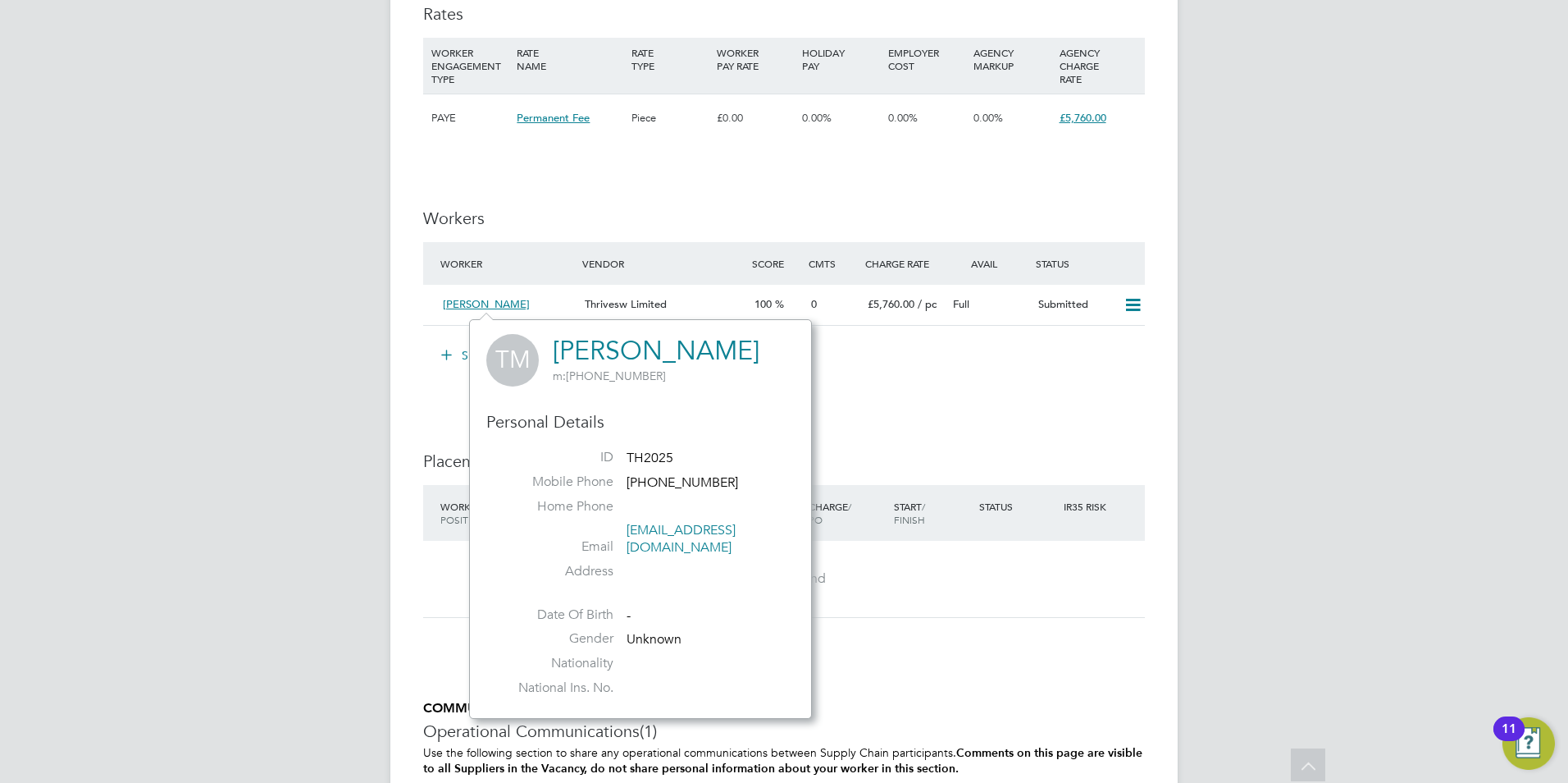
click at [1004, 347] on div "Submit Worker" at bounding box center [787, 355] width 715 height 26
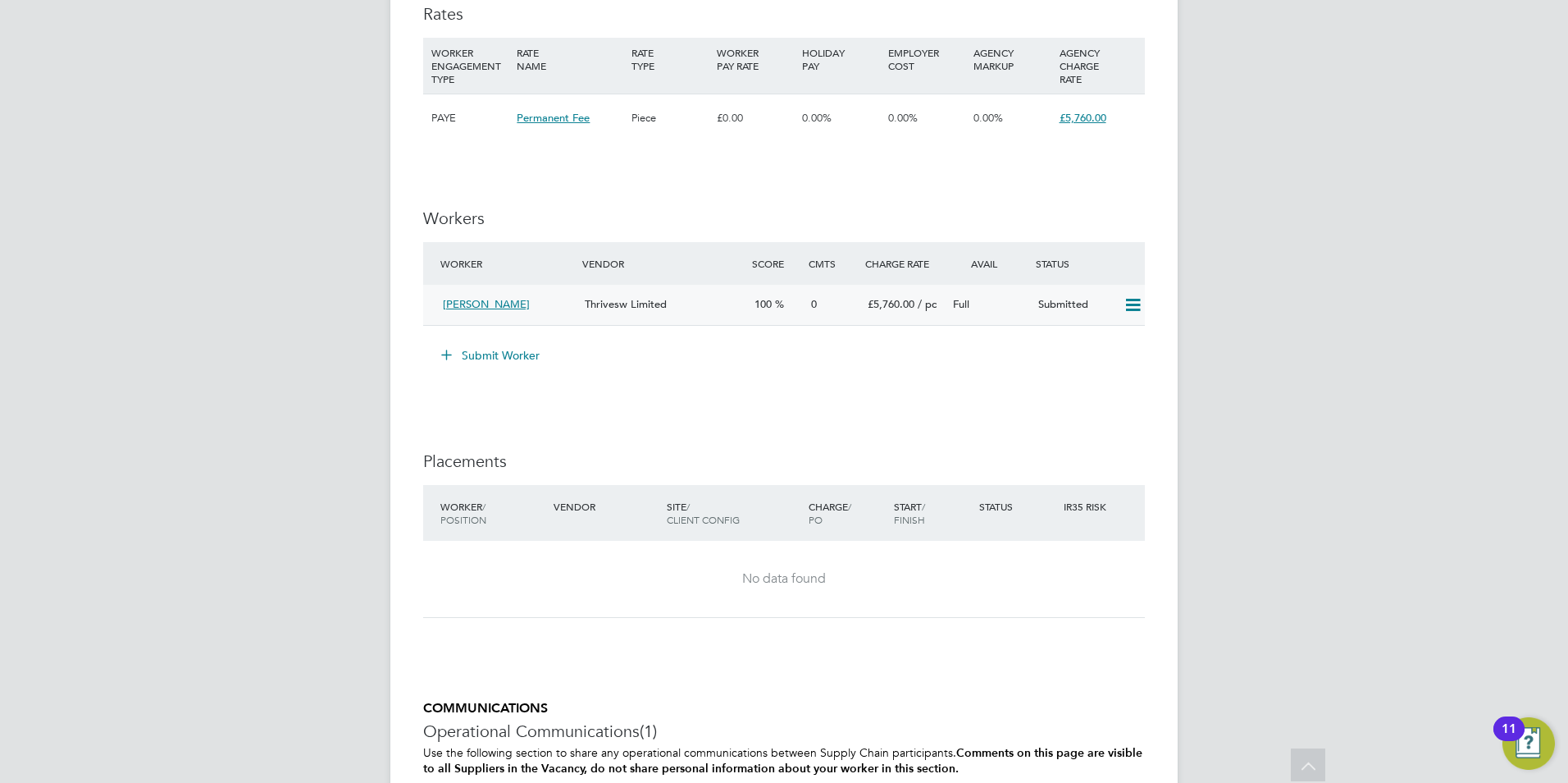
click at [1135, 301] on icon at bounding box center [1132, 305] width 20 height 13
click at [870, 296] on div "£5,760.00 / pc" at bounding box center [903, 305] width 85 height 27
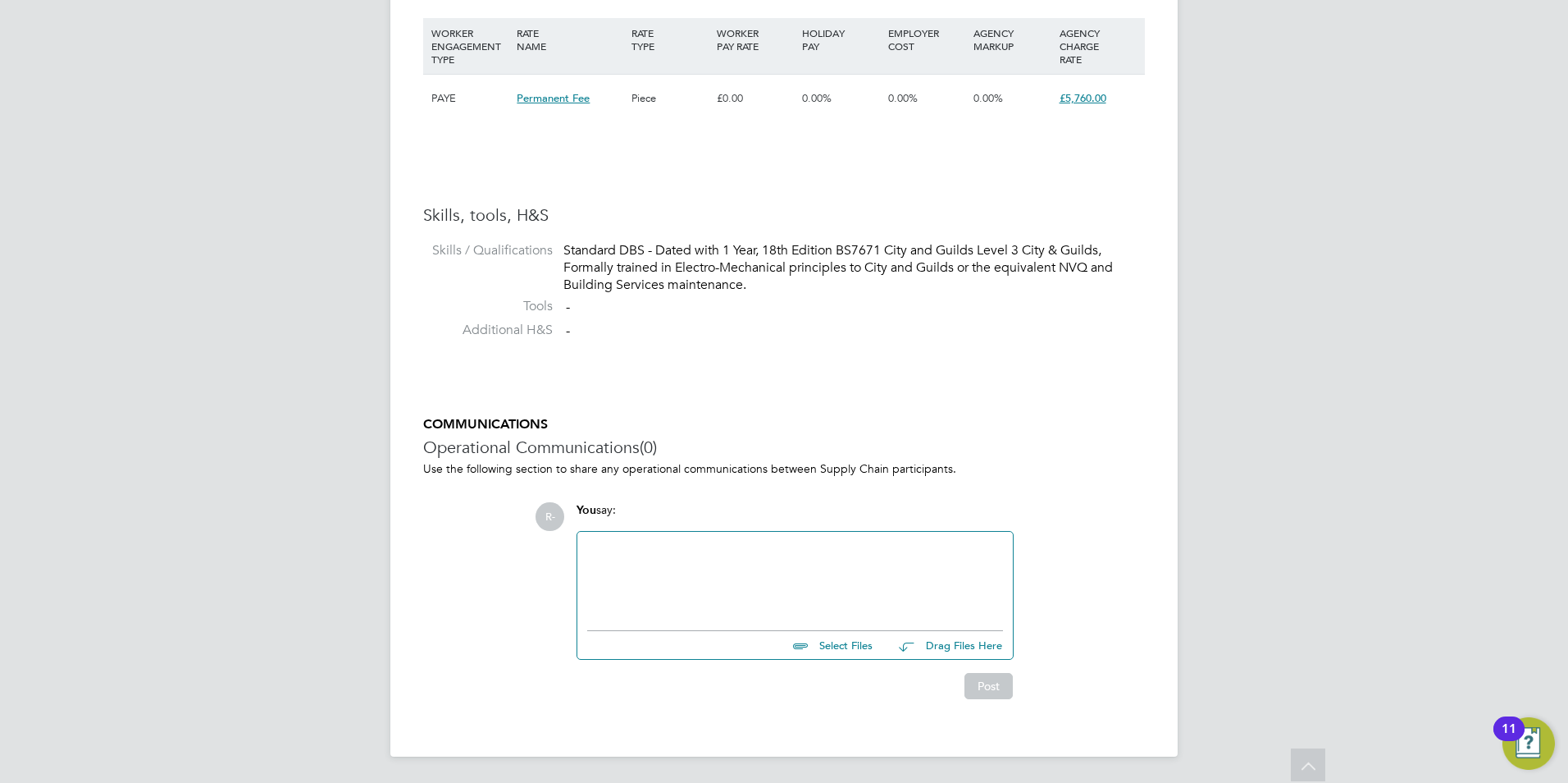
click at [830, 647] on input "file" at bounding box center [879, 642] width 246 height 23
type input "C:\fakepath\[PERSON_NAME] .docx"
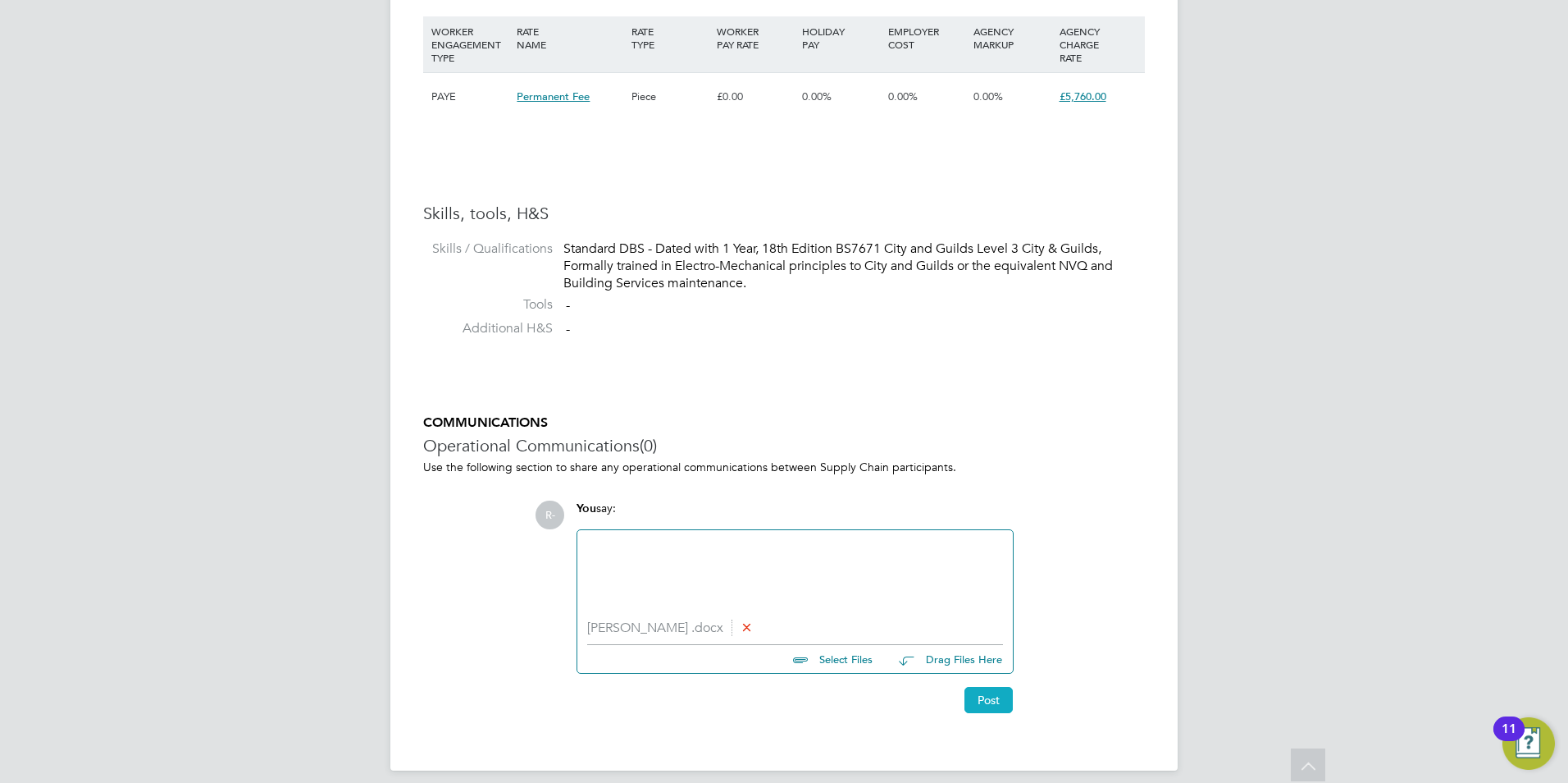
click at [988, 703] on button "Post" at bounding box center [988, 699] width 49 height 26
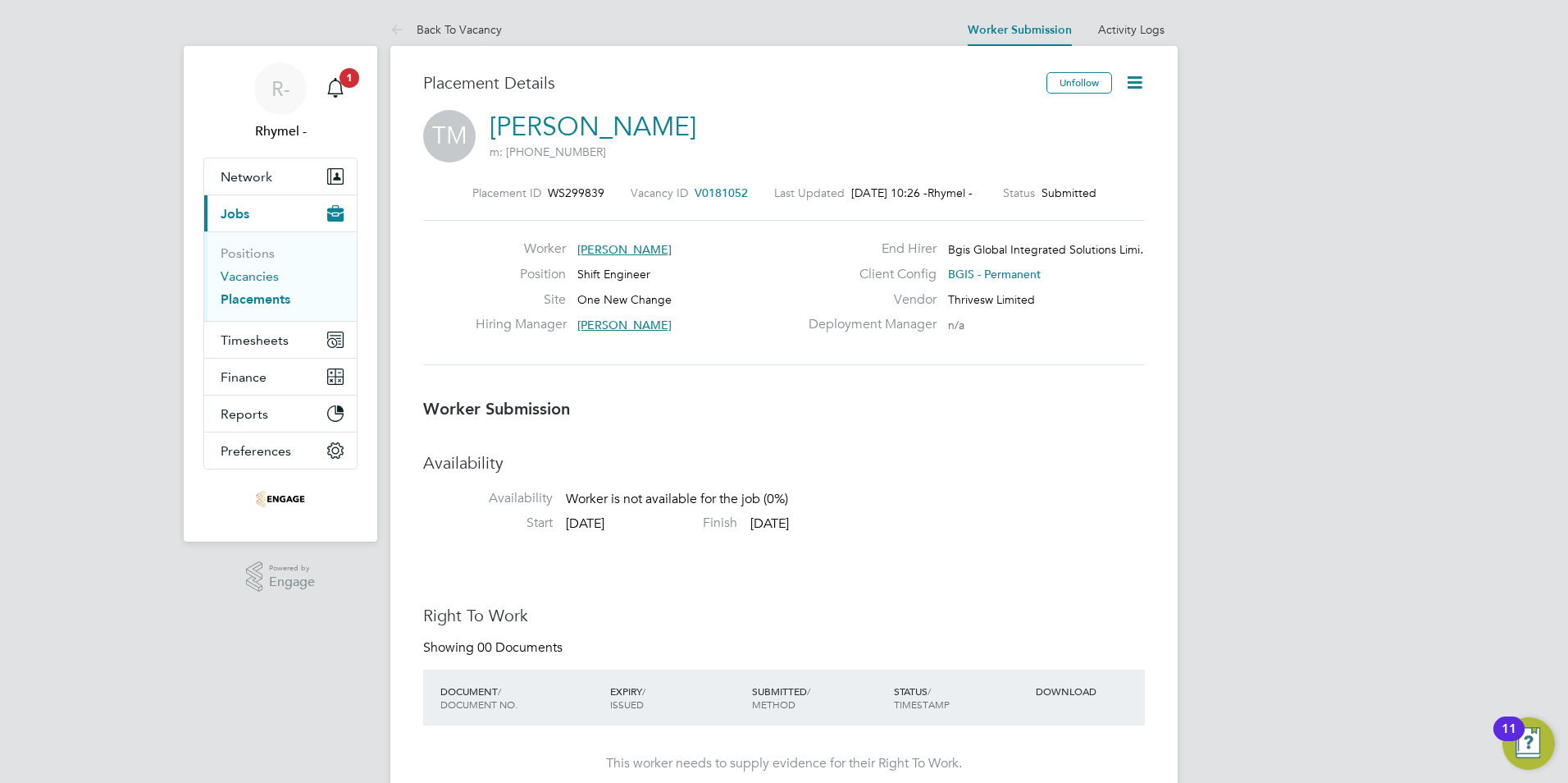
click at [265, 270] on link "Vacancies" at bounding box center [249, 276] width 58 height 15
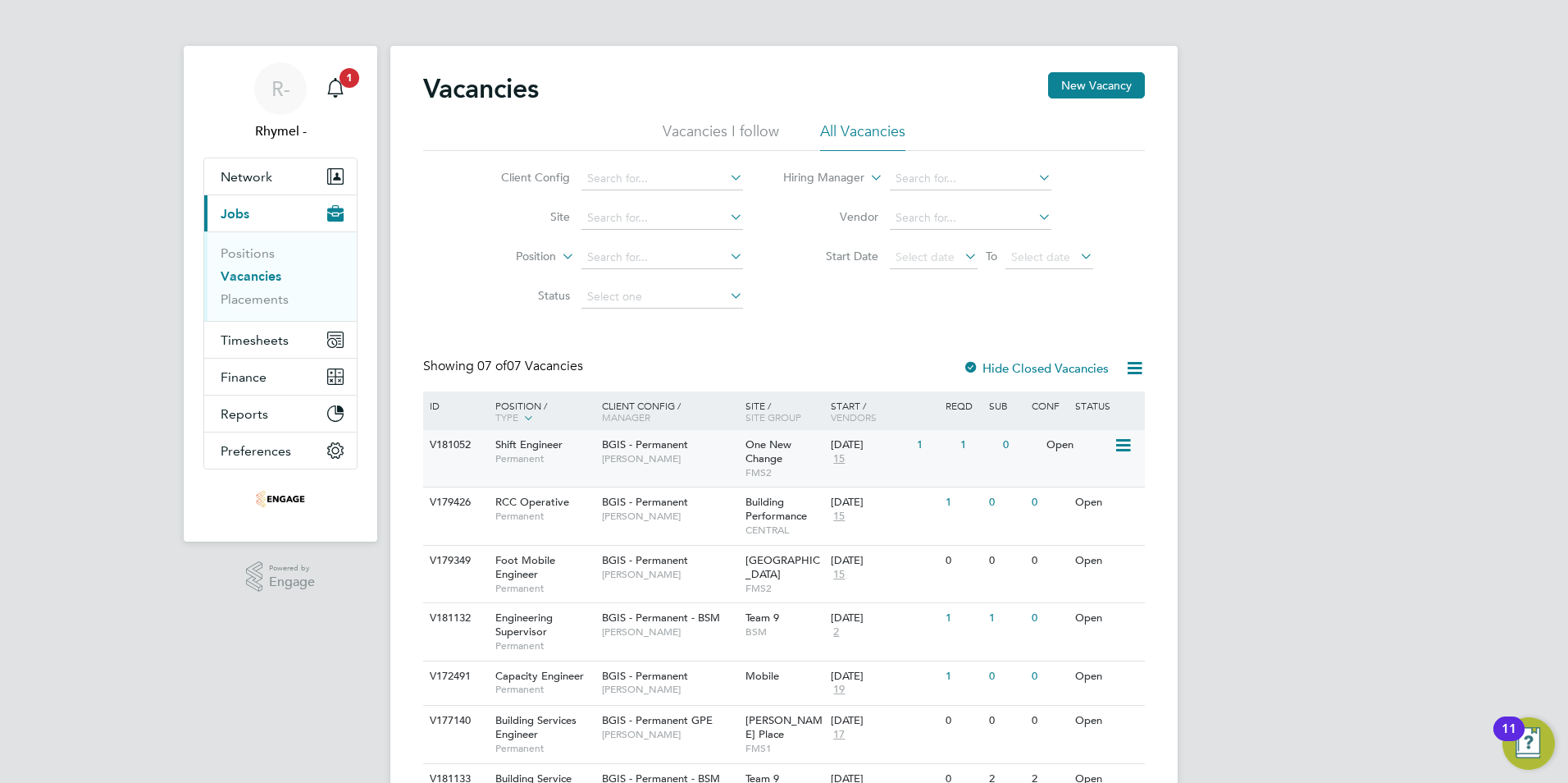
click at [511, 446] on span "Shift Engineer" at bounding box center [528, 444] width 67 height 14
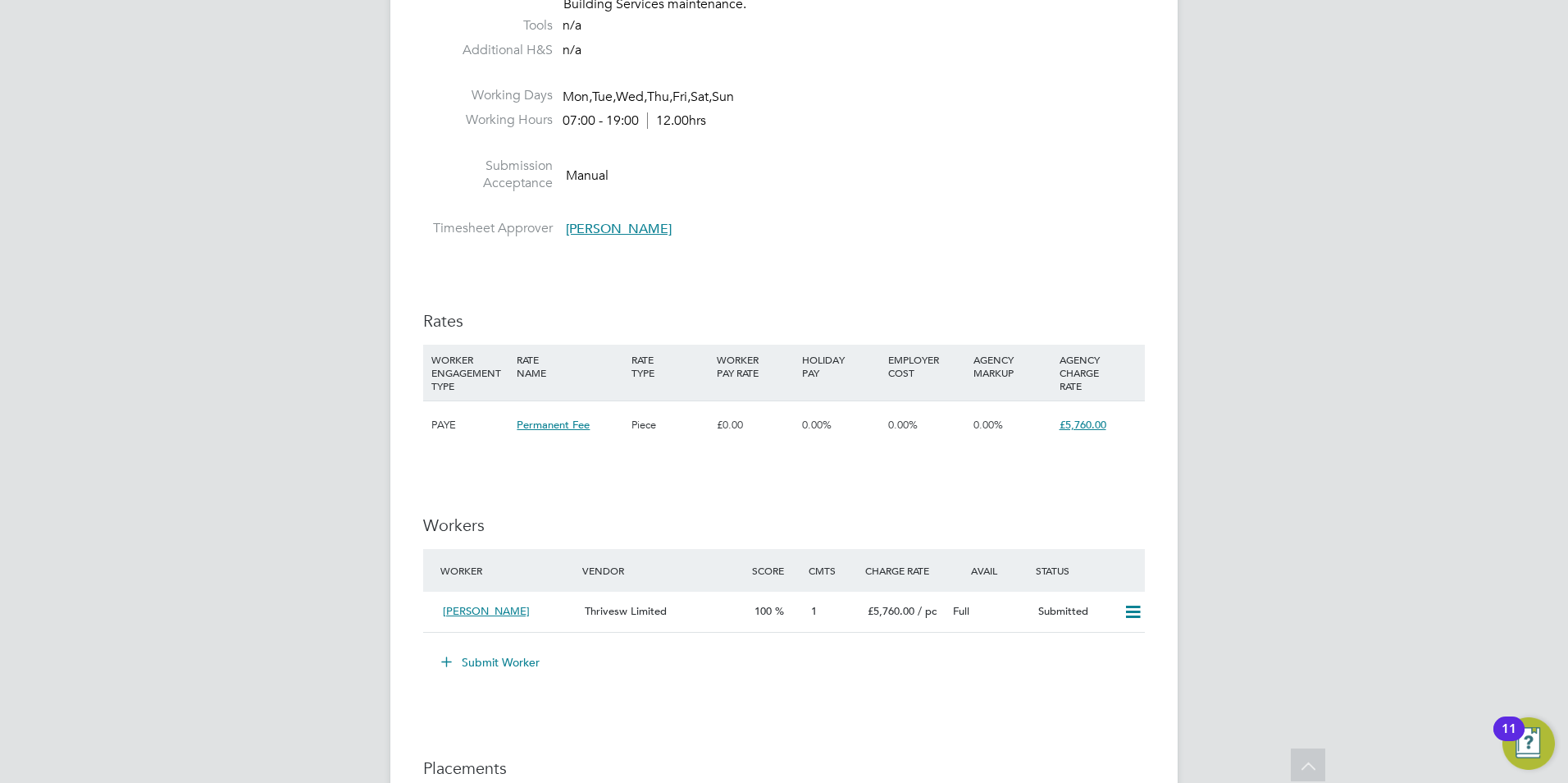
scroll to position [1707, 0]
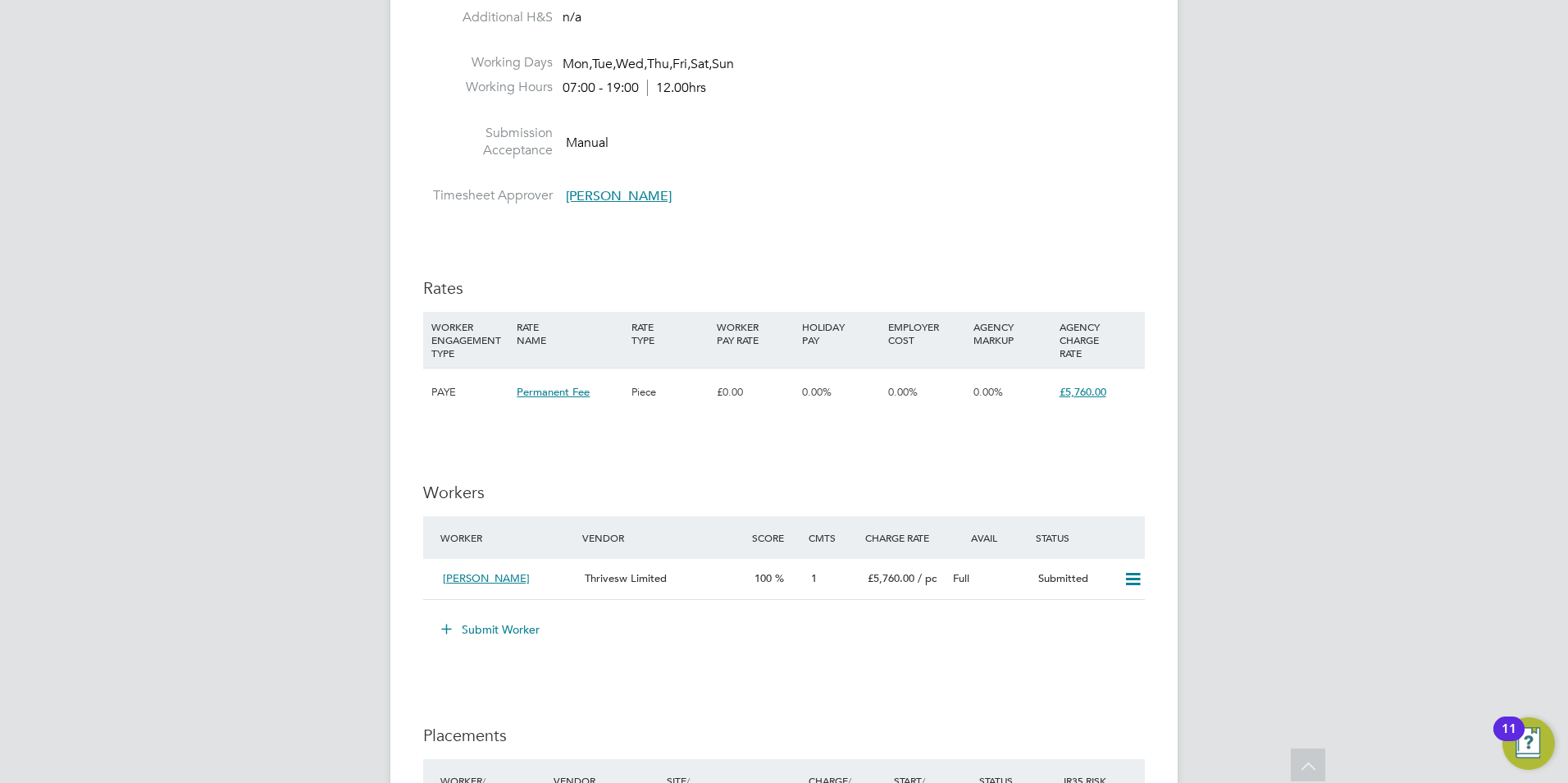
click at [848, 340] on div "HOLIDAY PAY" at bounding box center [840, 333] width 85 height 43
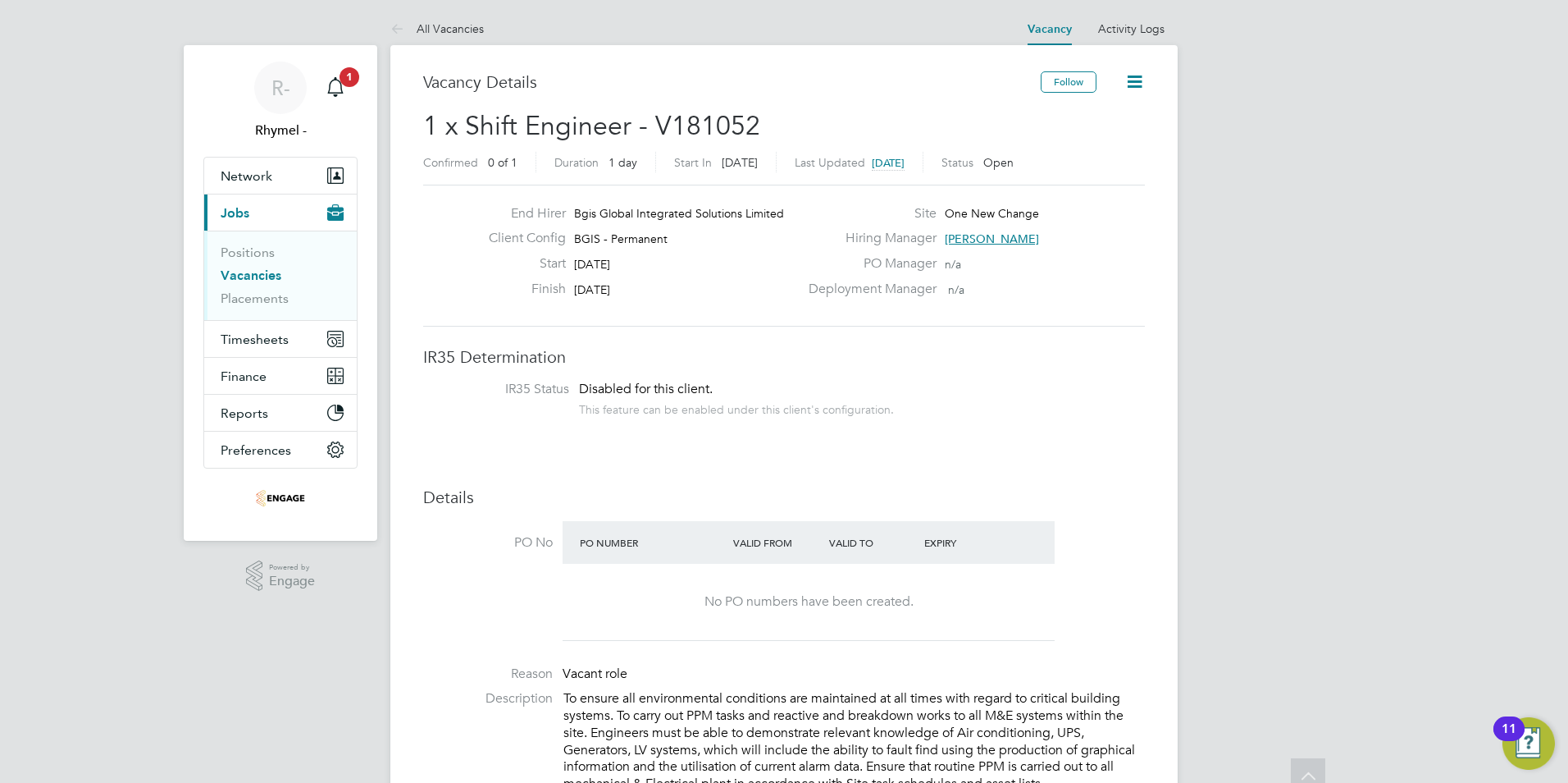
scroll to position [0, 0]
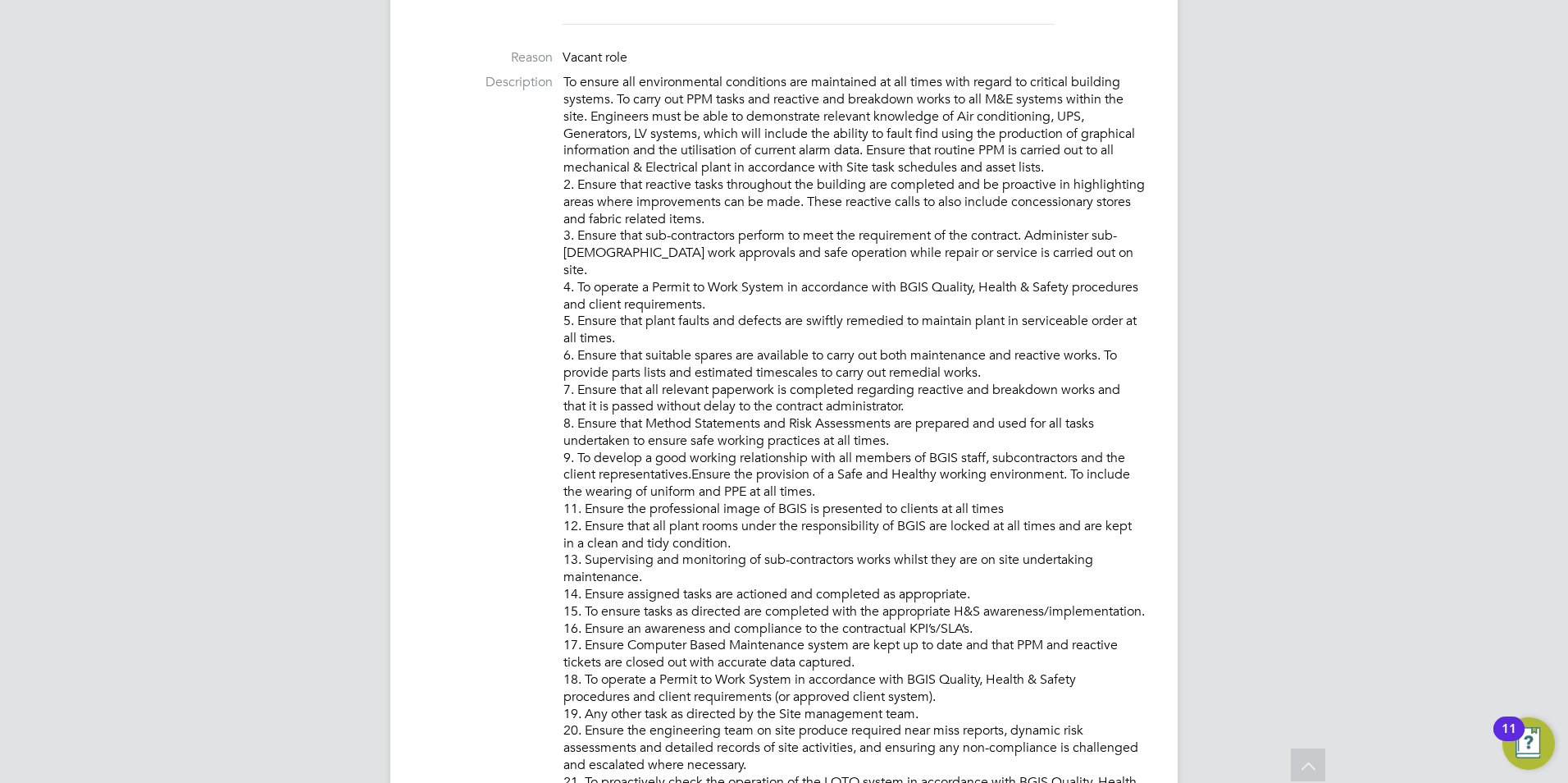
scroll to position [591, 0]
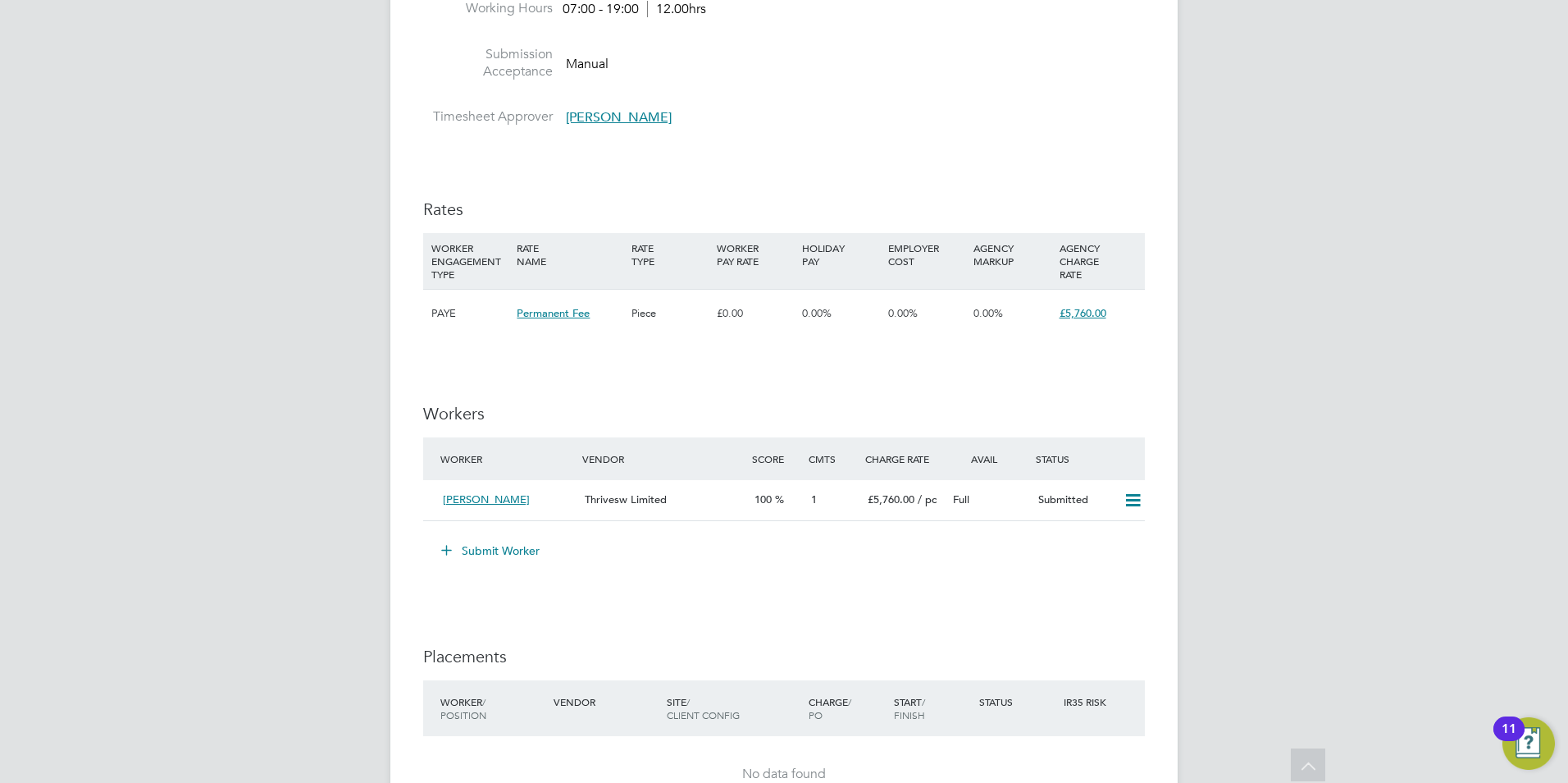
scroll to position [1805, 0]
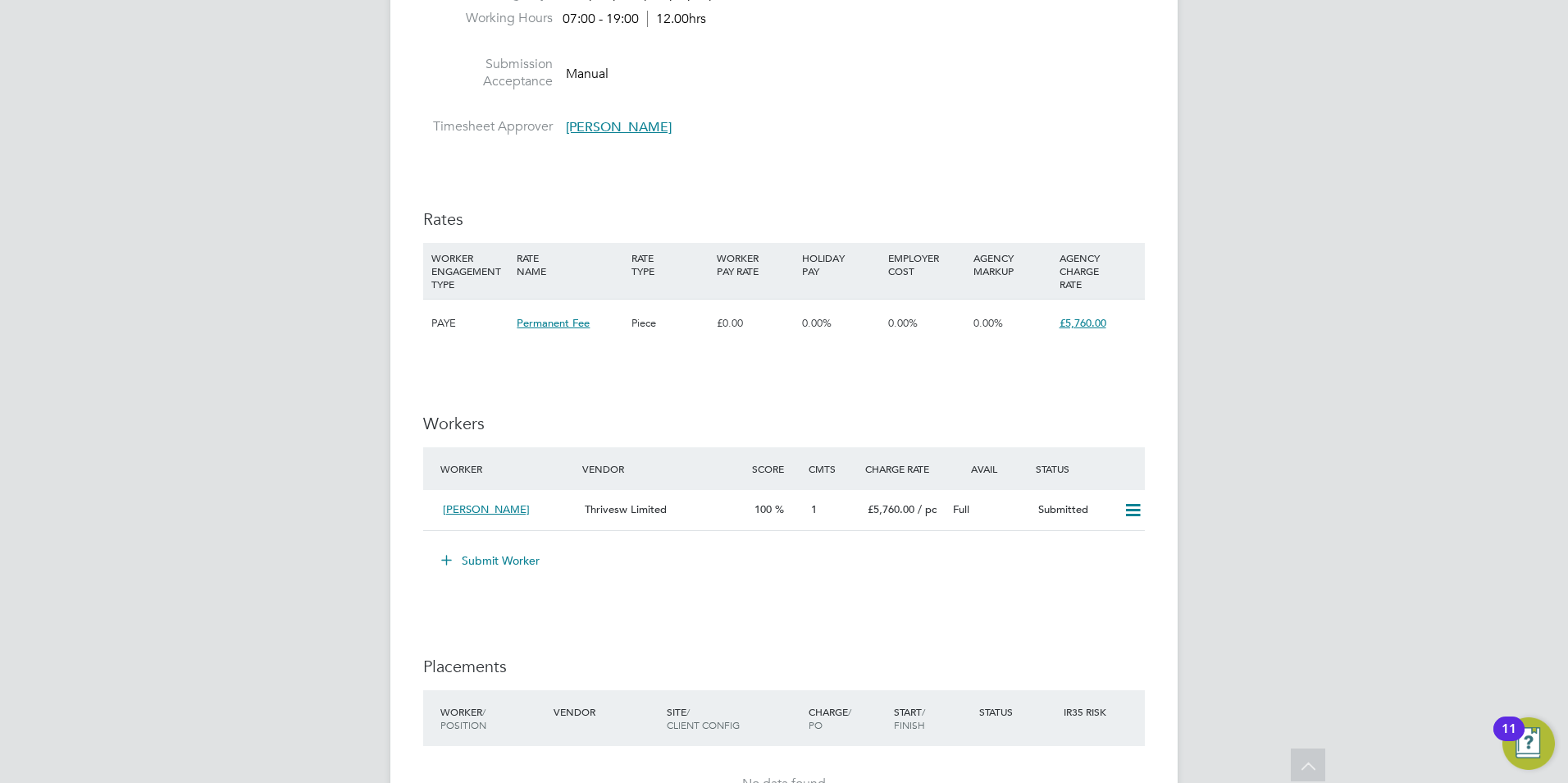
scroll to position [1773, 0]
click at [492, 553] on button "Submit Worker" at bounding box center [491, 563] width 123 height 26
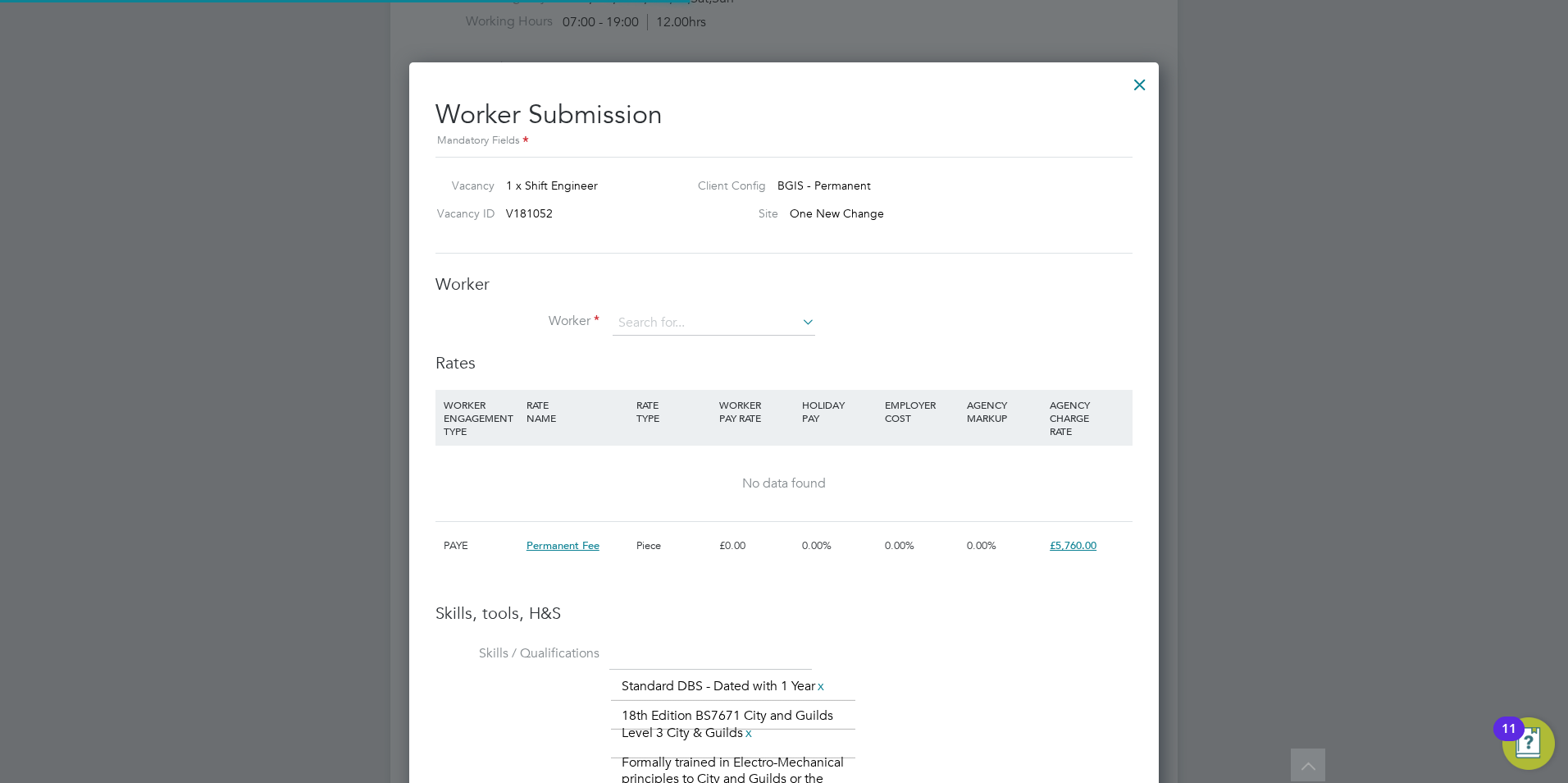
scroll to position [25, 426]
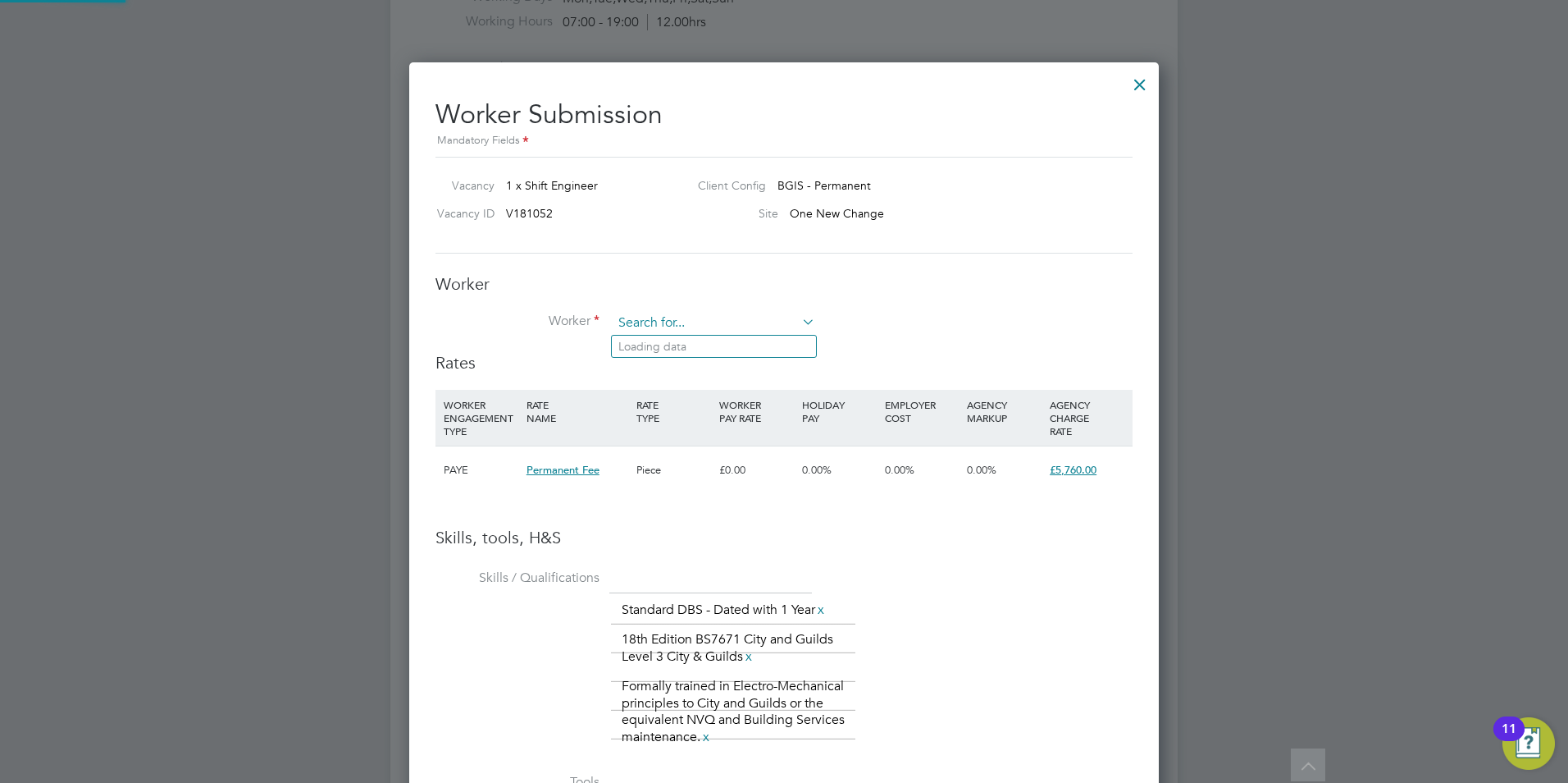
click at [743, 318] on input at bounding box center [714, 323] width 203 height 25
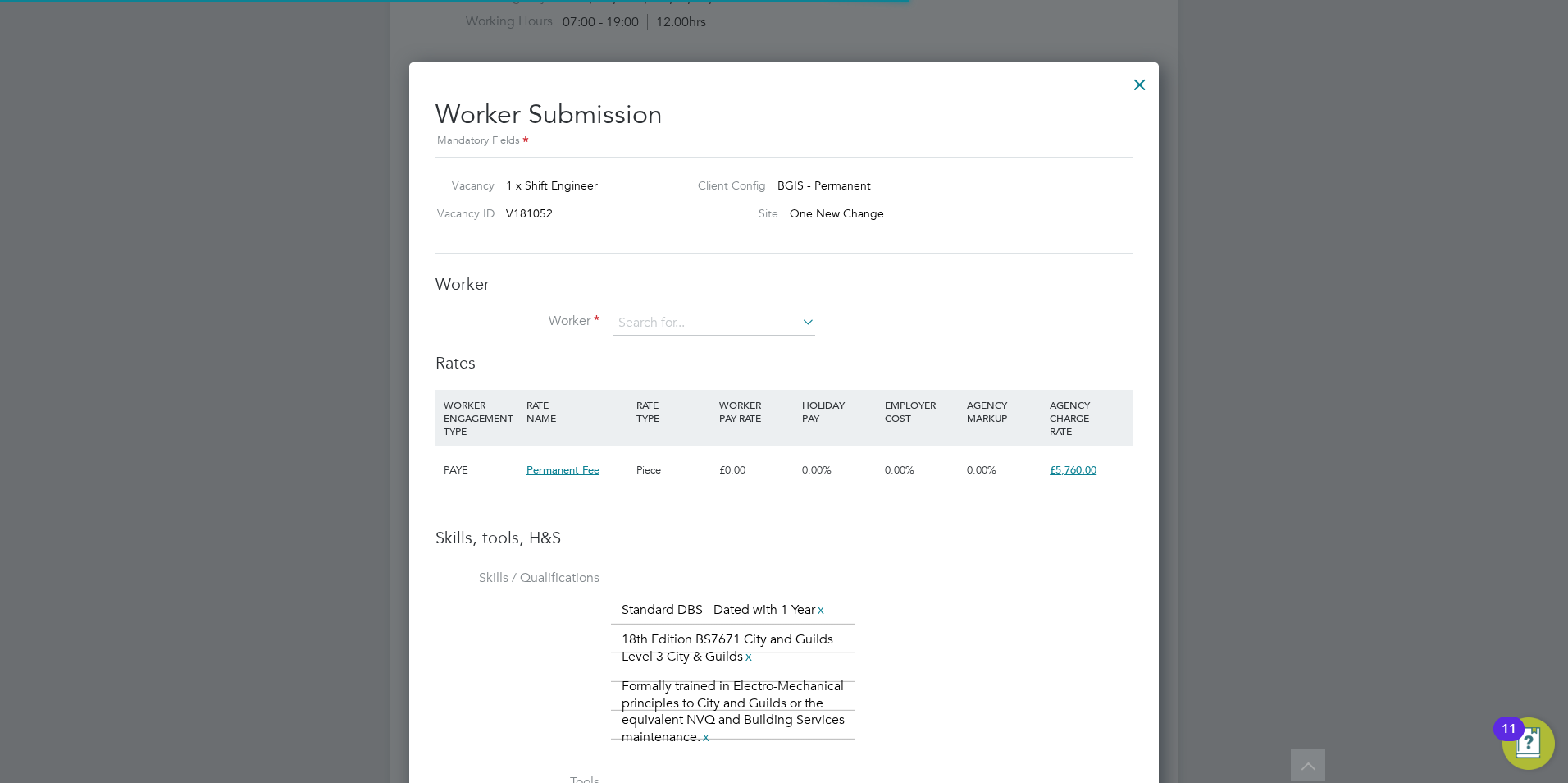
click at [664, 447] on li "+ Add new" at bounding box center [743, 458] width 265 height 22
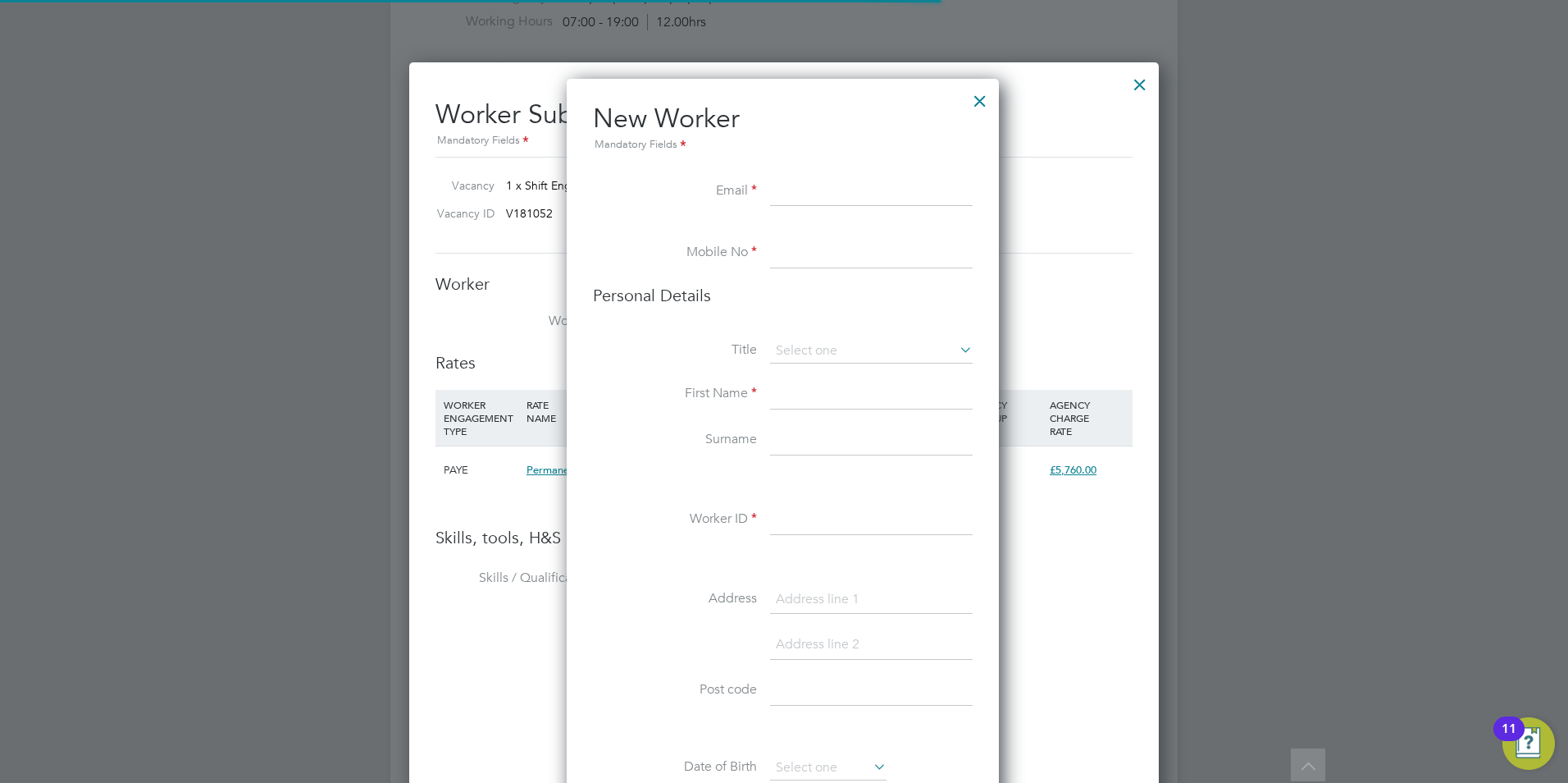
scroll to position [1388, 435]
paste input "winst.hall@gmail.com"
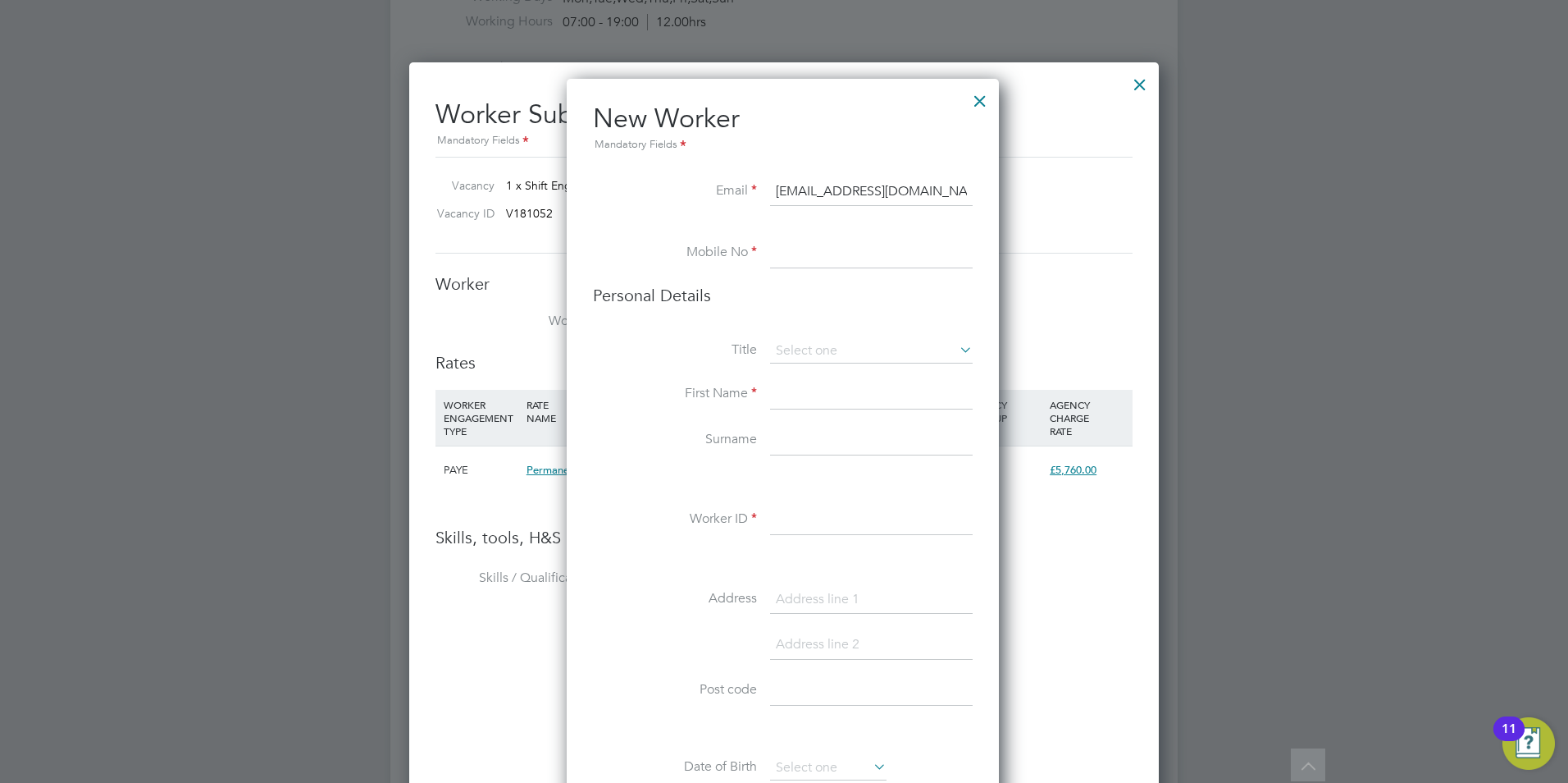
type input "winst.hall@gmail.com"
click at [853, 246] on input at bounding box center [871, 253] width 203 height 30
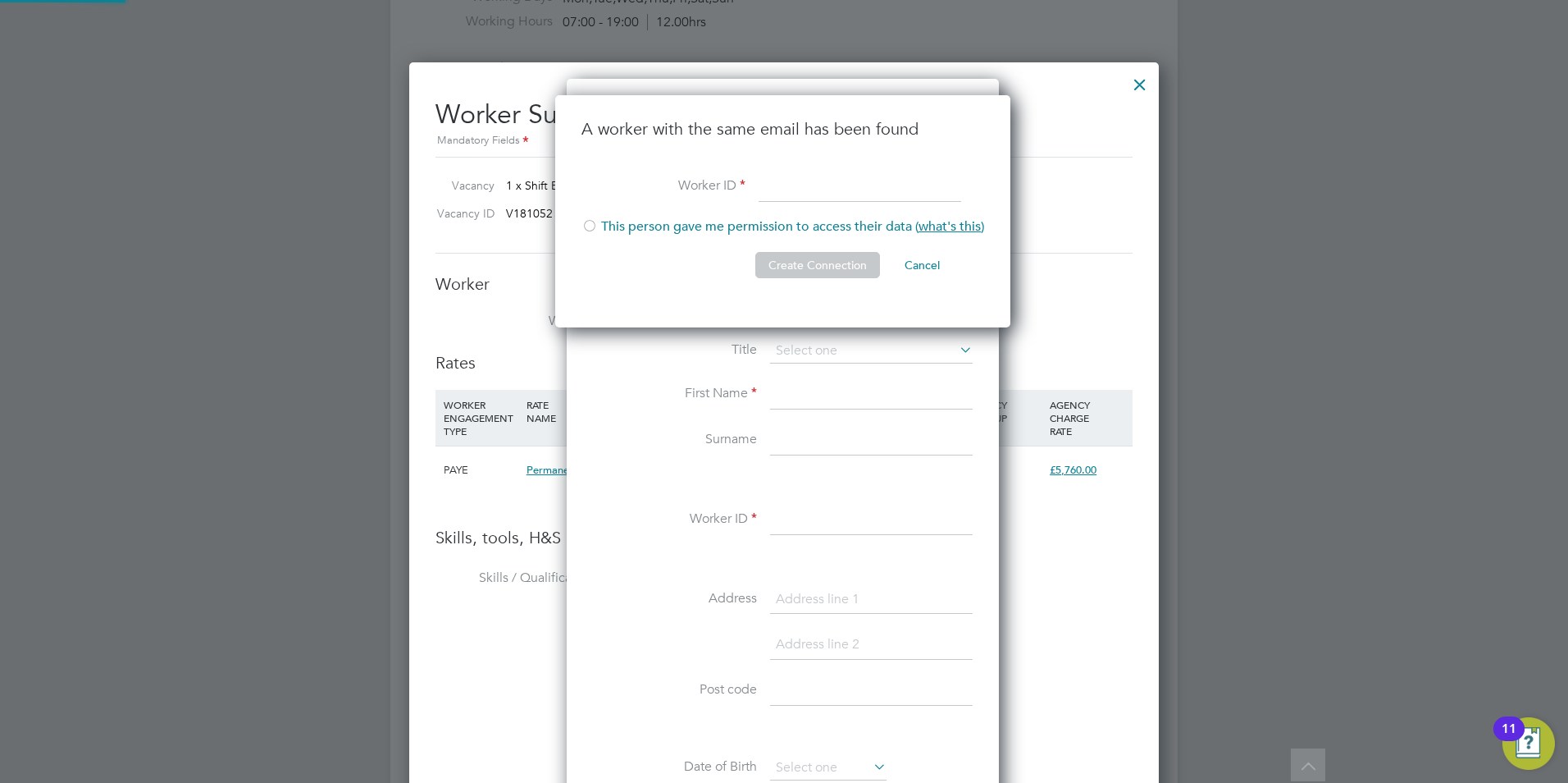
scroll to position [233, 458]
click at [831, 159] on li "A worker with the same email has been found" at bounding box center [782, 145] width 402 height 54
click at [934, 263] on button "Cancel" at bounding box center [922, 264] width 61 height 26
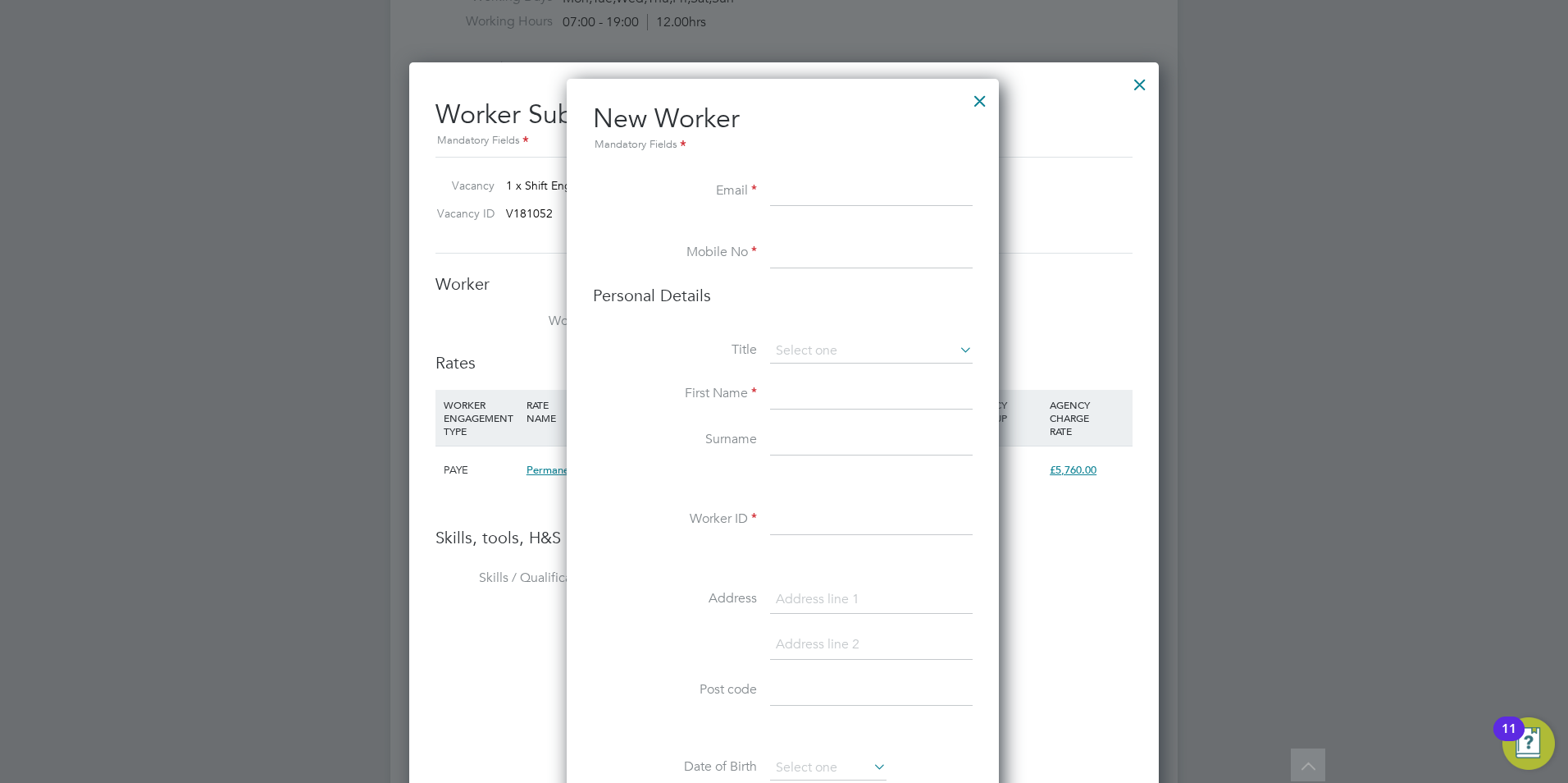
click at [982, 103] on div at bounding box center [979, 97] width 30 height 30
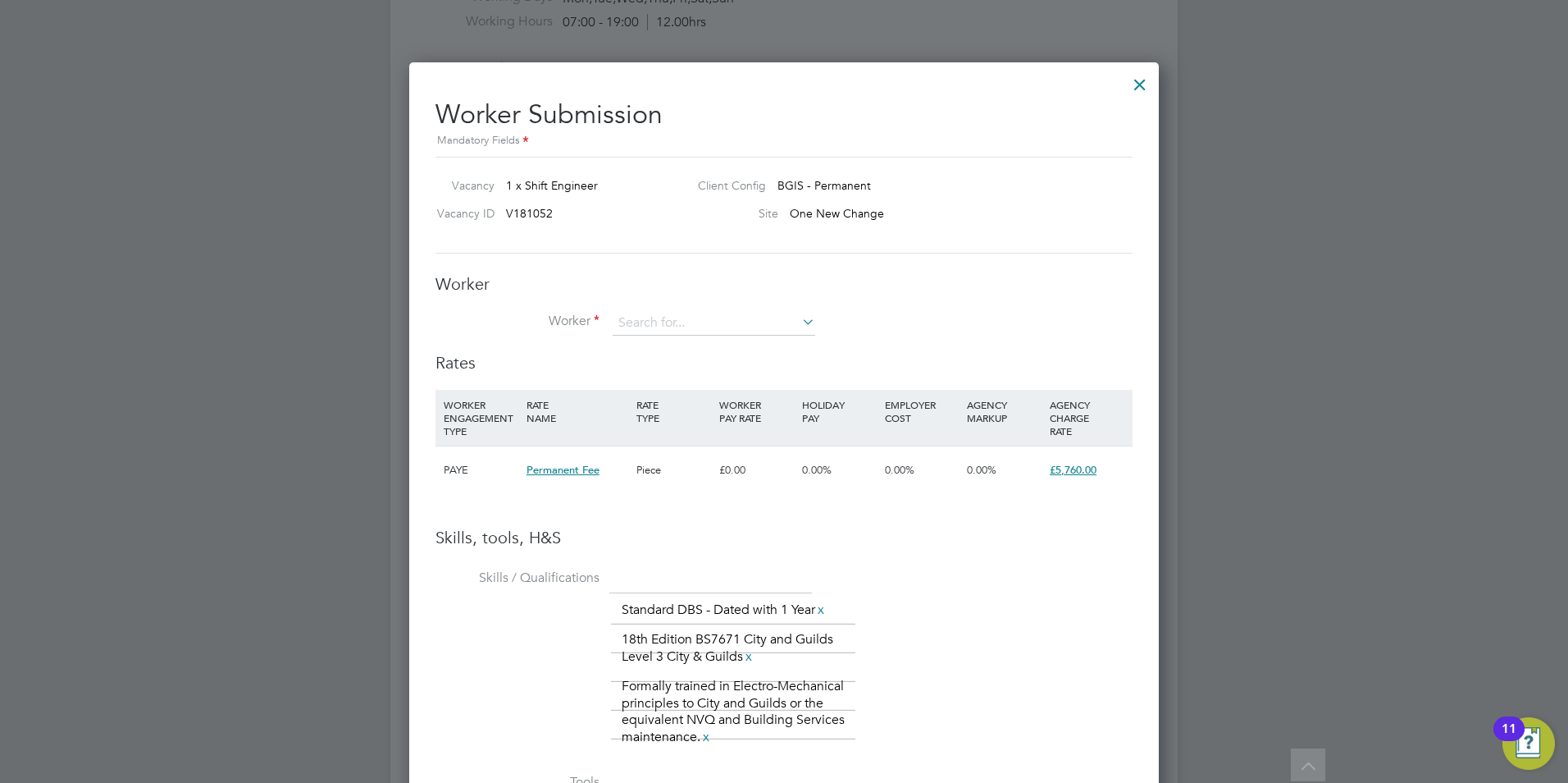
click at [1145, 90] on div at bounding box center [1139, 80] width 30 height 30
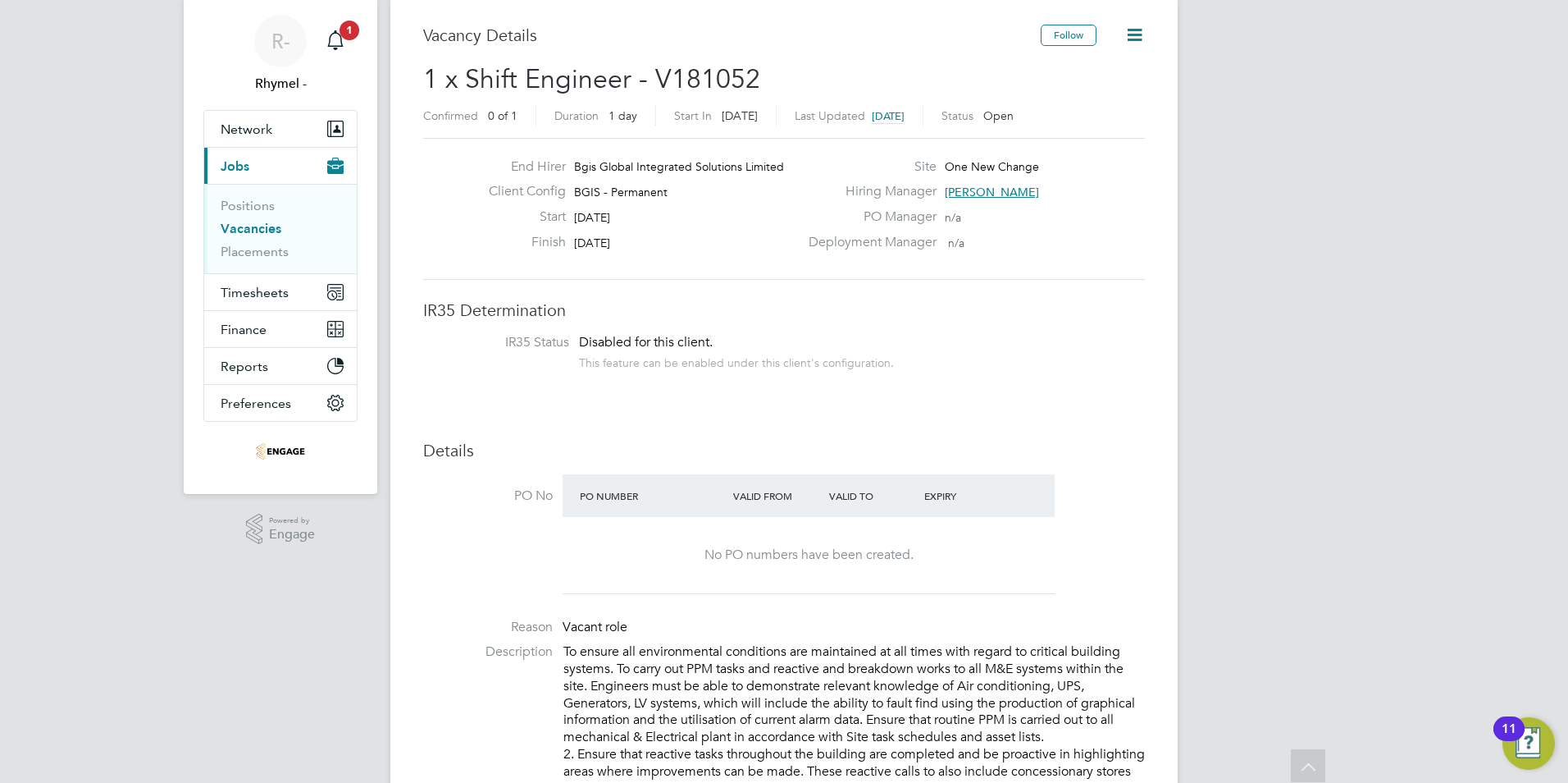
scroll to position [0, 0]
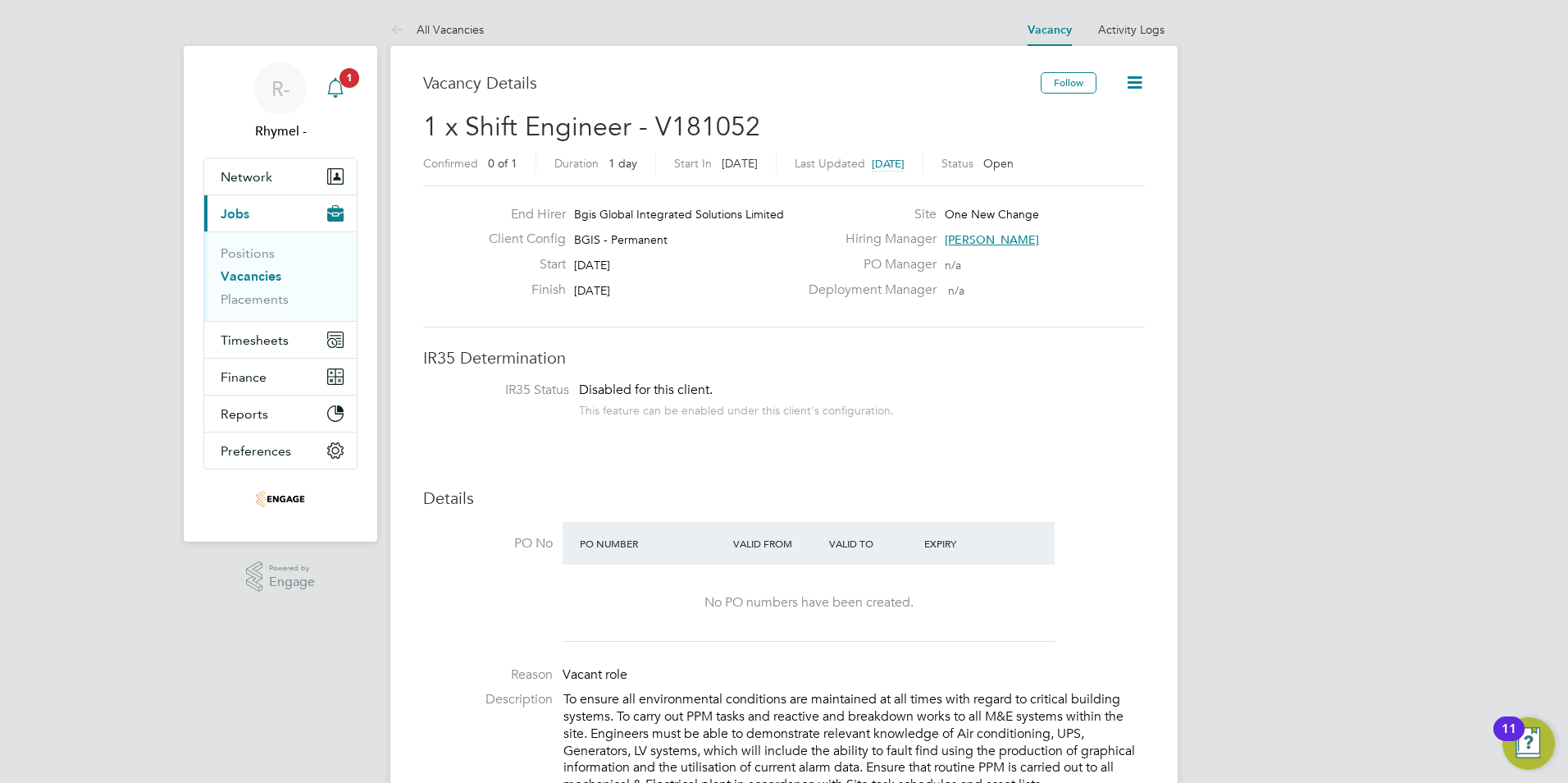
click at [339, 87] on icon "Main navigation" at bounding box center [335, 88] width 20 height 20
